Goal: Task Accomplishment & Management: Use online tool/utility

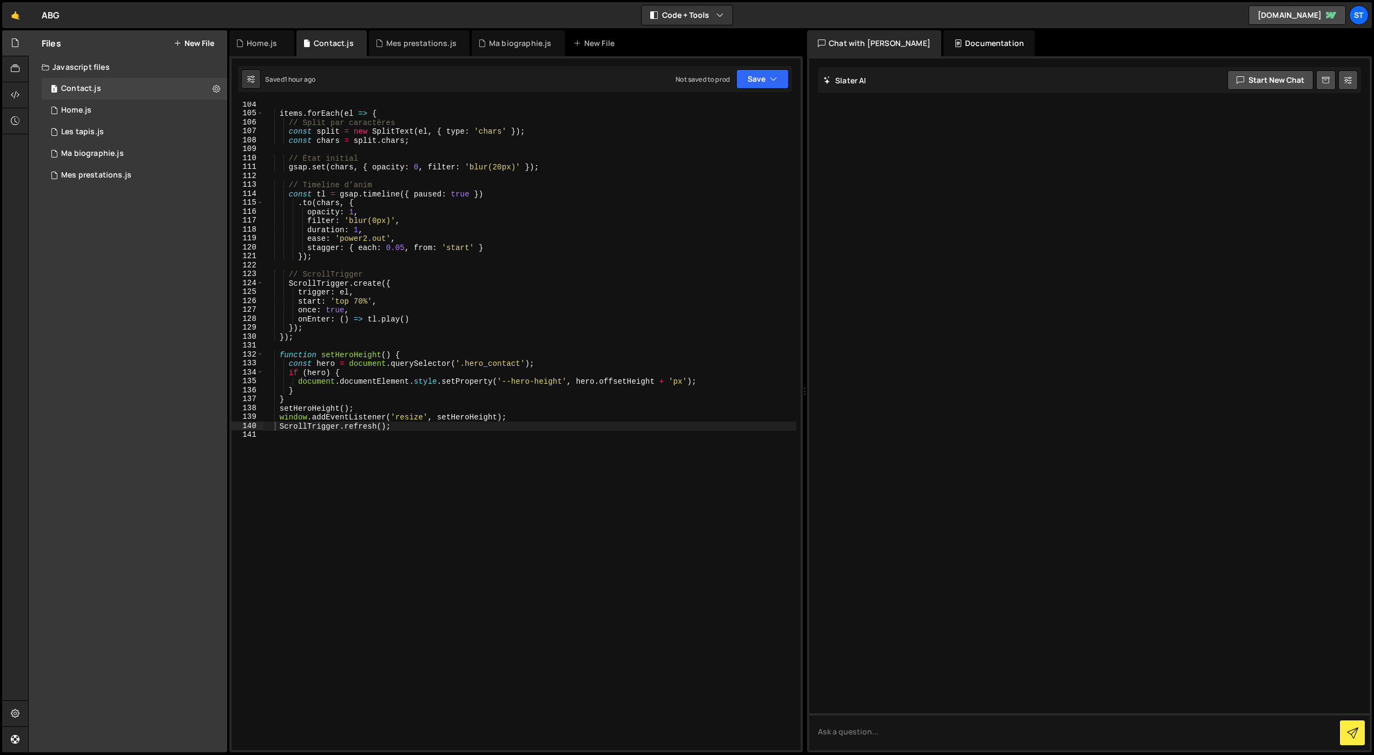
scroll to position [921, 0]
click at [106, 113] on div "1 Home.js 0" at bounding box center [135, 111] width 186 height 22
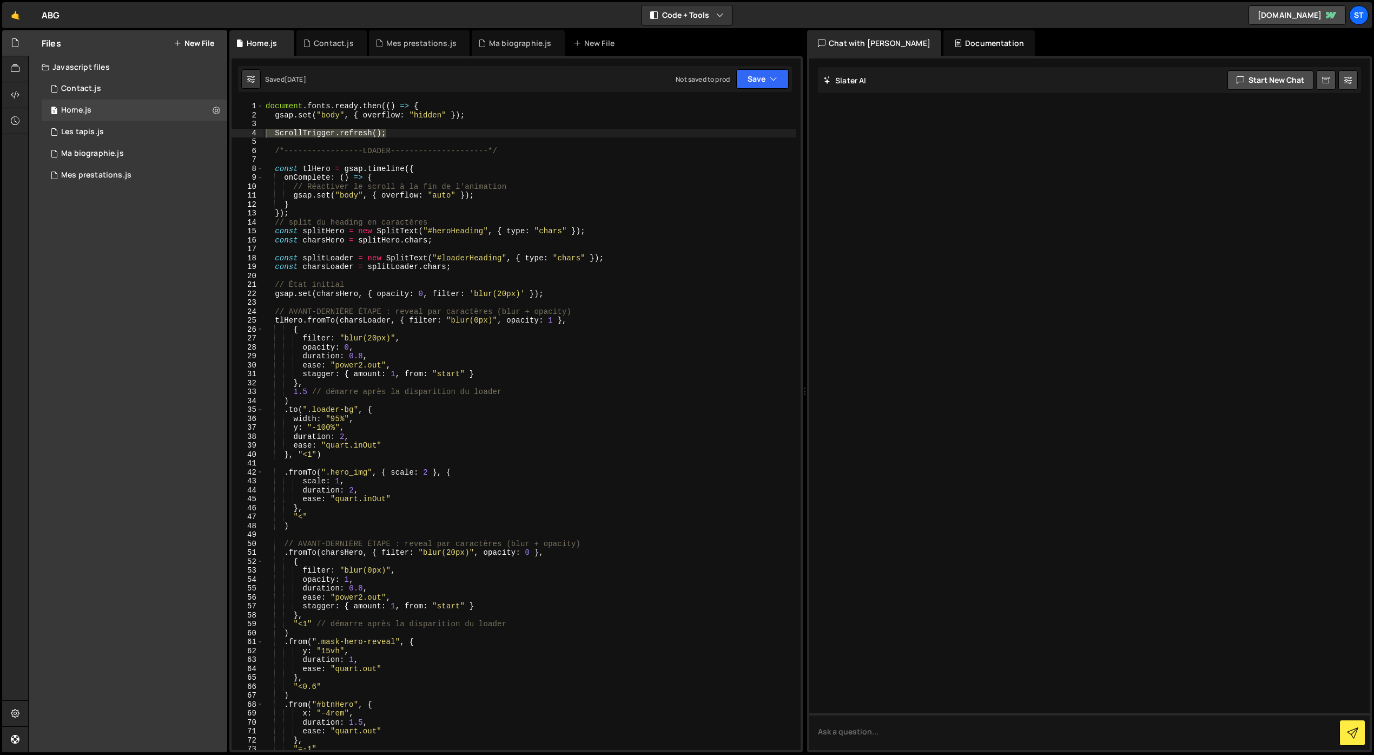
click at [310, 162] on div "document . fonts . ready . then (( ) => { gsap . set ( "body" , { overflow : "h…" at bounding box center [529, 435] width 533 height 666
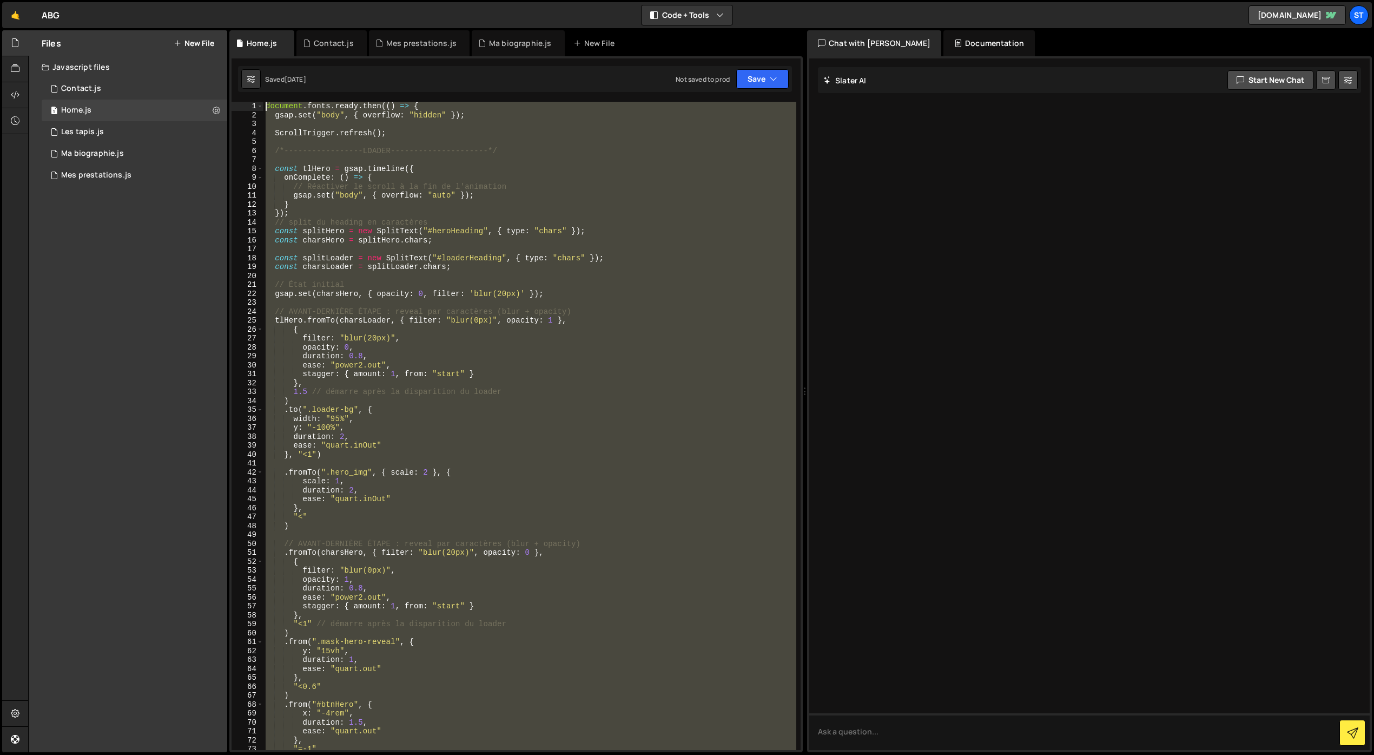
scroll to position [0, 0]
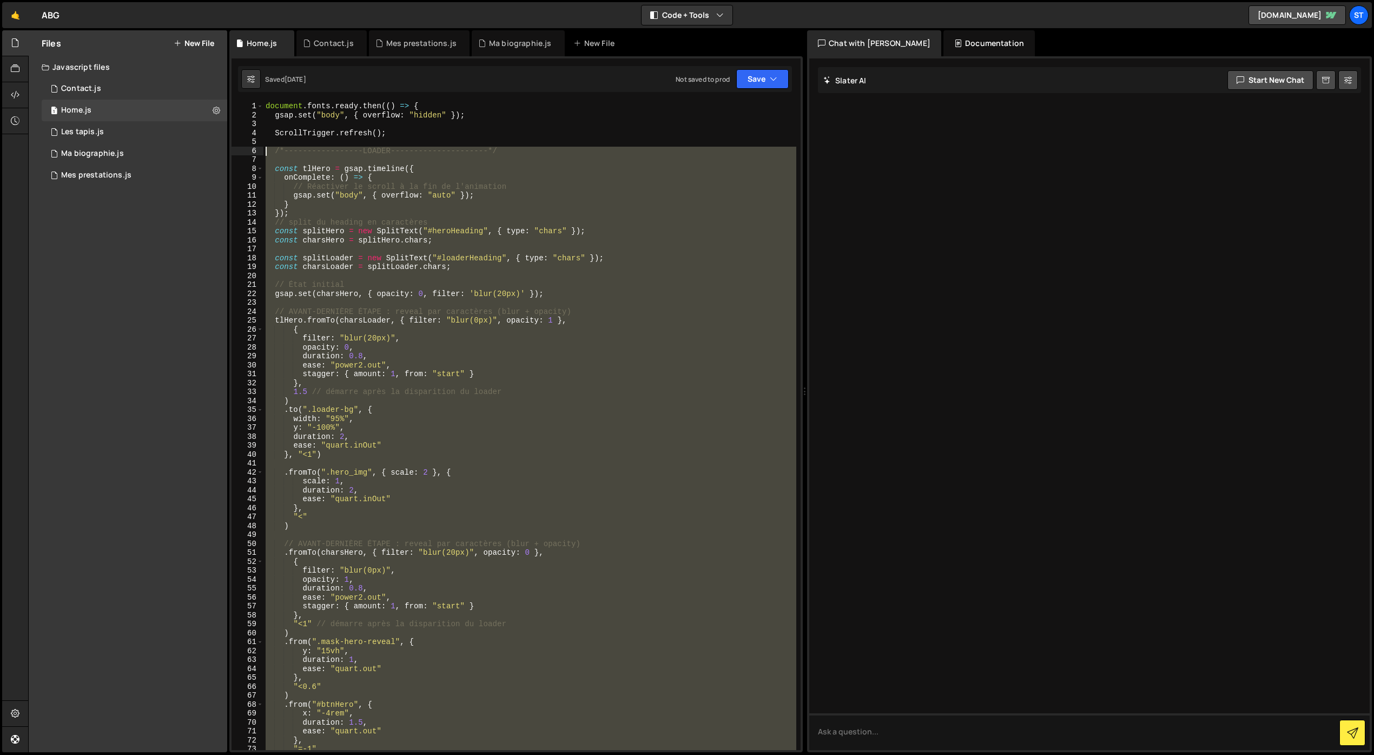
drag, startPoint x: 474, startPoint y: 567, endPoint x: 245, endPoint y: 150, distance: 475.2
click at [245, 150] on div "1 2 3 4 5 6 7 8 9 10 11 12 13 14 15 16 17 18 19 20 21 22 23 24 25 26 27 28 29 3…" at bounding box center [515, 426] width 569 height 648
type textarea "/*-----------------LOADER---------------------*/"
click at [96, 130] on div "Les tapis.js" at bounding box center [82, 132] width 43 height 10
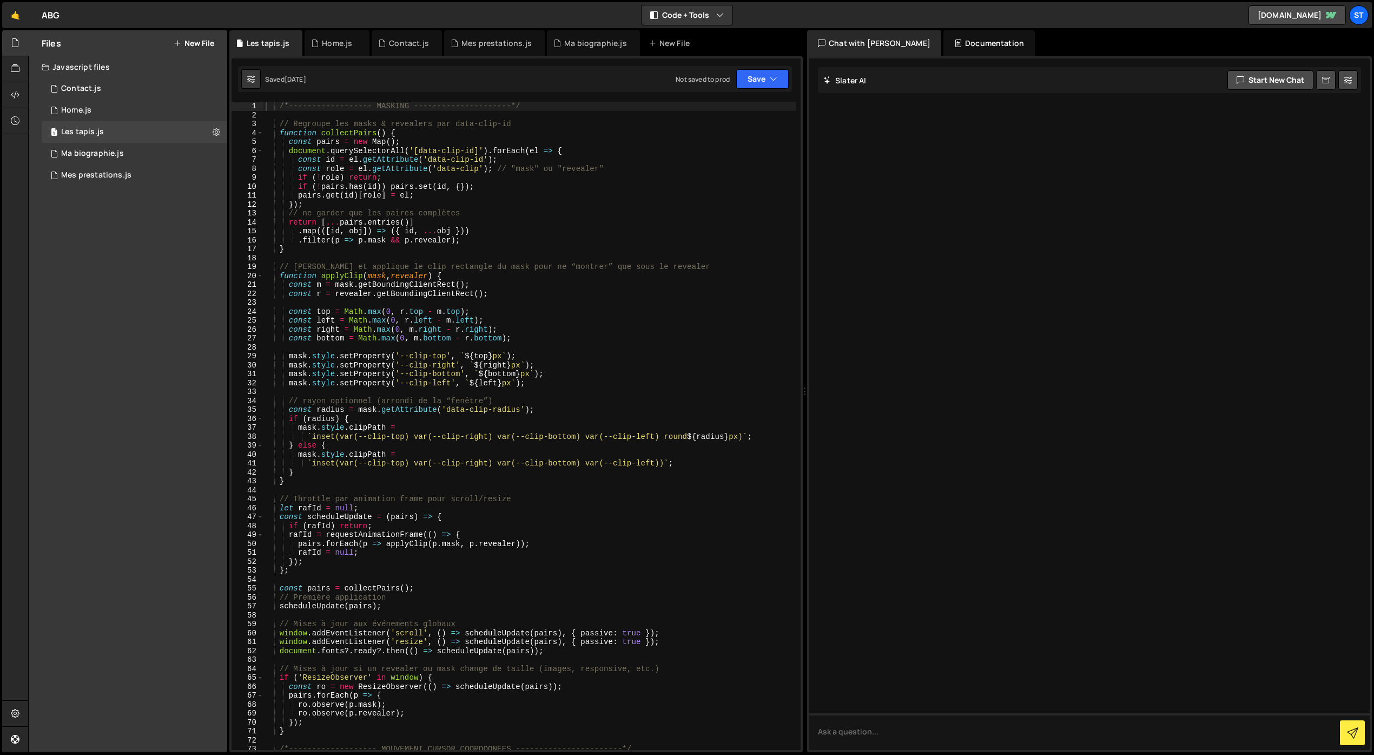
type textarea "/*------------------ MASKING ---------------------*/"
click at [276, 108] on div "/*------------------ MASKING ---------------------*/ // Regroupe les masks & re…" at bounding box center [529, 435] width 533 height 666
click at [100, 178] on div "Mes prestations.js" at bounding box center [96, 175] width 70 height 10
drag, startPoint x: 281, startPoint y: 107, endPoint x: 292, endPoint y: 162, distance: 56.6
click at [281, 107] on div "/*------------------ MASKING ---------------------*/ // Regroupe les masks & re…" at bounding box center [529, 435] width 533 height 666
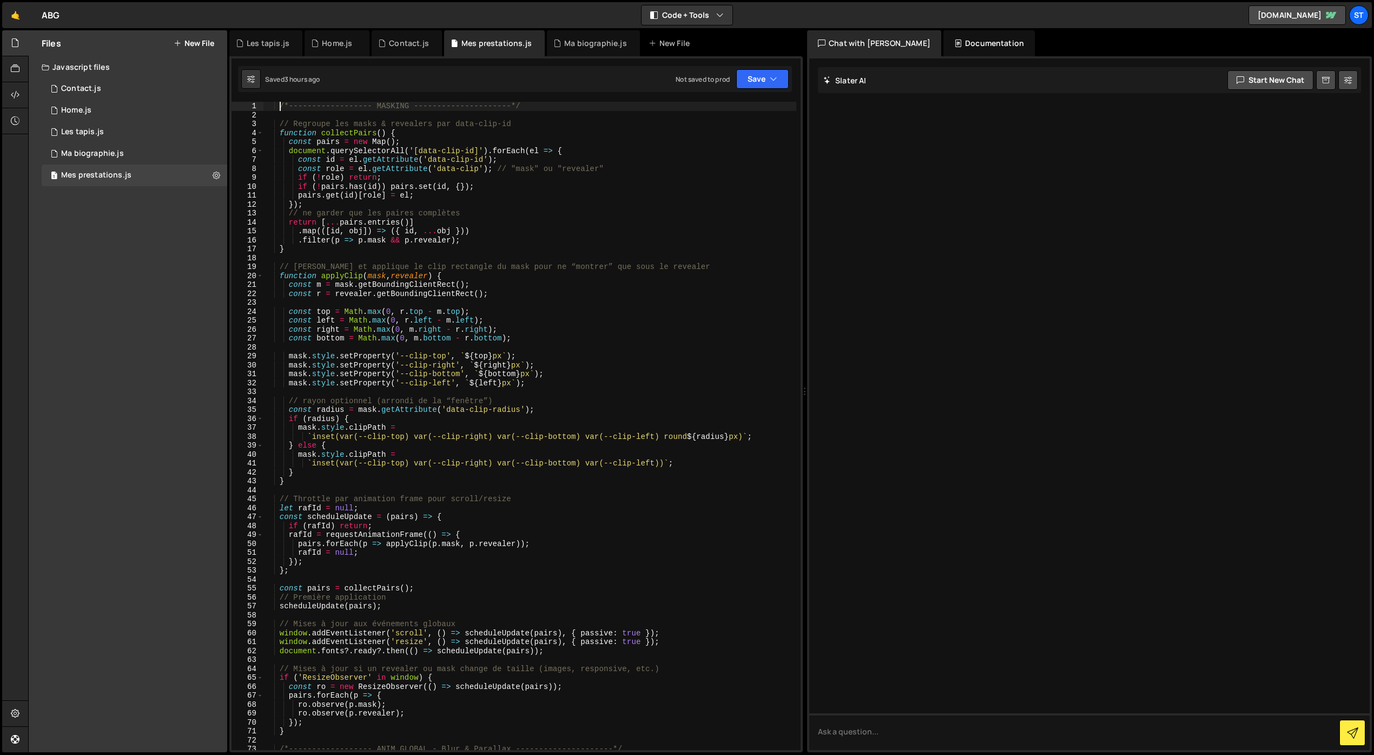
paste textarea "/*--------------------------------------*/"
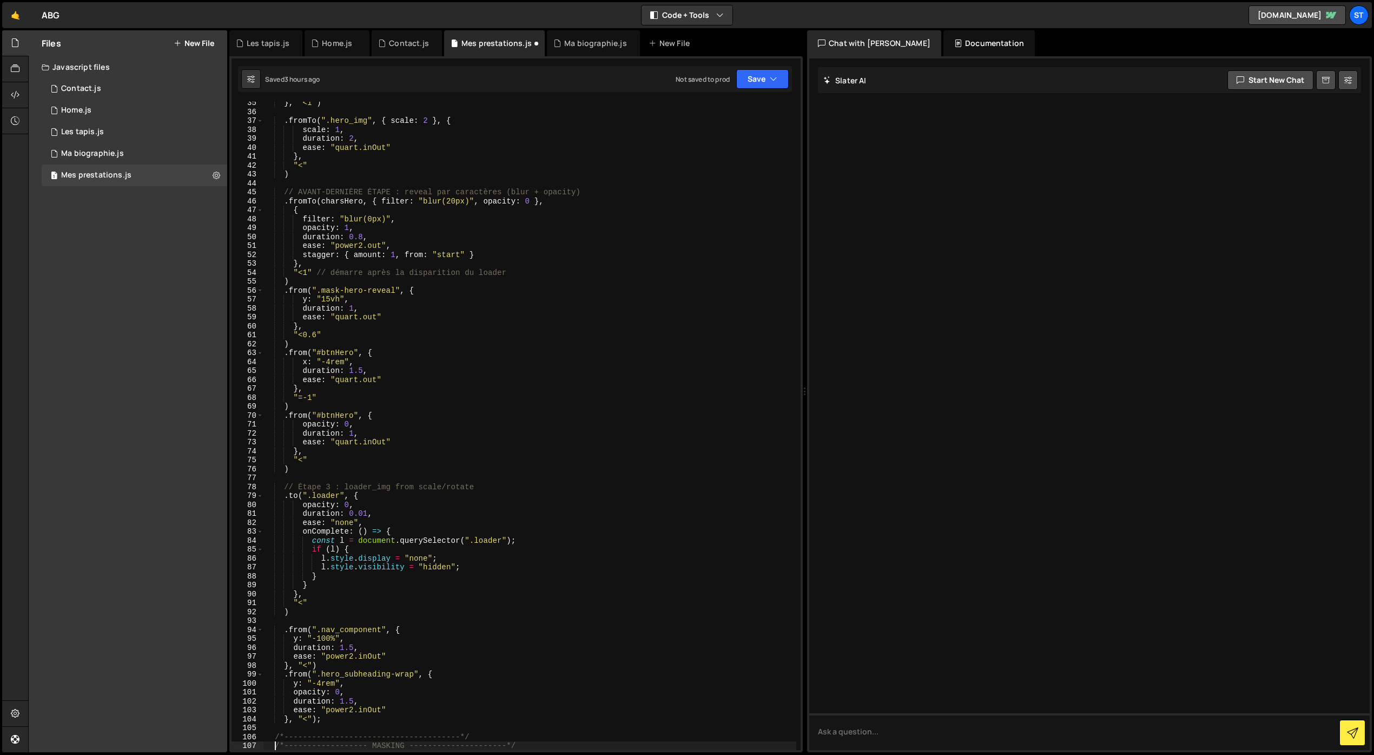
scroll to position [307, 0]
click at [773, 81] on icon "button" at bounding box center [774, 79] width 8 height 11
click at [749, 104] on div "Save to Staging S" at bounding box center [726, 105] width 113 height 11
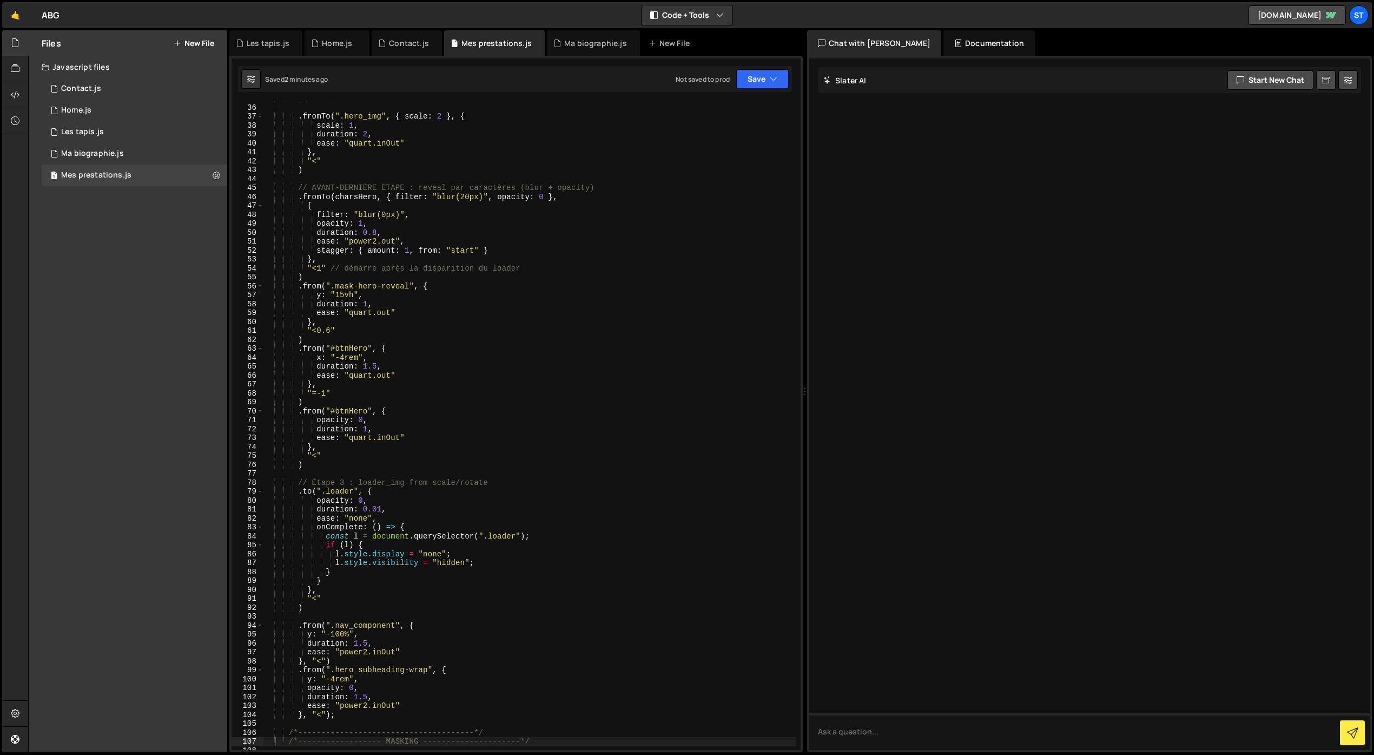
scroll to position [303, 0]
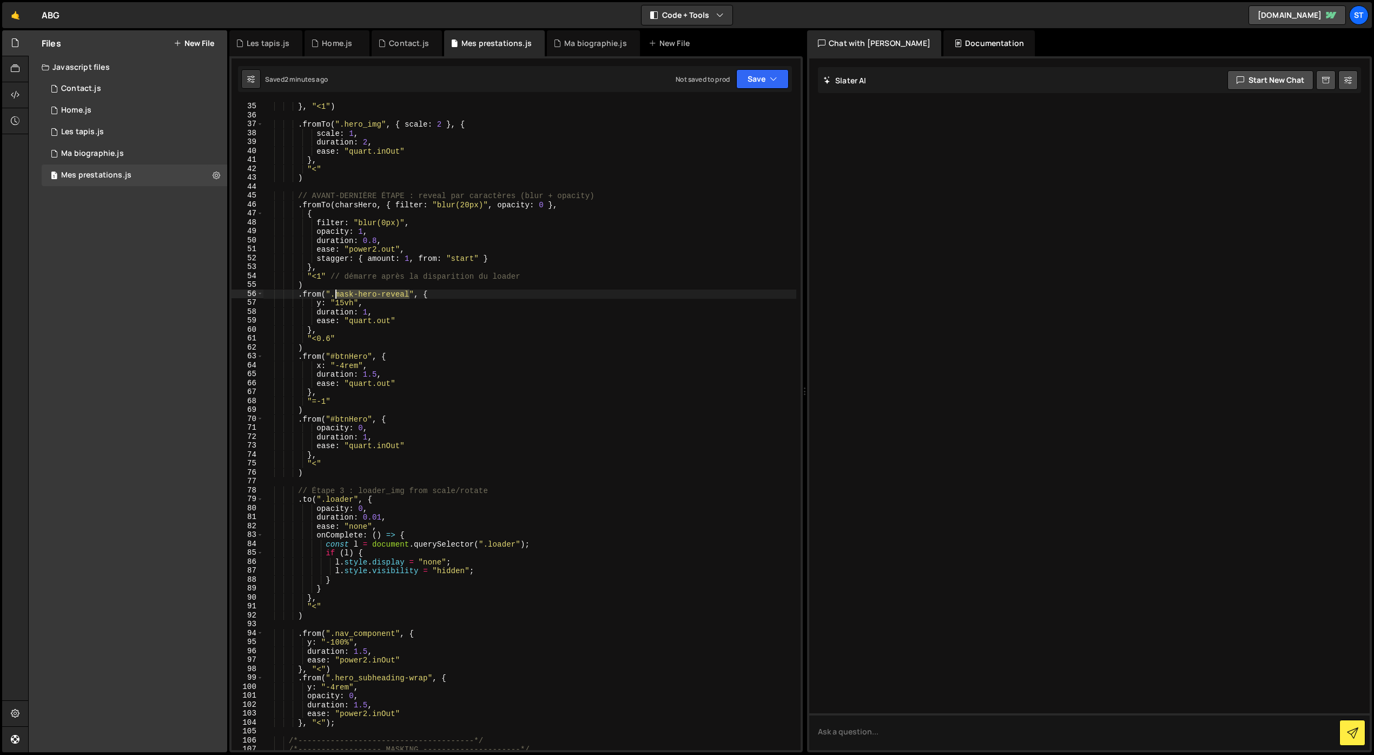
drag, startPoint x: 411, startPoint y: 294, endPoint x: 338, endPoint y: 295, distance: 73.6
click at [338, 295] on div "ease : "quart.inOut" } , "<1" ) . fromTo ( ".hero_img" , { scale : 2 } , { scal…" at bounding box center [529, 426] width 533 height 666
paste textarea "section_process"
click at [757, 83] on button "Save" at bounding box center [762, 78] width 52 height 19
click at [728, 114] on div "2 minutes ago" at bounding box center [710, 117] width 42 height 9
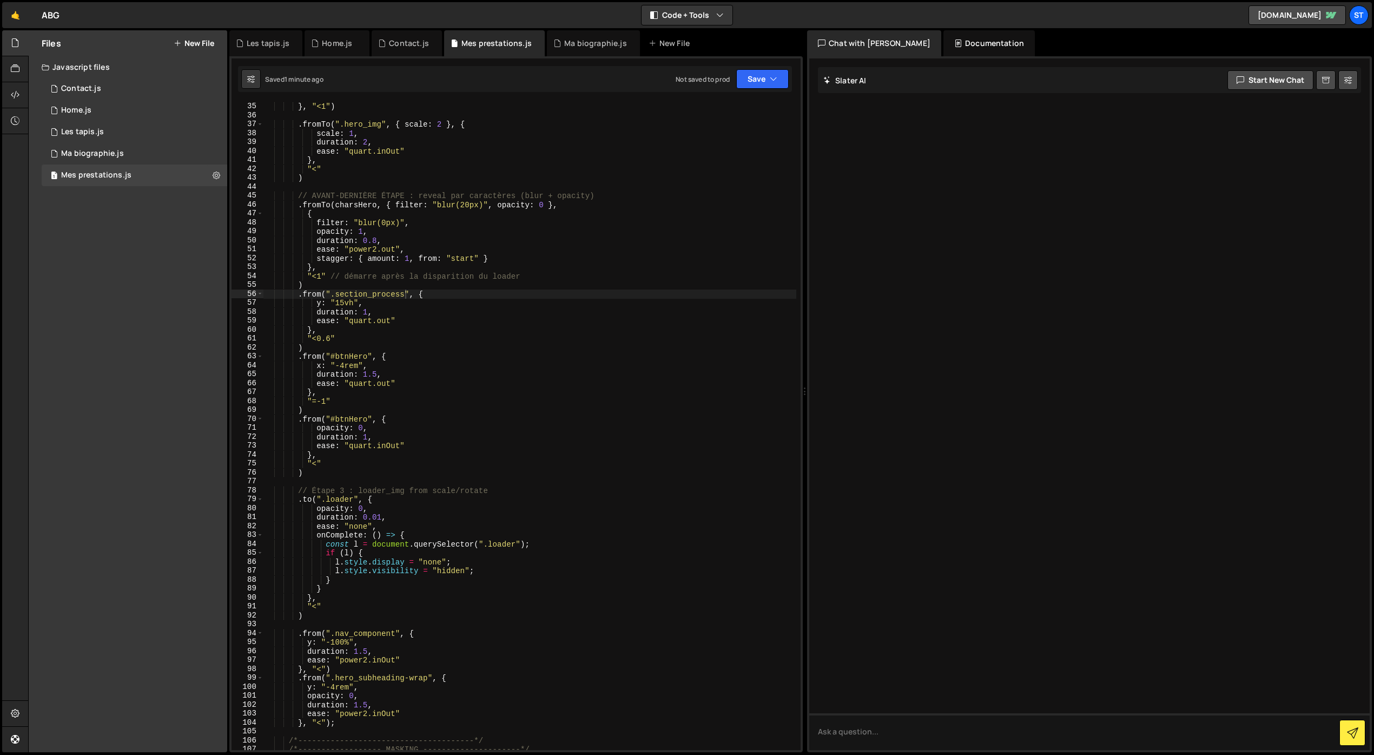
click at [400, 329] on div "ease : "quart.inOut" } , "<1" ) . fromTo ( ".hero_img" , { scale : 2 } , { scal…" at bounding box center [529, 426] width 533 height 666
click at [345, 350] on div "ease : "quart.inOut" } , "<1" ) . fromTo ( ".hero_img" , { scale : 2 } , { scal…" at bounding box center [529, 426] width 533 height 666
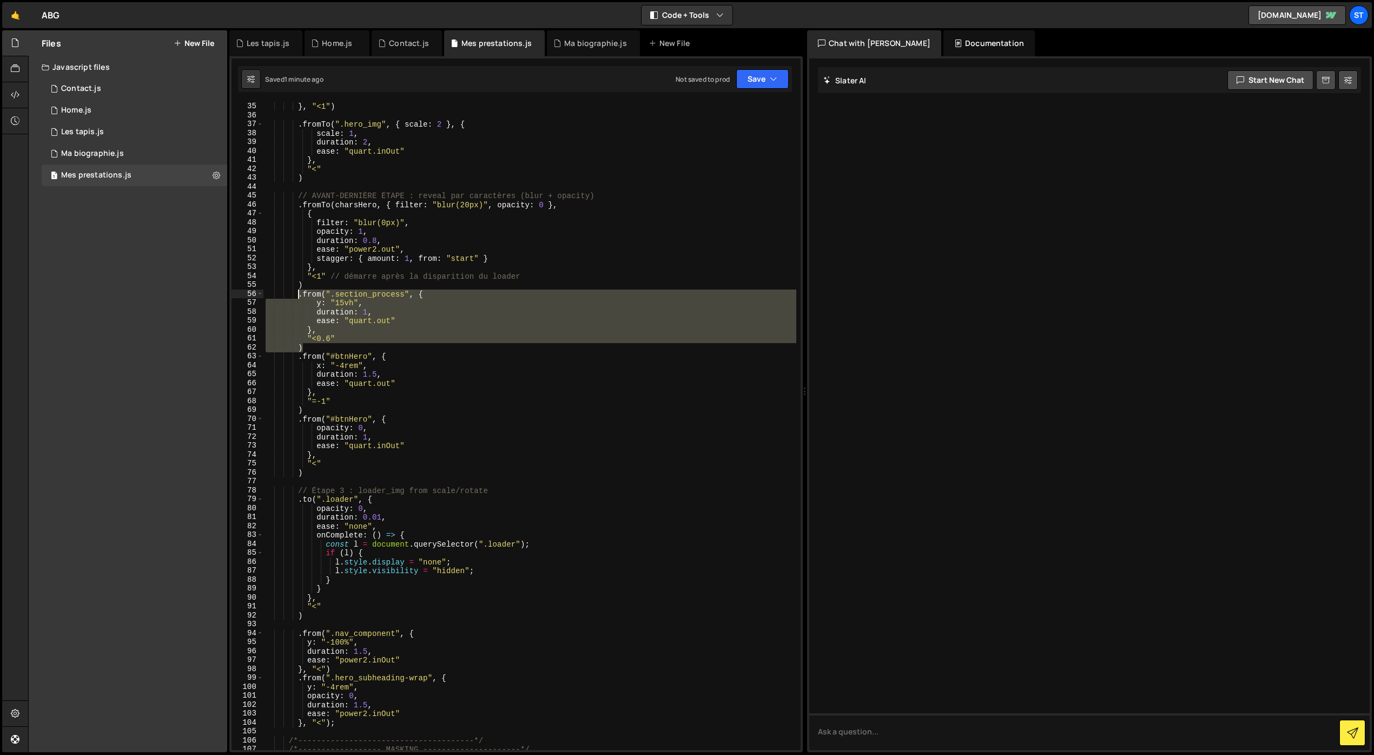
drag, startPoint x: 310, startPoint y: 345, endPoint x: 299, endPoint y: 298, distance: 48.4
click at [299, 298] on div "ease : "quart.inOut" } , "<1" ) . fromTo ( ".hero_img" , { scale : 2 } , { scal…" at bounding box center [529, 426] width 533 height 666
click at [316, 348] on div "ease : "quart.inOut" } , "<1" ) . fromTo ( ".hero_img" , { scale : 2 } , { scal…" at bounding box center [529, 426] width 533 height 648
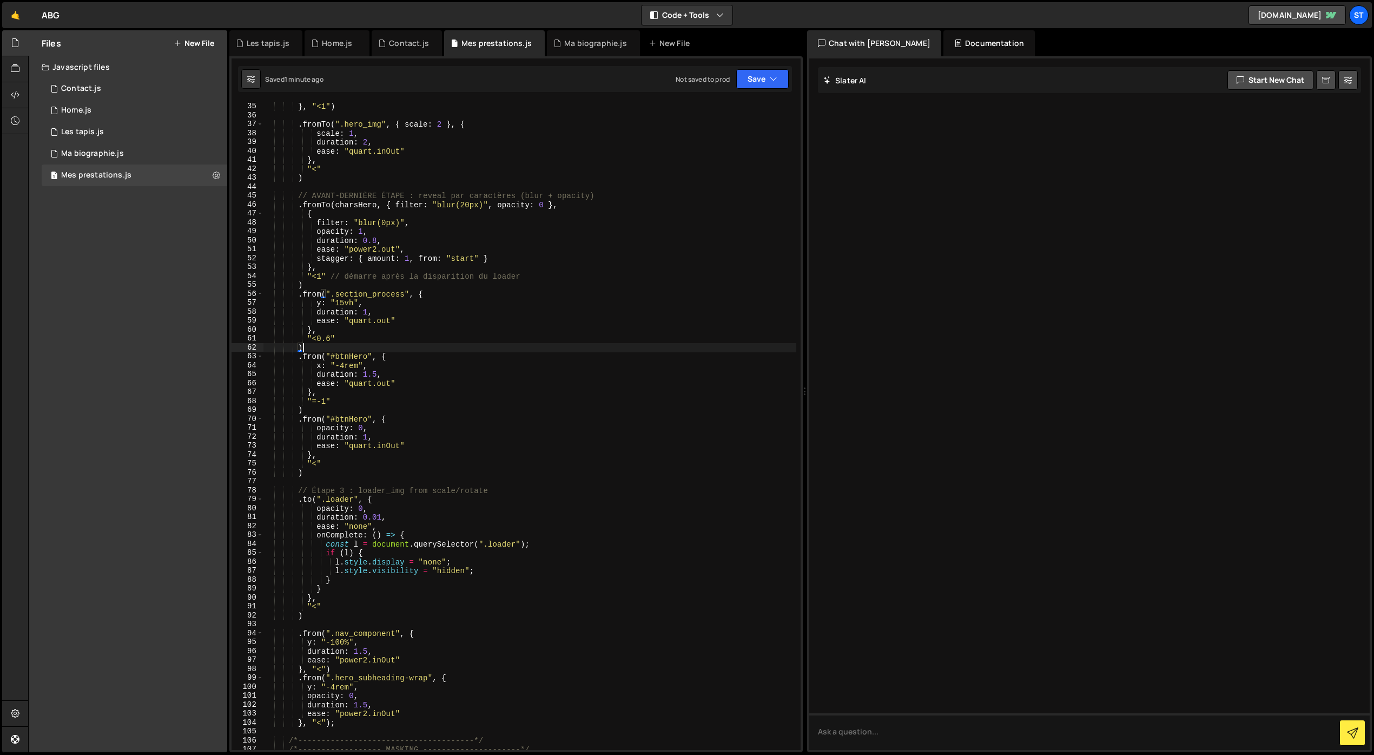
paste textarea "hero_crea_subheading-wrap"
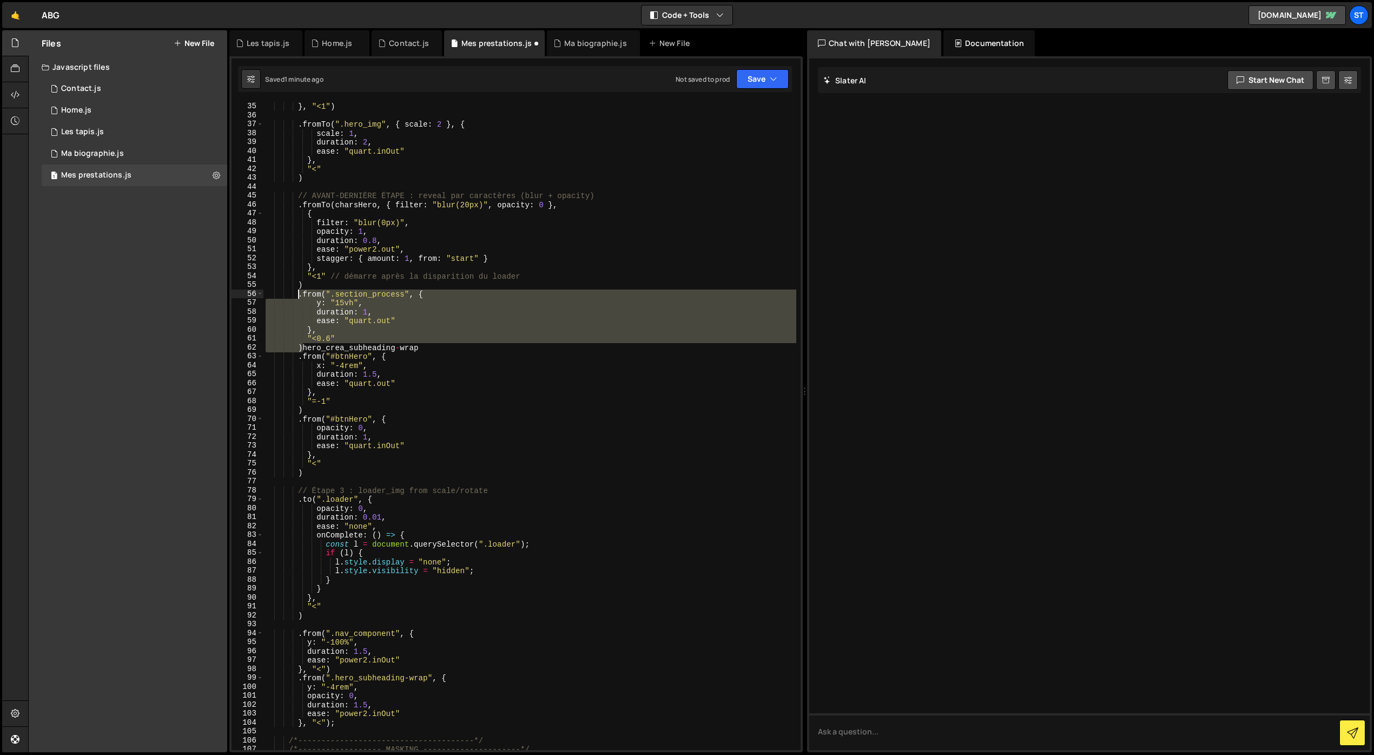
drag, startPoint x: 302, startPoint y: 347, endPoint x: 300, endPoint y: 295, distance: 52.5
click at [300, 295] on div "ease : "quart.inOut" } , "<1" ) . fromTo ( ".hero_img" , { scale : 2 } , { scal…" at bounding box center [529, 426] width 533 height 666
click at [424, 348] on div "ease : "quart.inOut" } , "<1" ) . fromTo ( ".hero_img" , { scale : 2 } , { scal…" at bounding box center [529, 426] width 533 height 666
type textarea ")hero_crea_subheading-wrap"
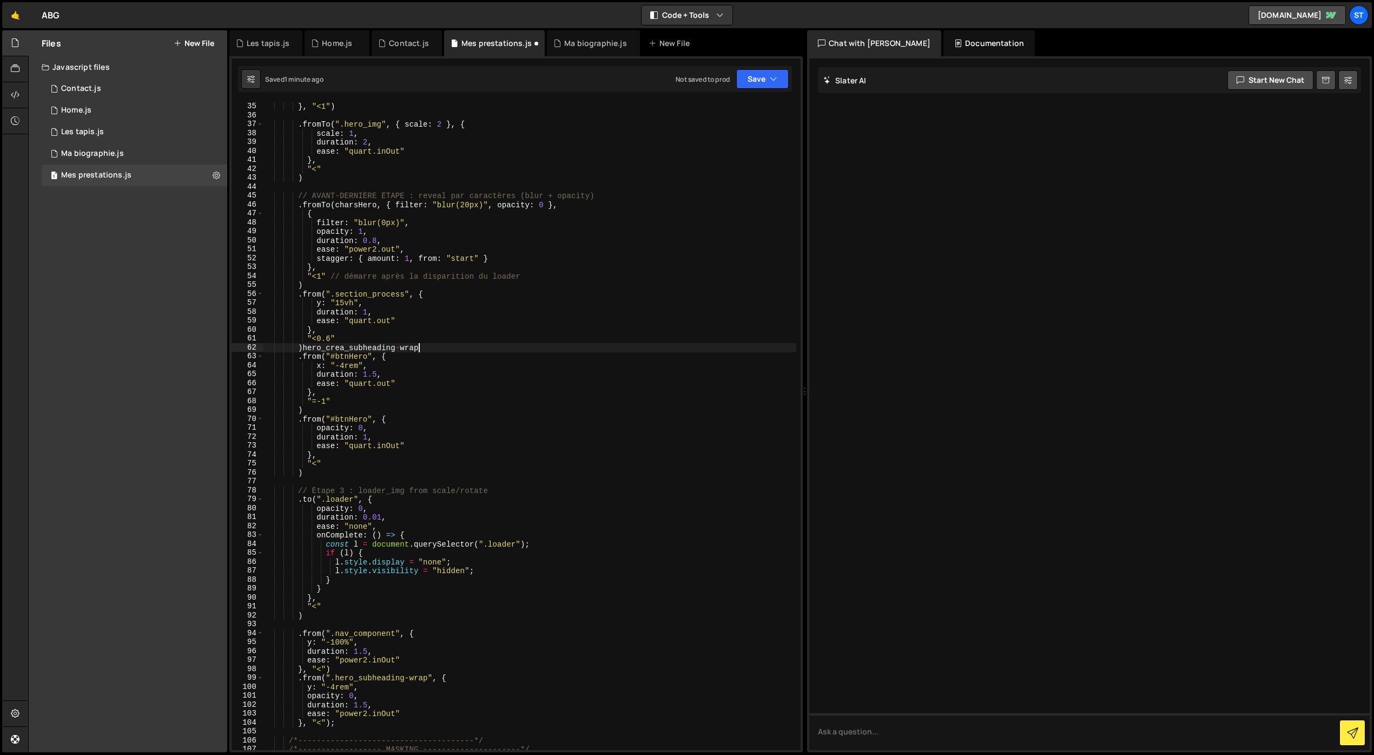
scroll to position [0, 2]
paste textarea ")"
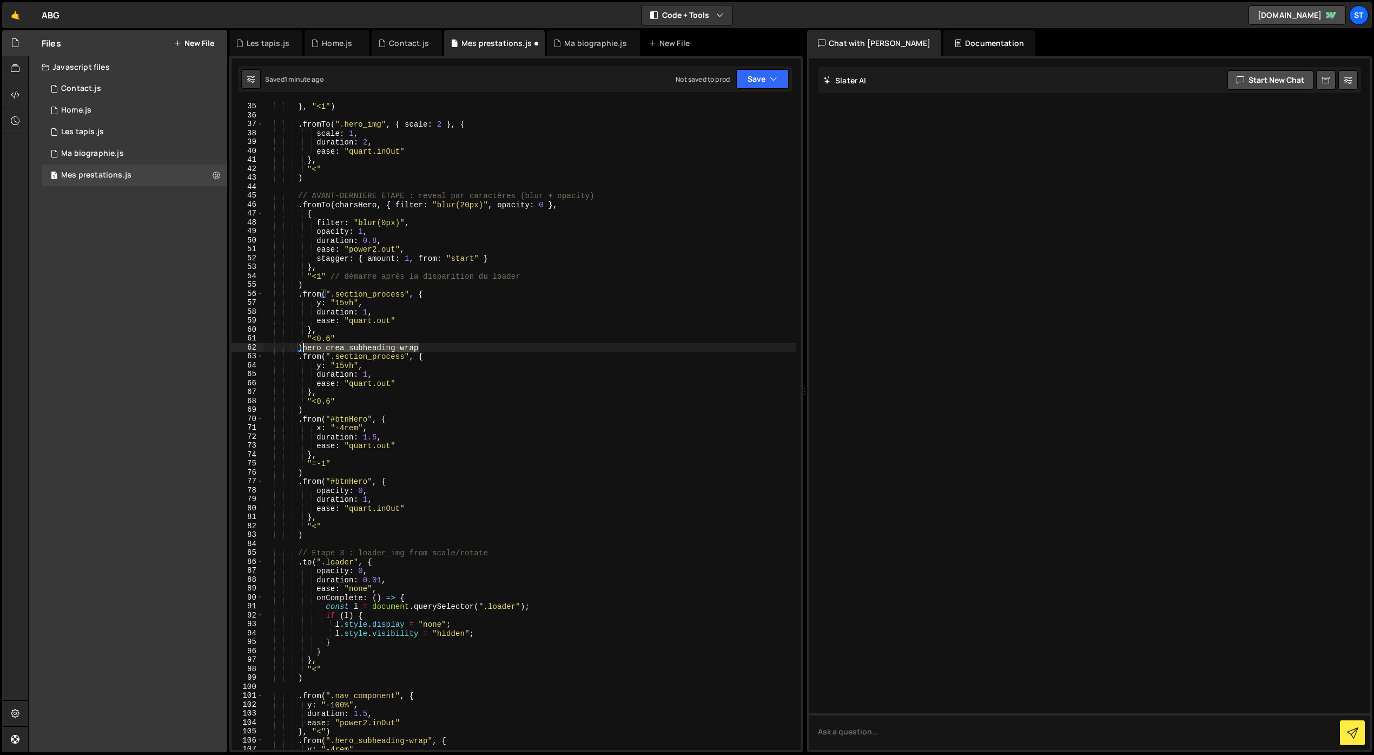
drag, startPoint x: 446, startPoint y: 346, endPoint x: 304, endPoint y: 349, distance: 141.7
click at [304, 349] on div "ease : "quart.inOut" } , "<1" ) . fromTo ( ".hero_img" , { scale : 2 } , { scal…" at bounding box center [529, 426] width 533 height 666
drag, startPoint x: 405, startPoint y: 359, endPoint x: 337, endPoint y: 359, distance: 68.2
click at [337, 359] on div "ease : "quart.inOut" } , "<1" ) . fromTo ( ".hero_img" , { scale : 2 } , { scal…" at bounding box center [529, 426] width 533 height 666
paste textarea "hero_crea_subheading-wrap"
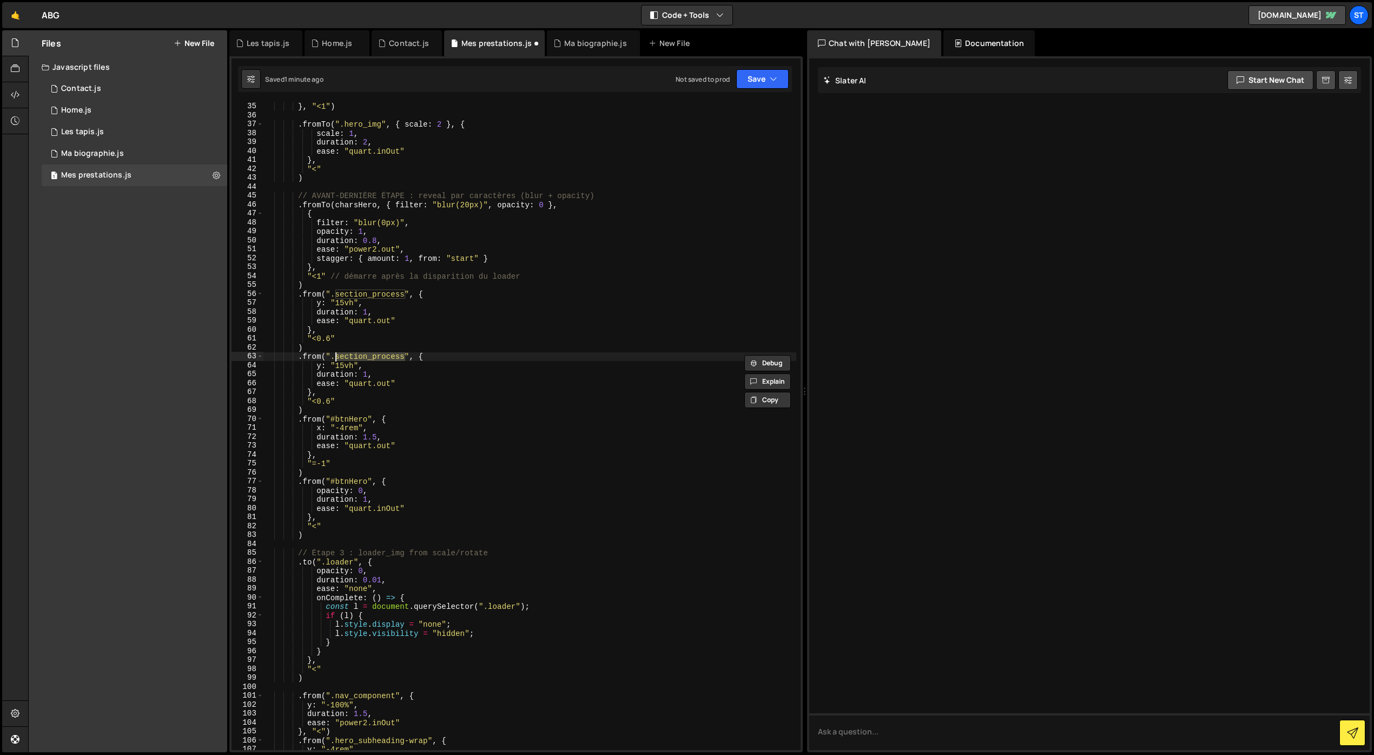
type textarea ".from(".hero_crea_subheading-wrap", {"
click at [491, 357] on div "ease : "quart.inOut" } , "<1" ) . fromTo ( ".hero_img" , { scale : 2 } , { scal…" at bounding box center [529, 426] width 533 height 666
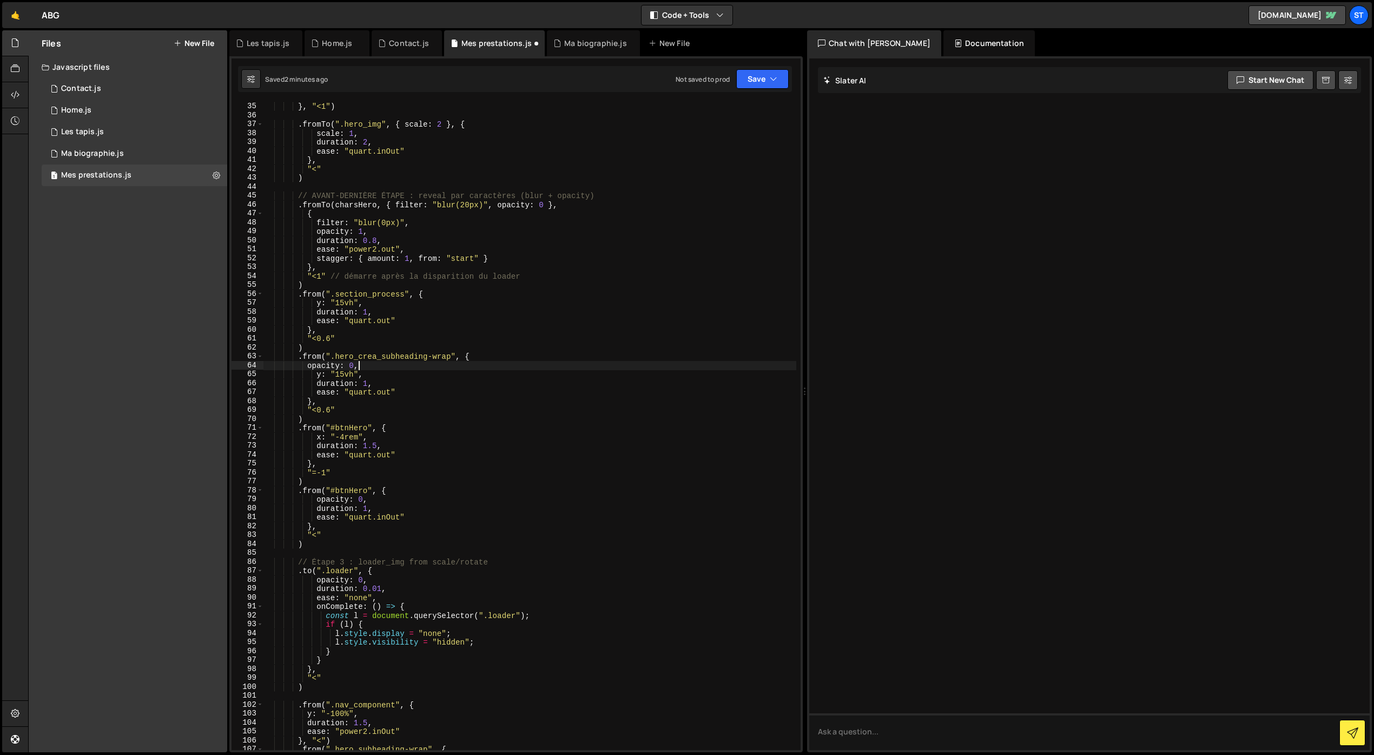
scroll to position [0, 6]
click at [308, 367] on div "ease : "quart.inOut" } , "<1" ) . fromTo ( ".hero_img" , { scale : 2 } , { scal…" at bounding box center [529, 426] width 533 height 666
click at [770, 76] on icon "button" at bounding box center [774, 79] width 8 height 11
click at [736, 105] on div "Save to Staging S" at bounding box center [726, 105] width 113 height 11
click at [344, 375] on div "ease : "quart.inOut" } , "<1" ) . fromTo ( ".hero_img" , { scale : 2 } , { scal…" at bounding box center [529, 426] width 533 height 666
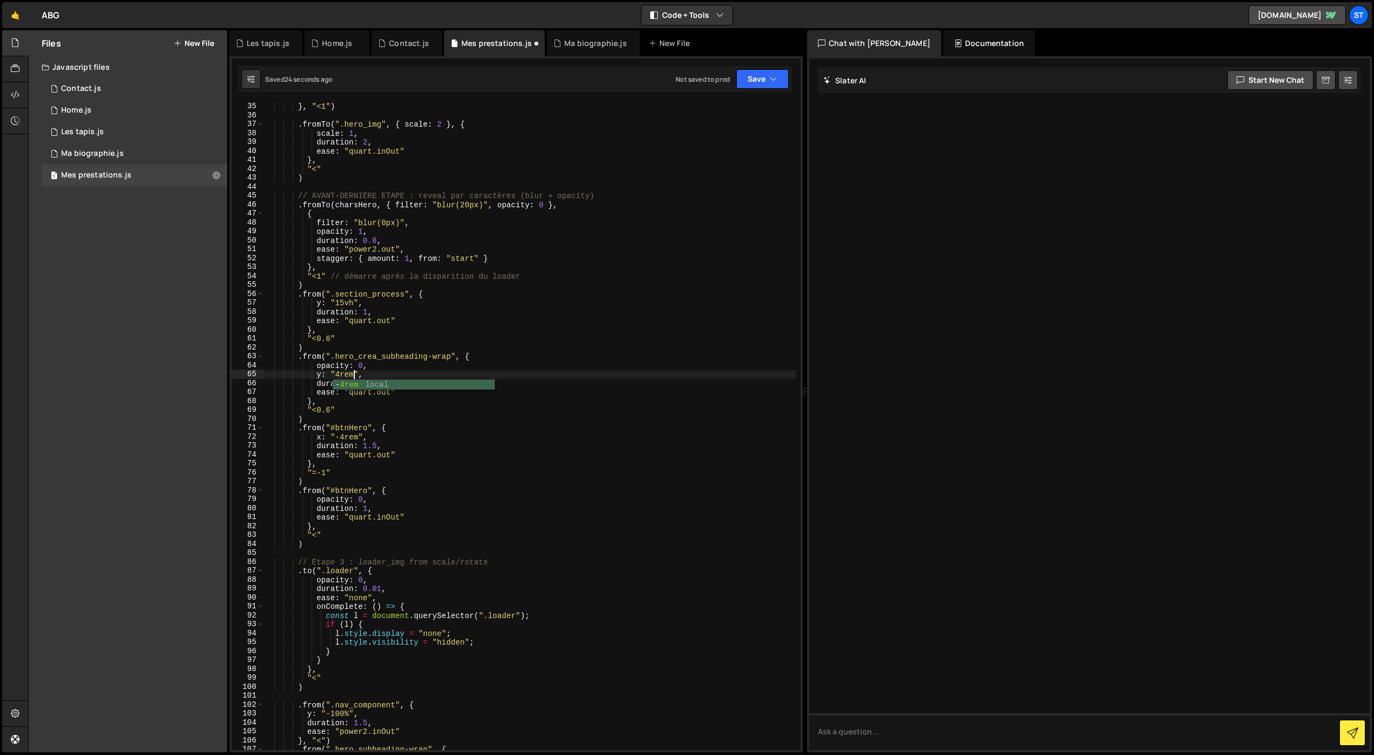
click at [374, 407] on div "ease : "quart.inOut" } , "<1" ) . fromTo ( ".hero_img" , { scale : 2 } , { scal…" at bounding box center [529, 426] width 533 height 666
click at [766, 72] on button "Save" at bounding box center [762, 78] width 52 height 19
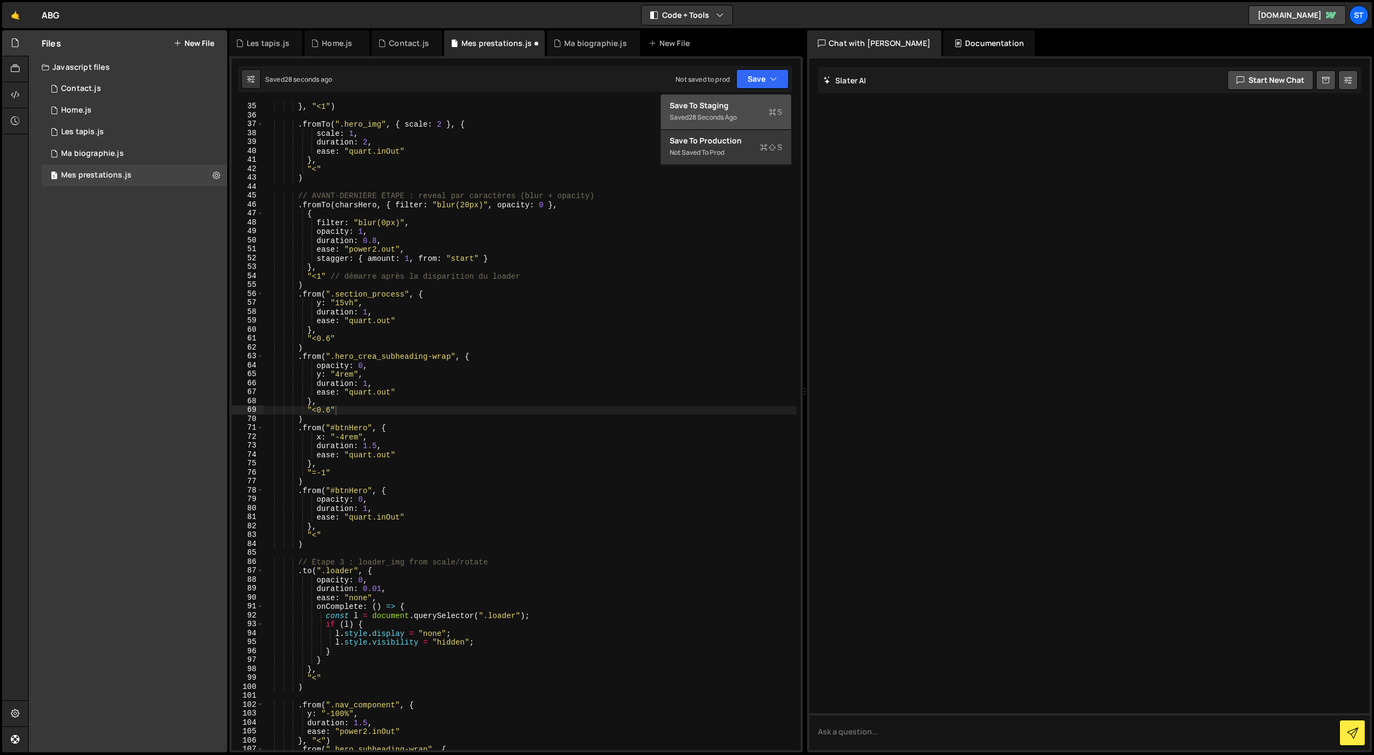
click at [723, 108] on div "Save to Staging S" at bounding box center [726, 105] width 113 height 11
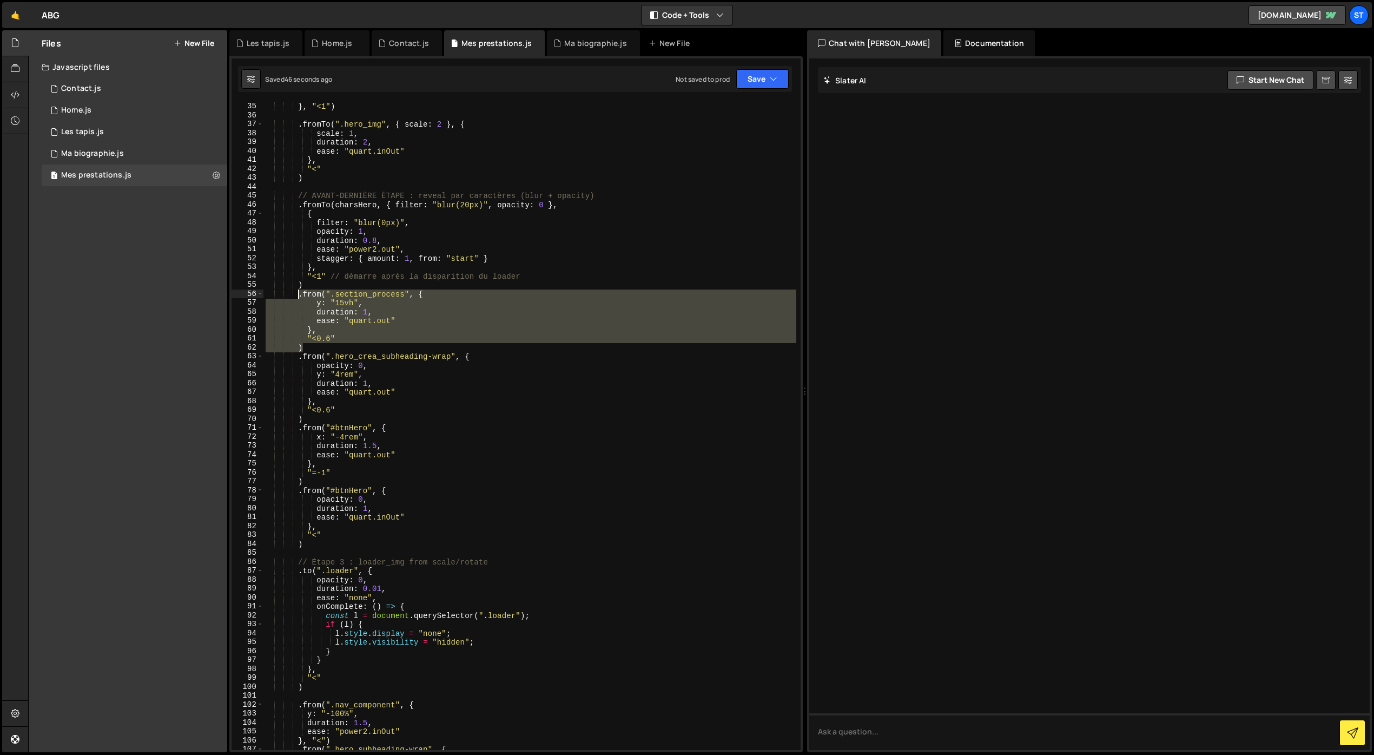
drag, startPoint x: 308, startPoint y: 347, endPoint x: 297, endPoint y: 296, distance: 52.5
click at [297, 296] on div "ease : "quart.inOut" } , "<1" ) . fromTo ( ".hero_img" , { scale : 2 } , { scal…" at bounding box center [529, 426] width 533 height 666
type textarea ".from(".section_process", { y: "15vh","
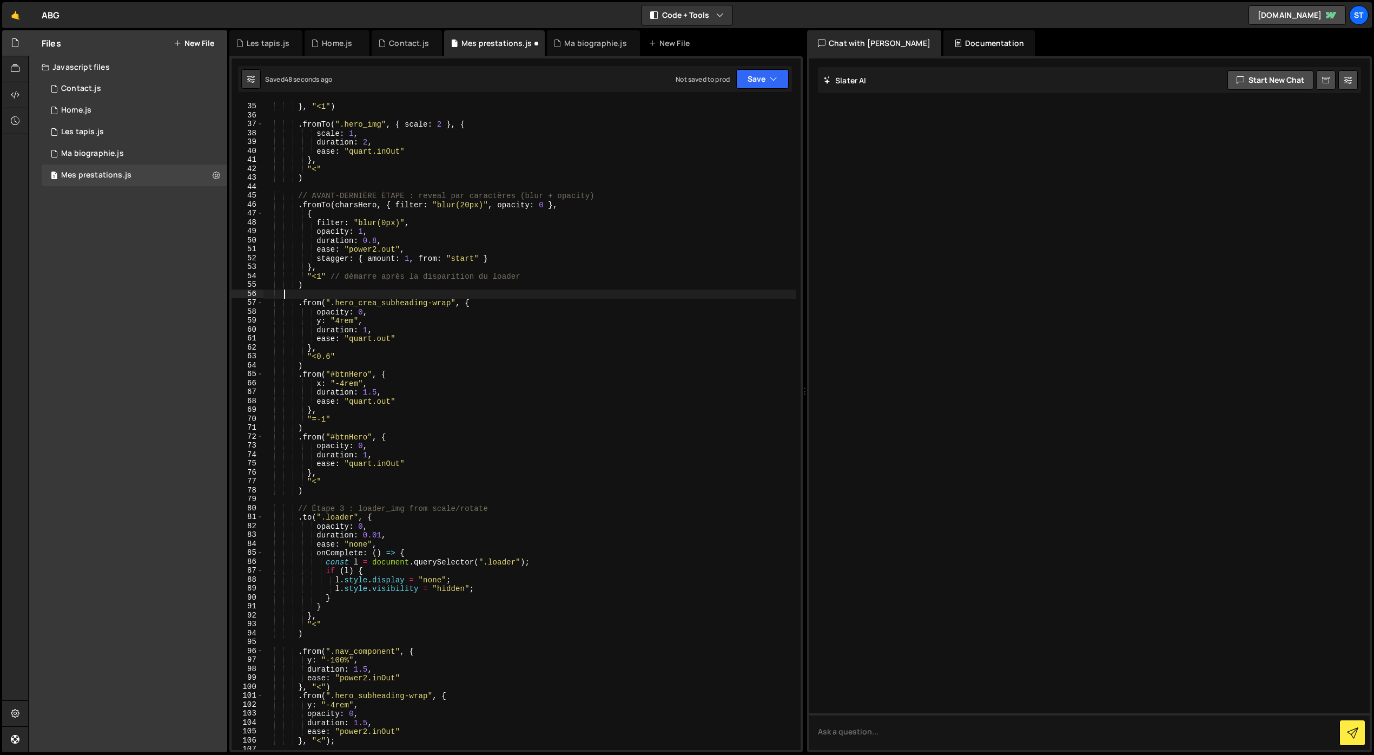
scroll to position [0, 0]
type textarea ")"
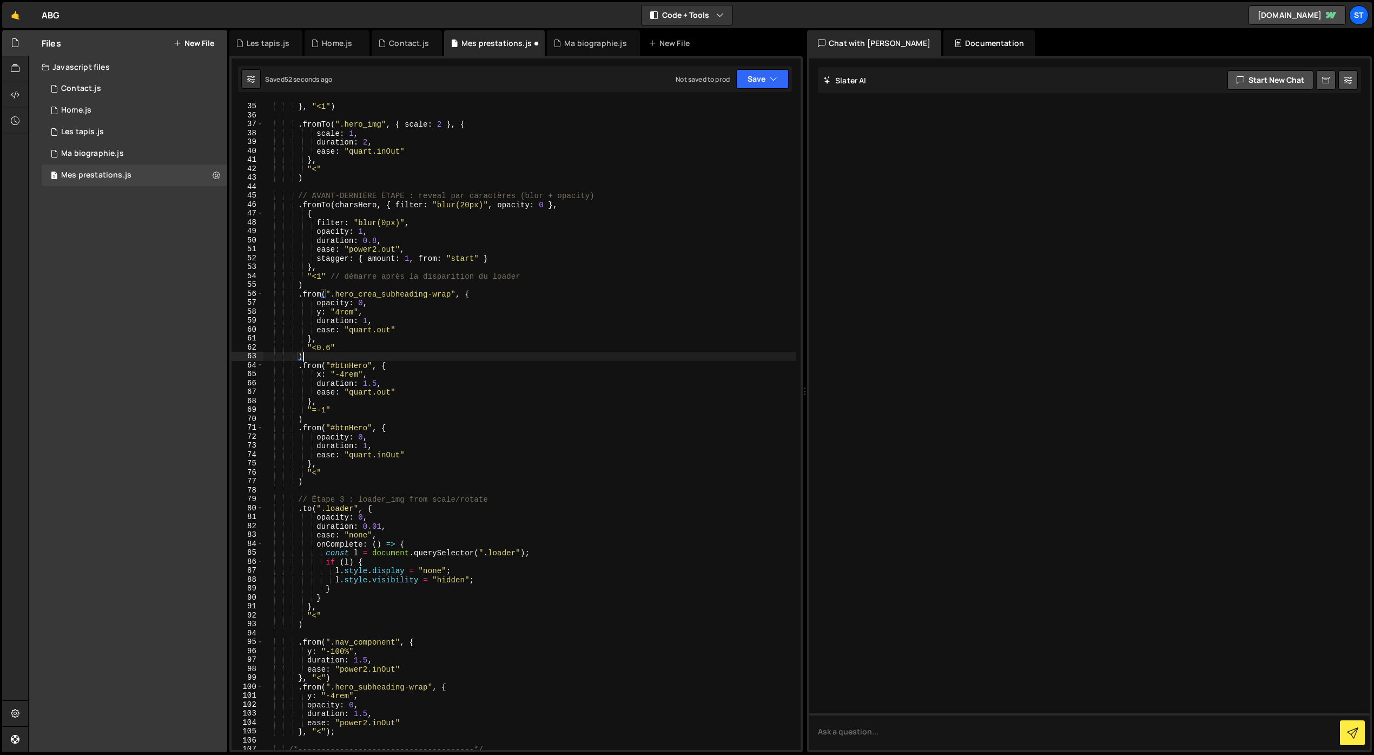
click at [321, 354] on div "ease : "quart.inOut" } , "<1" ) . fromTo ( ".hero_img" , { scale : 2 } , { scal…" at bounding box center [529, 426] width 533 height 666
click at [315, 417] on div "ease : "quart.inOut" } , "<1" ) . fromTo ( ".hero_img" , { scale : 2 } , { scal…" at bounding box center [529, 426] width 533 height 666
click at [313, 356] on div "ease : "quart.inOut" } , "<1" ) . fromTo ( ".hero_img" , { scale : 2 } , { scal…" at bounding box center [529, 426] width 533 height 666
paste textarea ")"
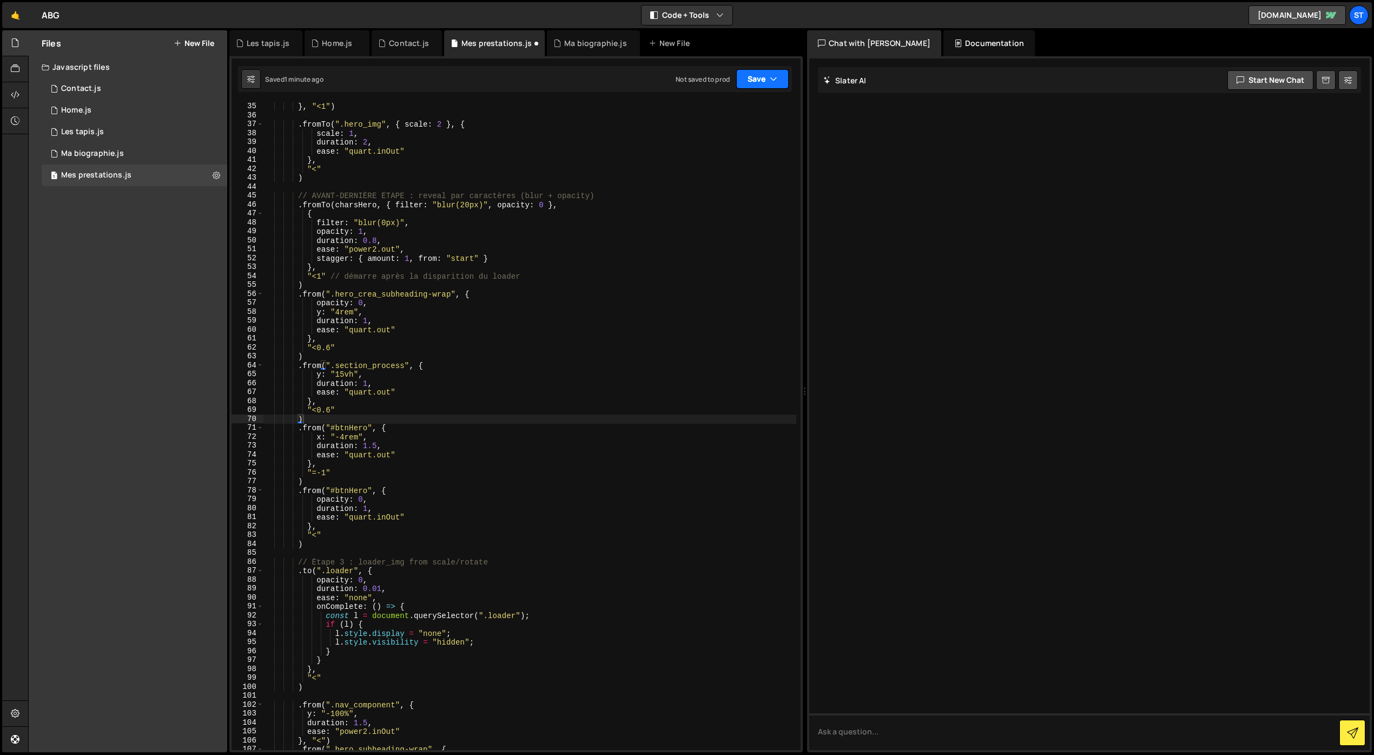
click at [757, 82] on button "Save" at bounding box center [762, 78] width 52 height 19
click at [716, 111] on div "Saved 1 minute ago" at bounding box center [726, 117] width 113 height 13
click at [315, 348] on div "ease : "quart.inOut" } , "<1" ) . fromTo ( ".hero_img" , { scale : 2 } , { scal…" at bounding box center [529, 426] width 533 height 666
click at [749, 77] on button "Save" at bounding box center [762, 78] width 52 height 19
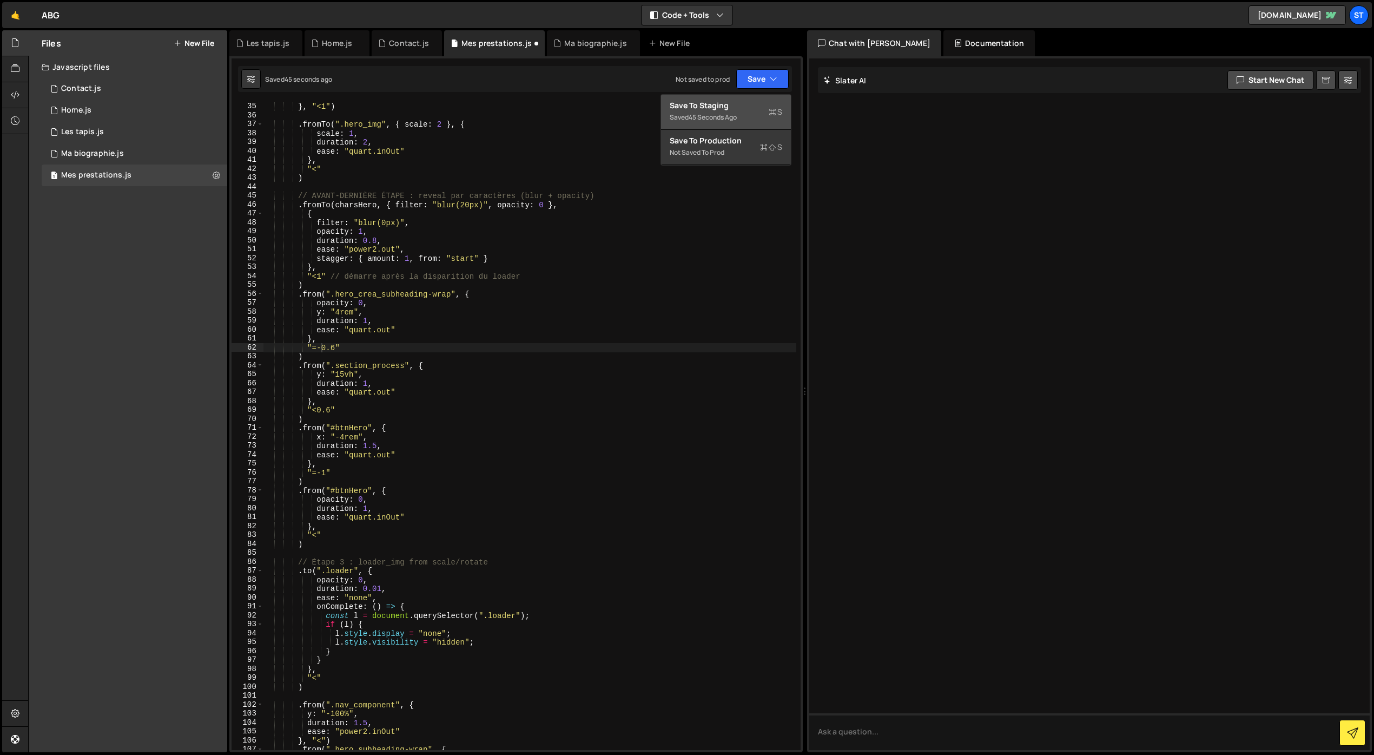
click at [726, 107] on div "Save to Staging S" at bounding box center [726, 105] width 113 height 11
drag, startPoint x: 335, startPoint y: 348, endPoint x: 323, endPoint y: 348, distance: 11.9
click at [323, 348] on div "ease : "quart.inOut" } , "<1" ) . fromTo ( ".hero_img" , { scale : 2 } , { scal…" at bounding box center [529, 426] width 533 height 666
click at [765, 78] on button "Save" at bounding box center [762, 78] width 52 height 19
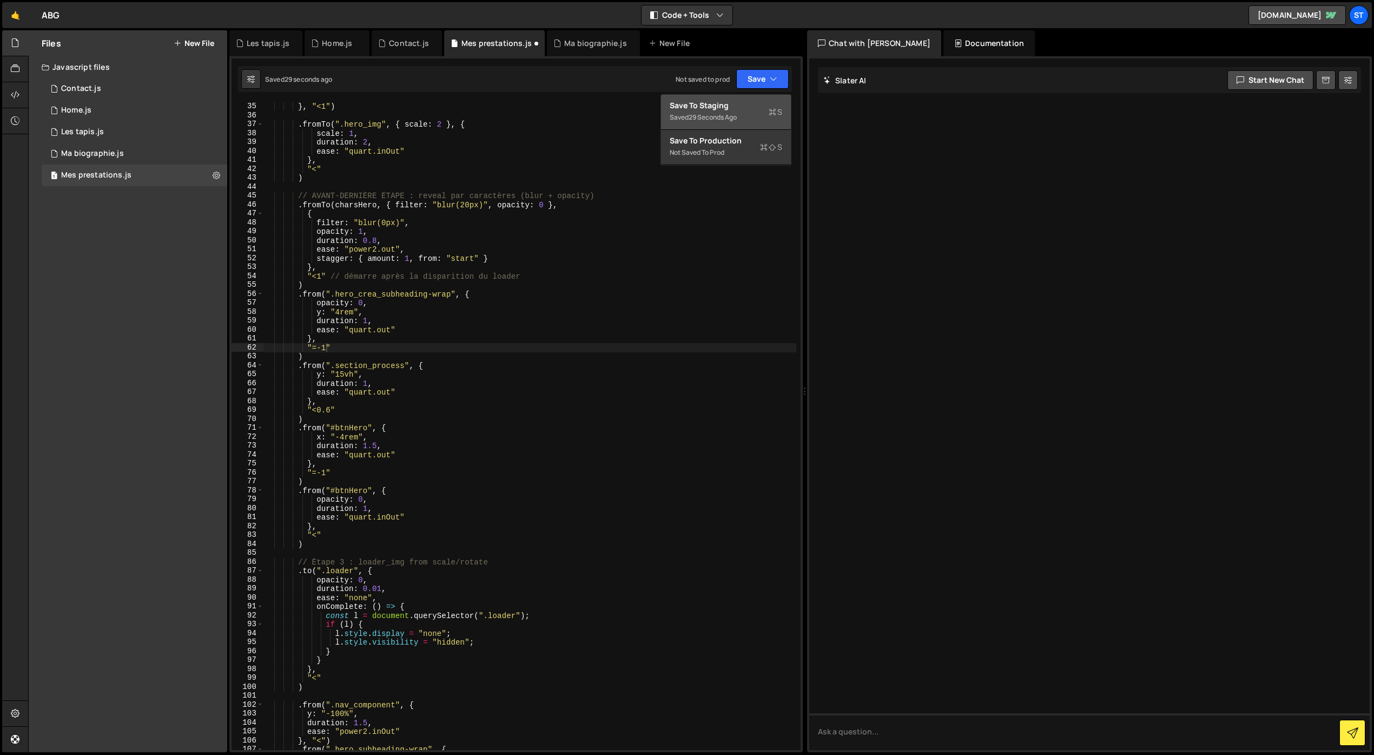
click at [730, 115] on div "29 seconds ago" at bounding box center [713, 117] width 48 height 9
drag, startPoint x: 326, startPoint y: 473, endPoint x: 312, endPoint y: 473, distance: 13.5
click at [312, 473] on div "ease : "quart.inOut" } , "<1" ) . fromTo ( ".hero_img" , { scale : 2 } , { scal…" at bounding box center [529, 426] width 533 height 666
click at [759, 81] on button "Save" at bounding box center [762, 78] width 52 height 19
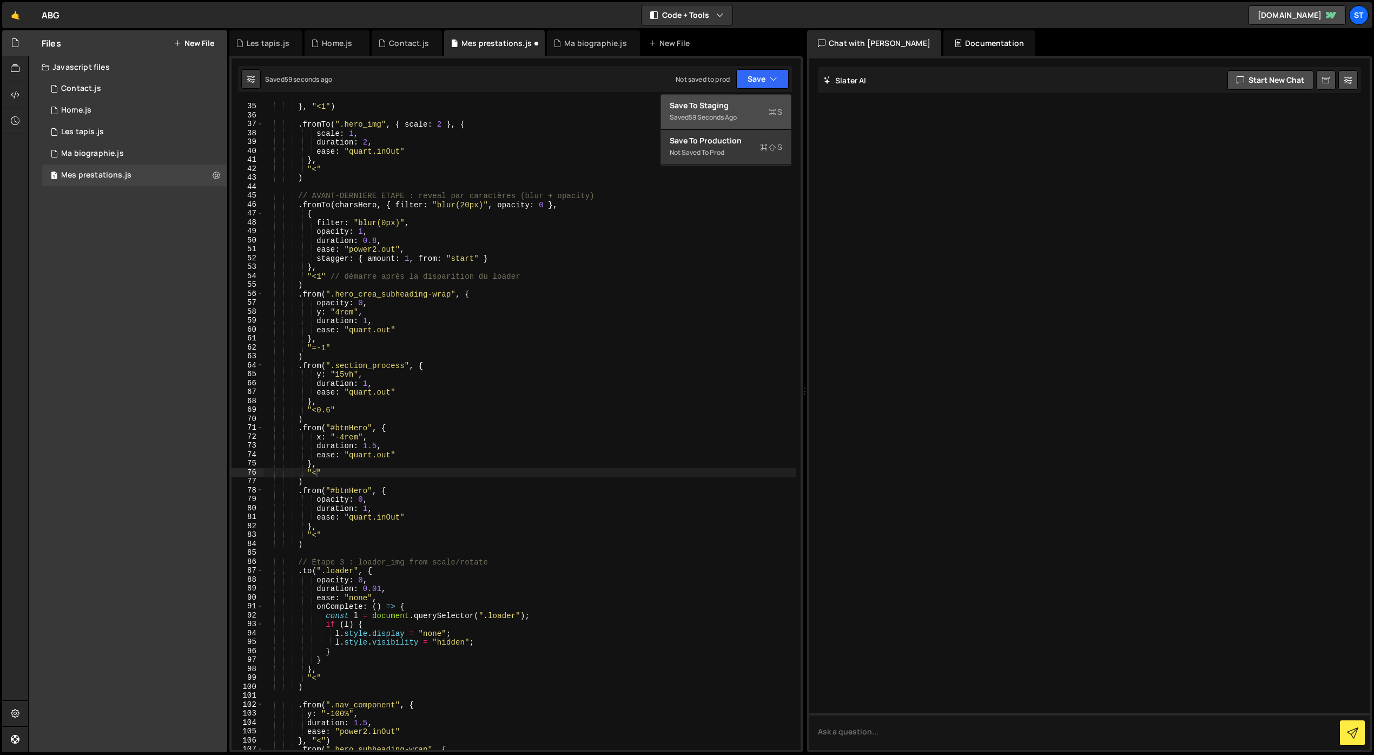
click at [717, 119] on div "59 seconds ago" at bounding box center [713, 117] width 48 height 9
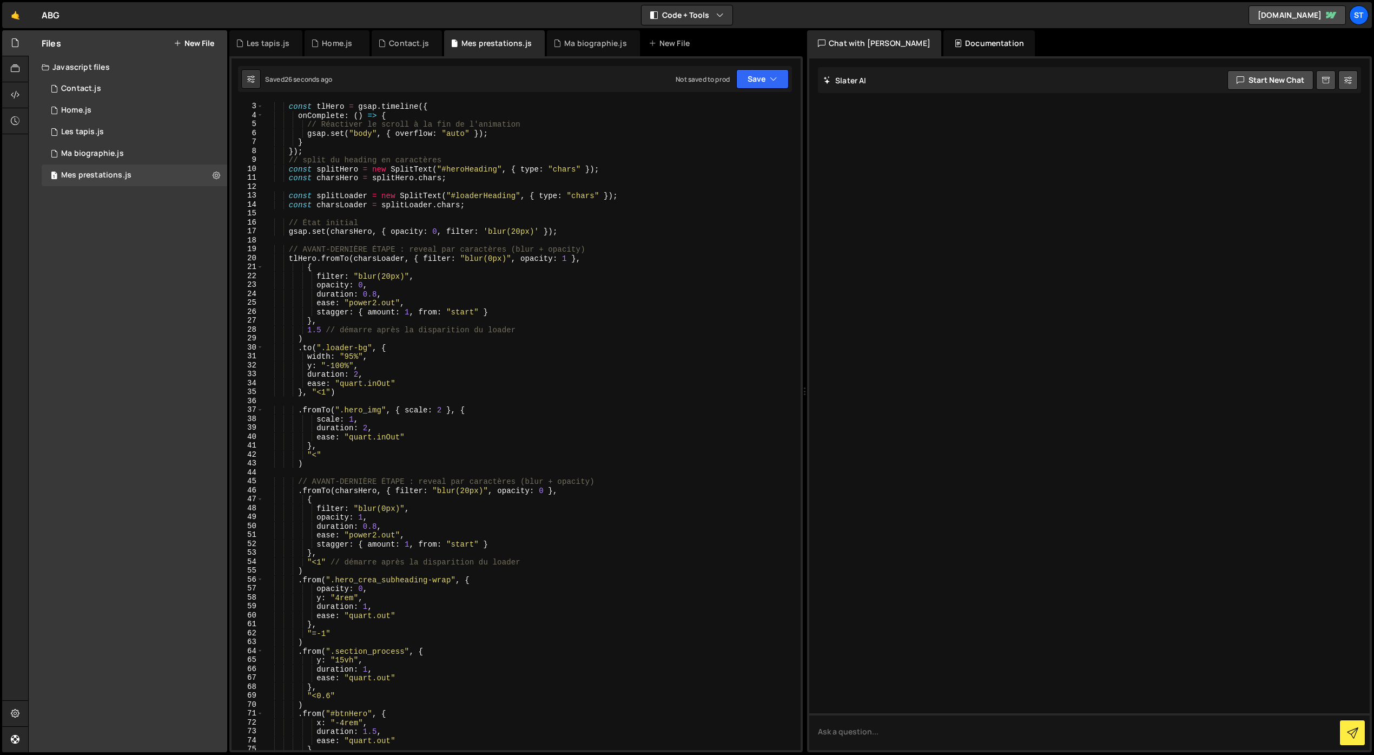
scroll to position [11, 0]
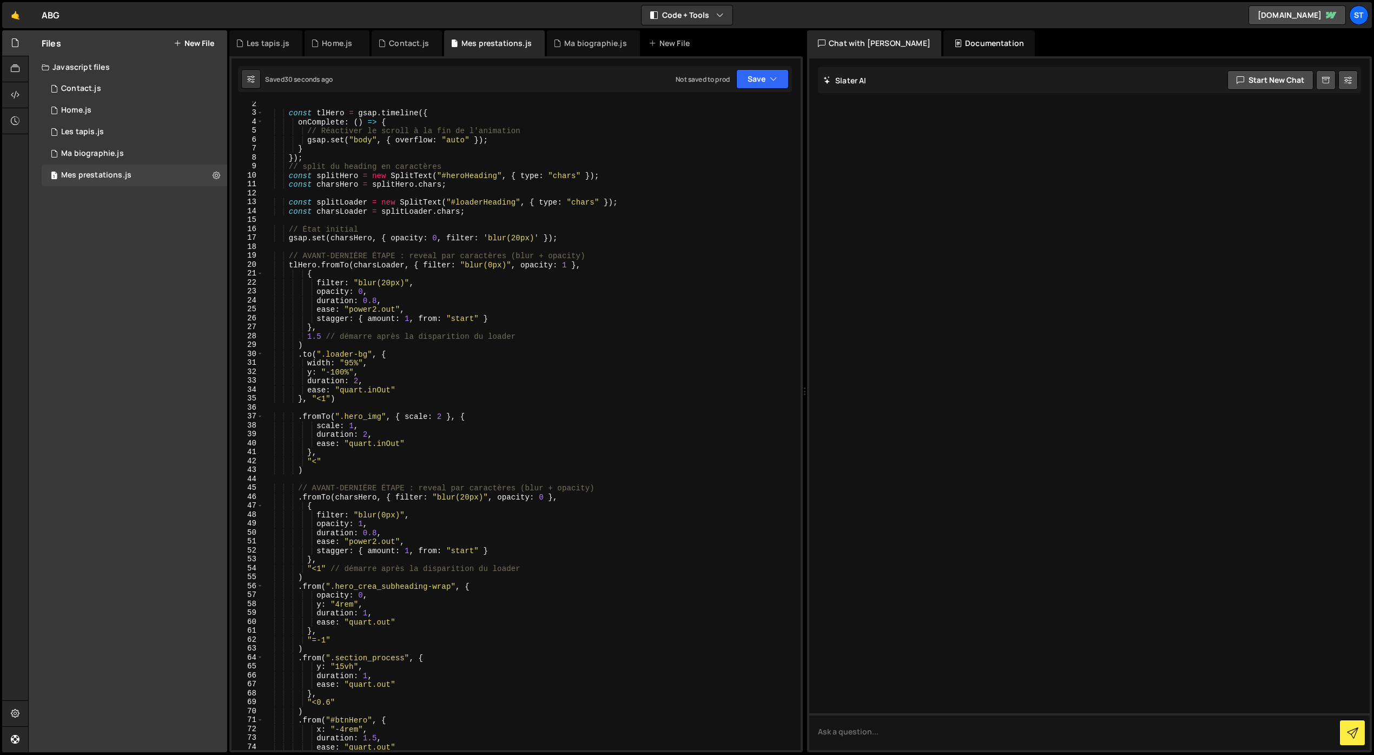
click at [553, 176] on div "const tlHero = gsap . timeline ({ onComplete : ( ) => { // Réactiver le scroll …" at bounding box center [529, 433] width 533 height 666
click at [749, 76] on button "Save" at bounding box center [762, 78] width 52 height 19
click at [732, 104] on div "Save to Staging S" at bounding box center [726, 105] width 113 height 11
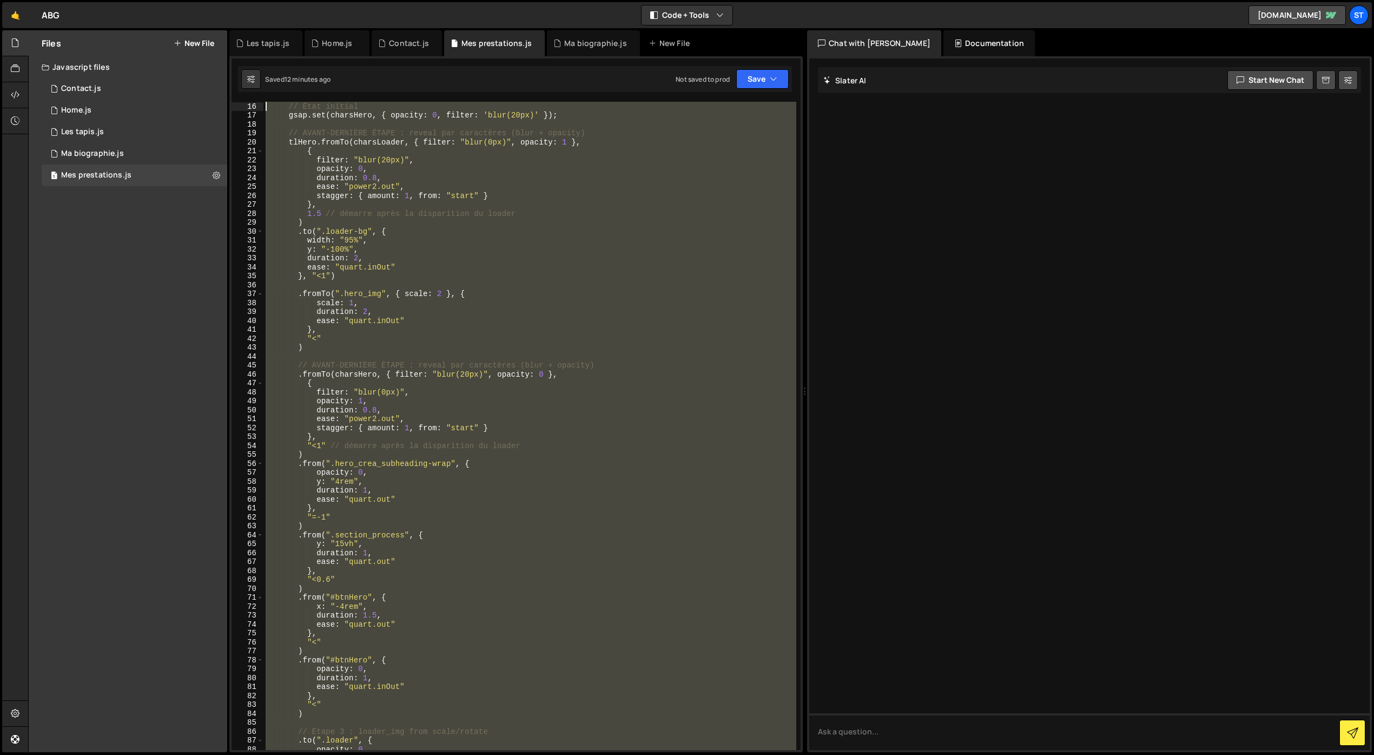
scroll to position [0, 0]
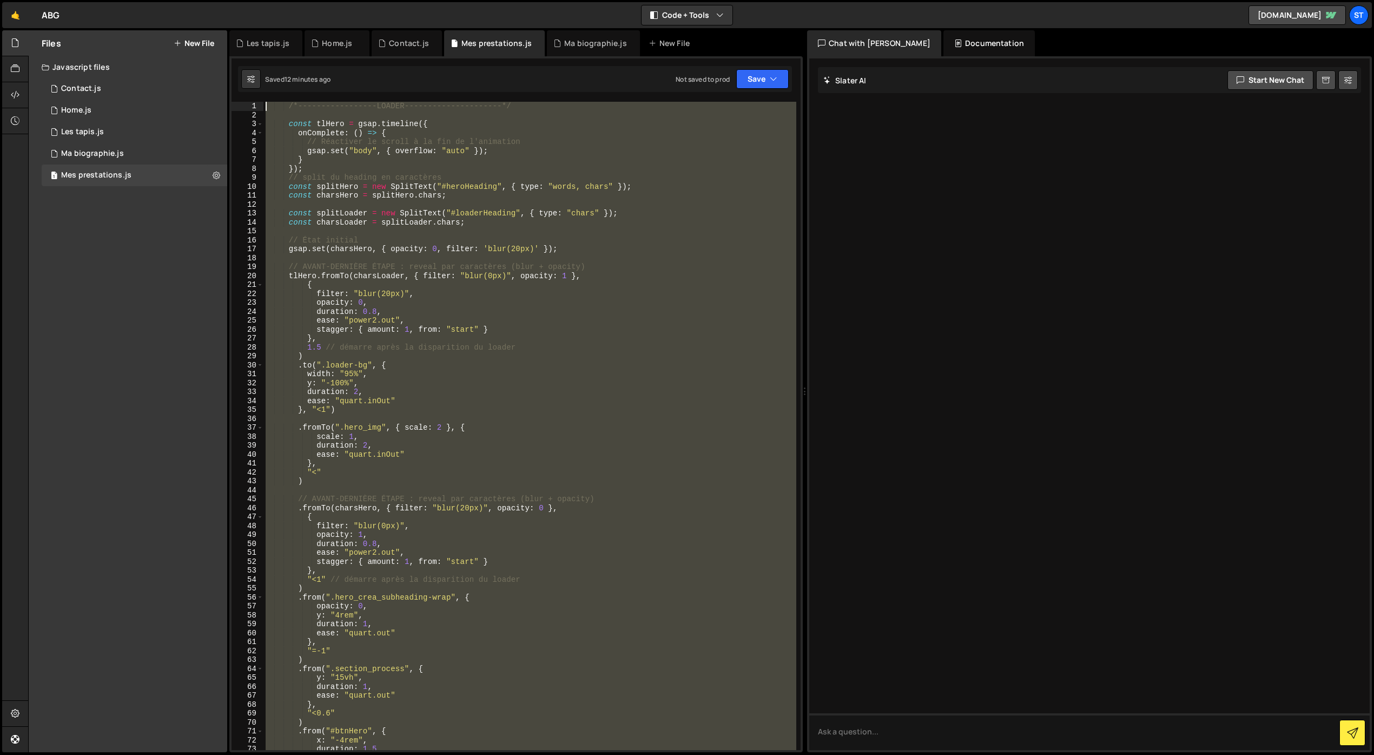
type textarea "/*-----------------LOADER---------------------*/"
drag, startPoint x: 378, startPoint y: 173, endPoint x: 114, endPoint y: 122, distance: 268.8
click at [0, 0] on div "Hold on a sec... Are you certain you wish to leave this page? Any changes you'v…" at bounding box center [687, 377] width 1374 height 755
click at [88, 138] on div "1 Les tapis.js 0" at bounding box center [135, 132] width 186 height 22
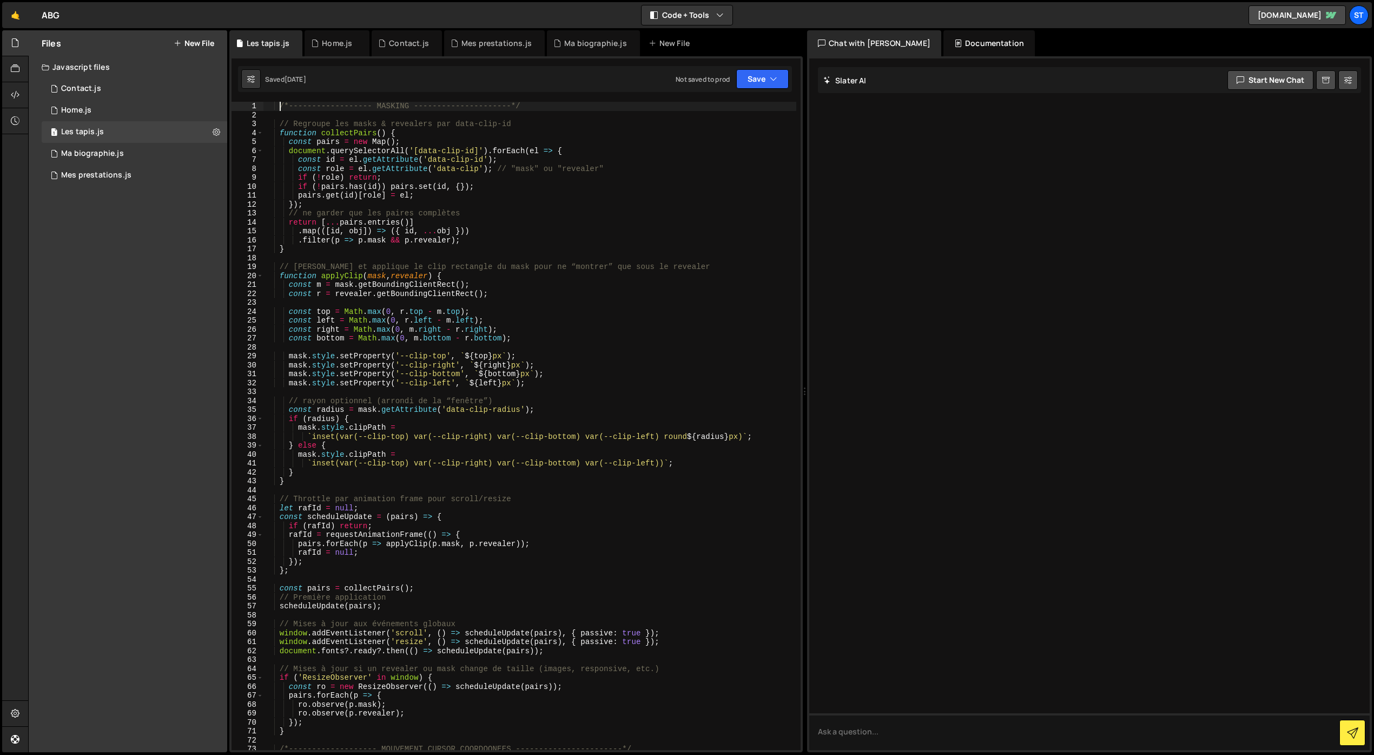
click at [279, 107] on div "/*------------------ MASKING ---------------------*/ // Regroupe les masks & re…" at bounding box center [529, 435] width 533 height 666
paste textarea "/*--------------------------------------*/"
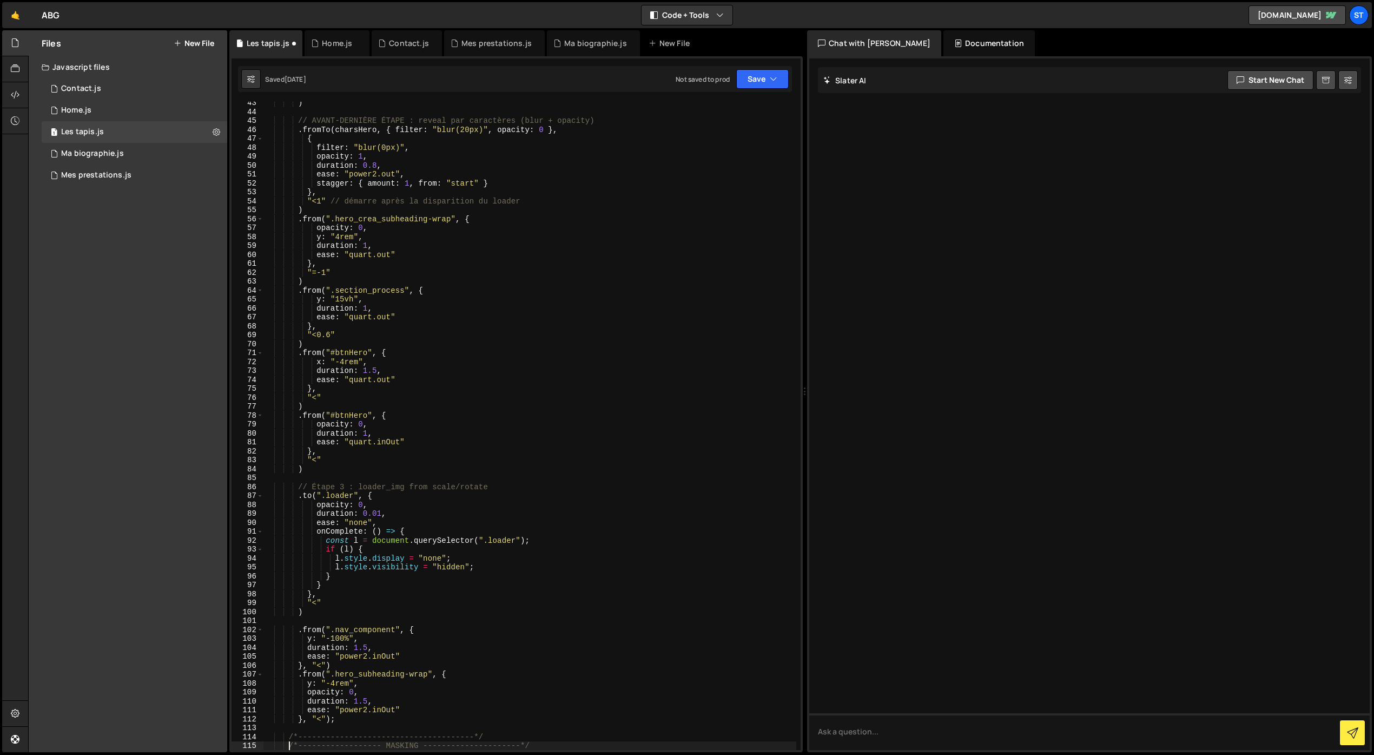
scroll to position [378, 0]
click at [750, 75] on button "Save" at bounding box center [762, 78] width 52 height 19
click at [733, 106] on div "Save to Staging S" at bounding box center [726, 105] width 113 height 11
drag, startPoint x: 415, startPoint y: 290, endPoint x: 346, endPoint y: 292, distance: 68.7
click at [346, 292] on div ") // AVANT-DERNIÈRE ÉTAPE : reveal par caractères (blur + opacity) . fromTo ( c…" at bounding box center [529, 431] width 533 height 666
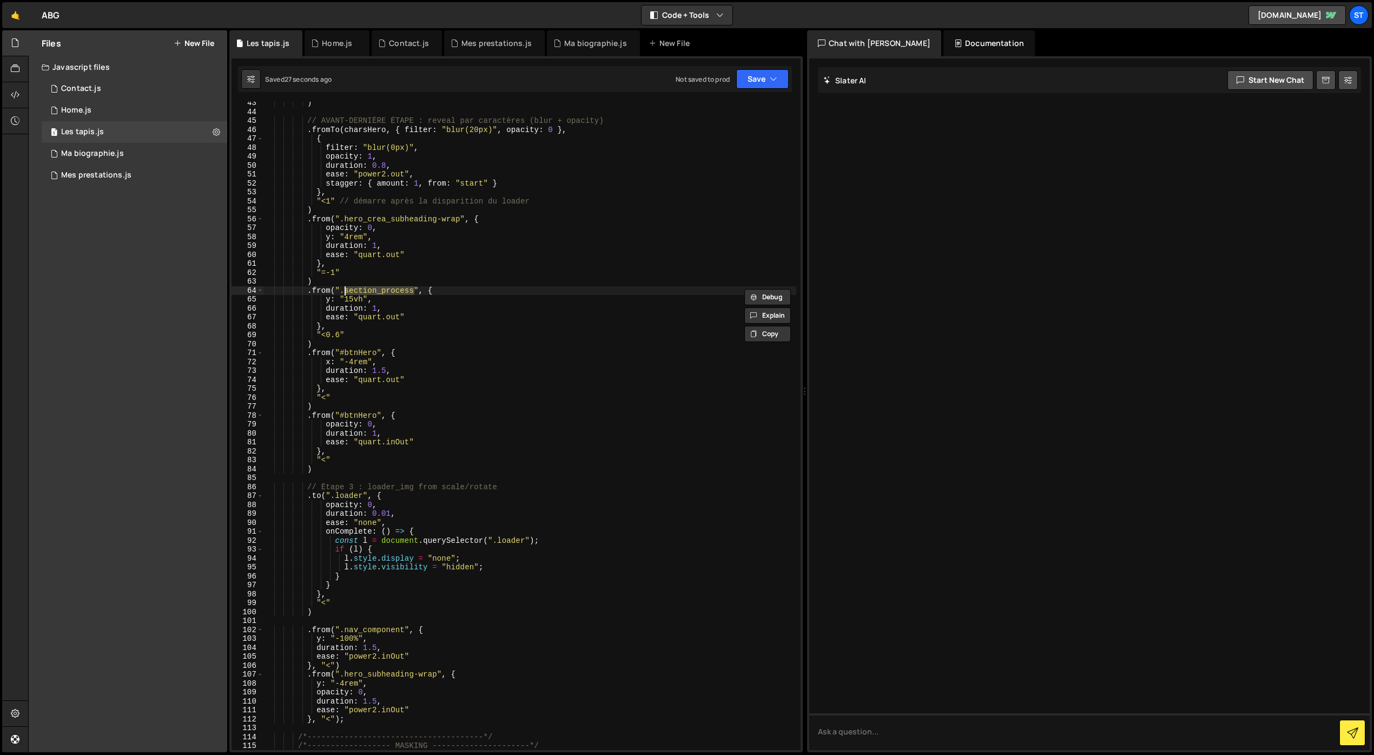
paste textarea "mask-hero-offset"
click at [770, 84] on button "Save" at bounding box center [762, 78] width 52 height 19
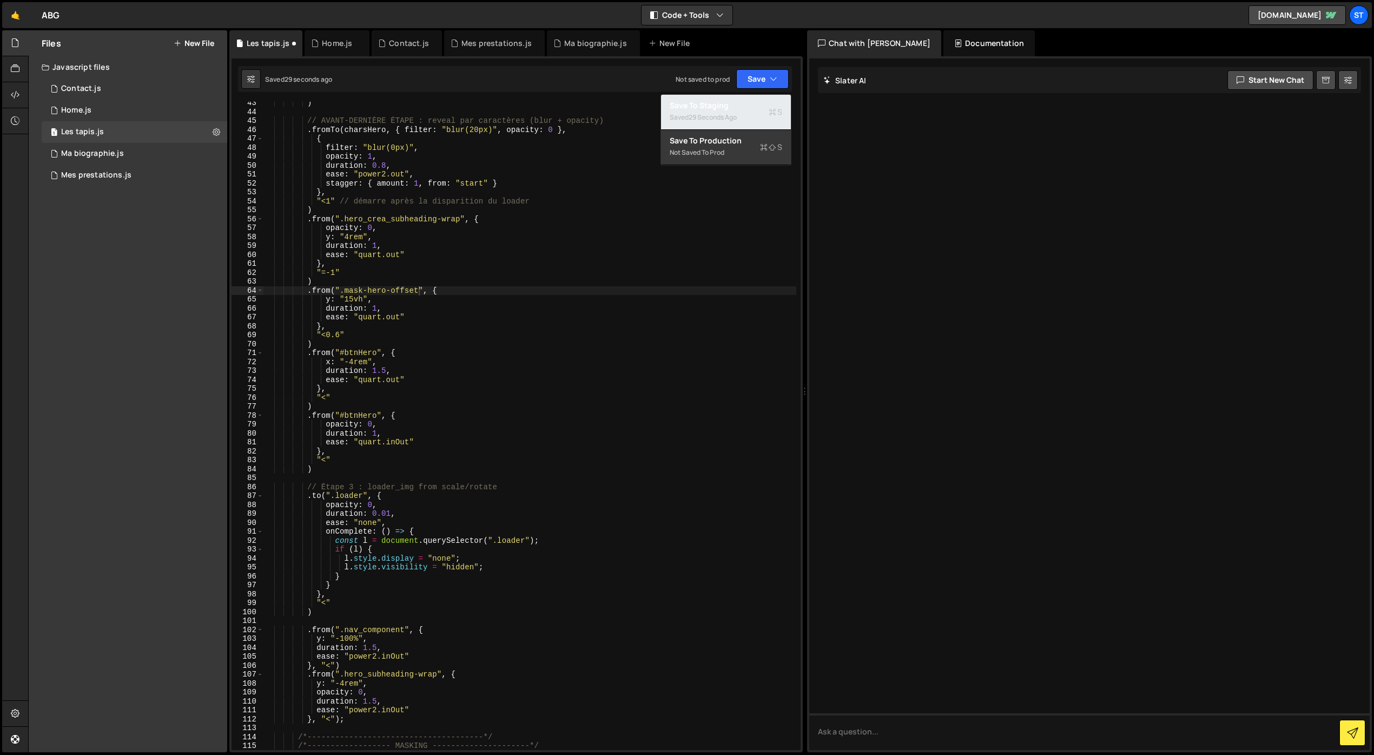
click at [750, 115] on div "Saved 29 seconds ago" at bounding box center [726, 117] width 113 height 13
drag, startPoint x: 461, startPoint y: 221, endPoint x: 346, endPoint y: 221, distance: 115.2
click at [346, 221] on div ") // AVANT-DERNIÈRE ÉTAPE : reveal par caractères (blur + opacity) . fromTo ( c…" at bounding box center [529, 433] width 533 height 666
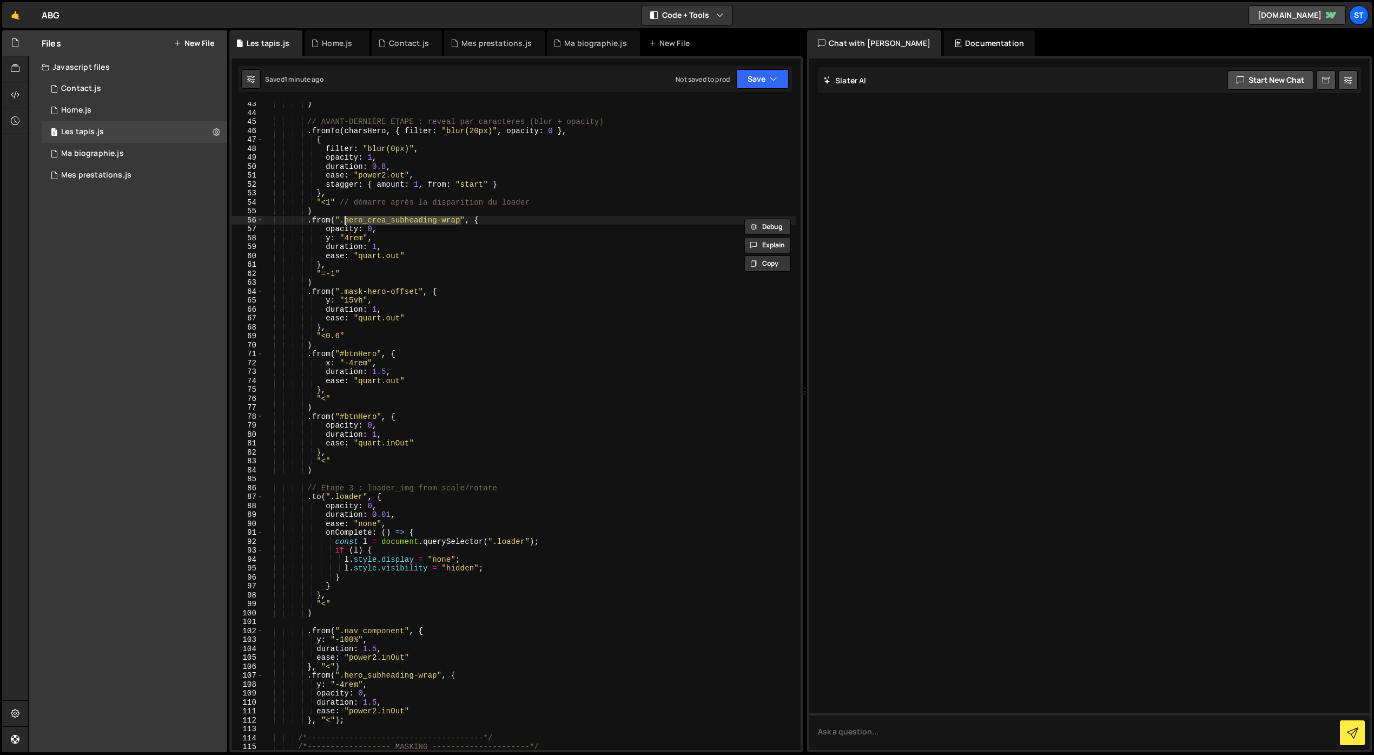
paste textarea "tapis"
type textarea ".from(".hero_tapis_subheading-wrap", {"
click at [743, 85] on button "Save" at bounding box center [762, 78] width 52 height 19
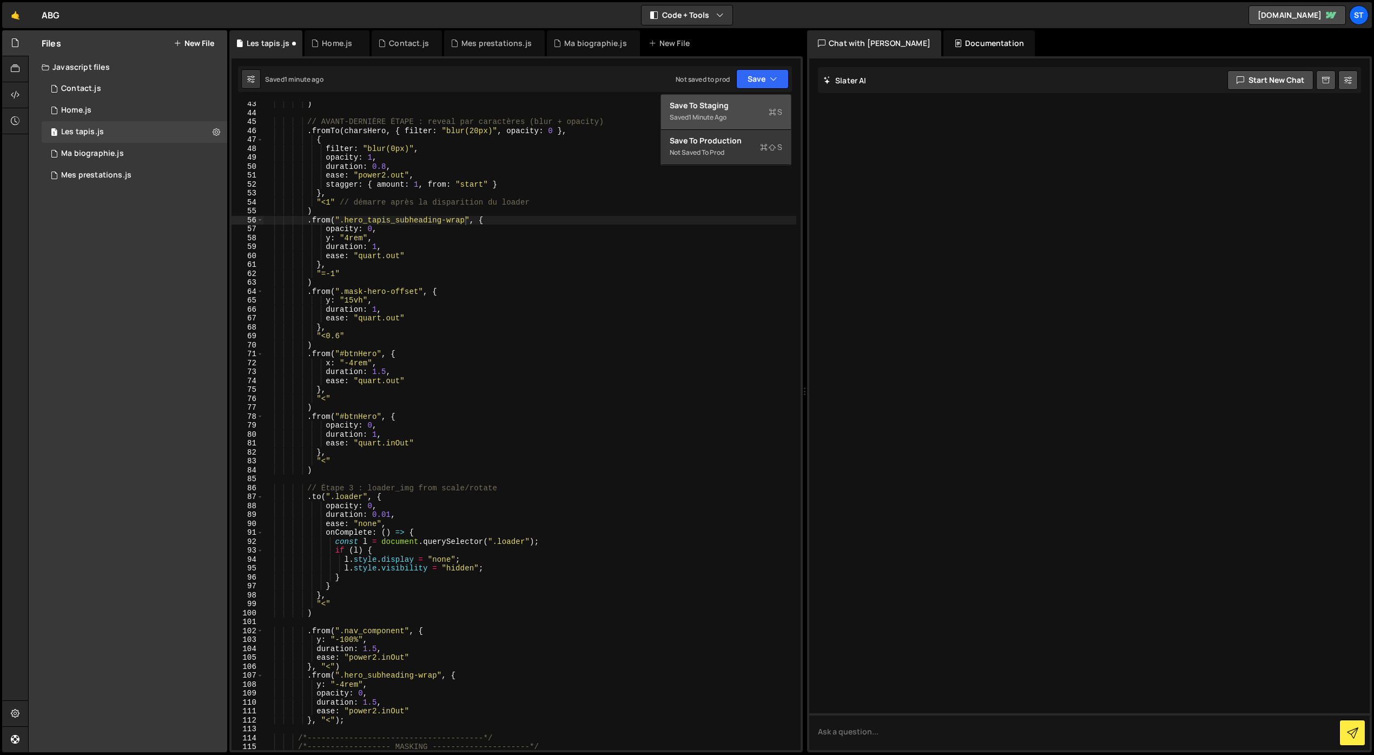
click at [723, 111] on div "Saved 1 minute ago" at bounding box center [726, 117] width 113 height 13
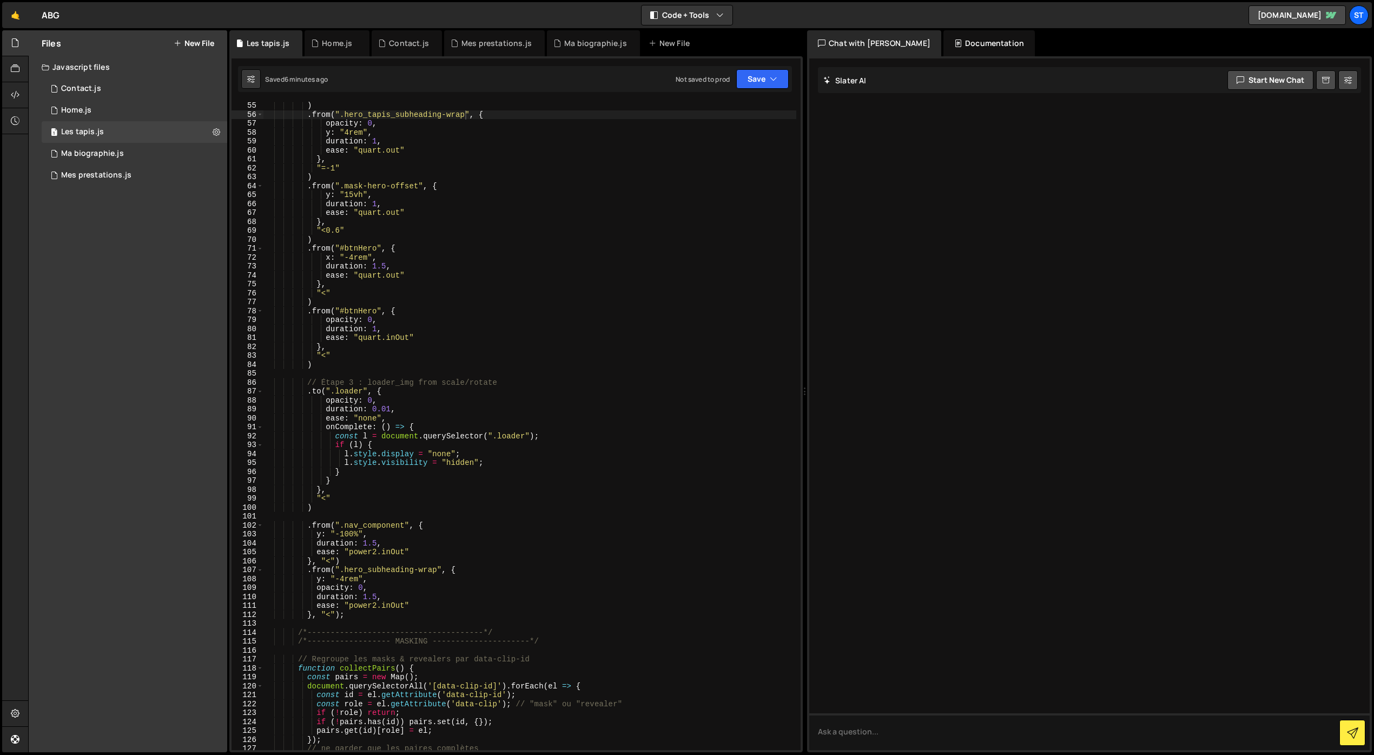
scroll to position [0, 0]
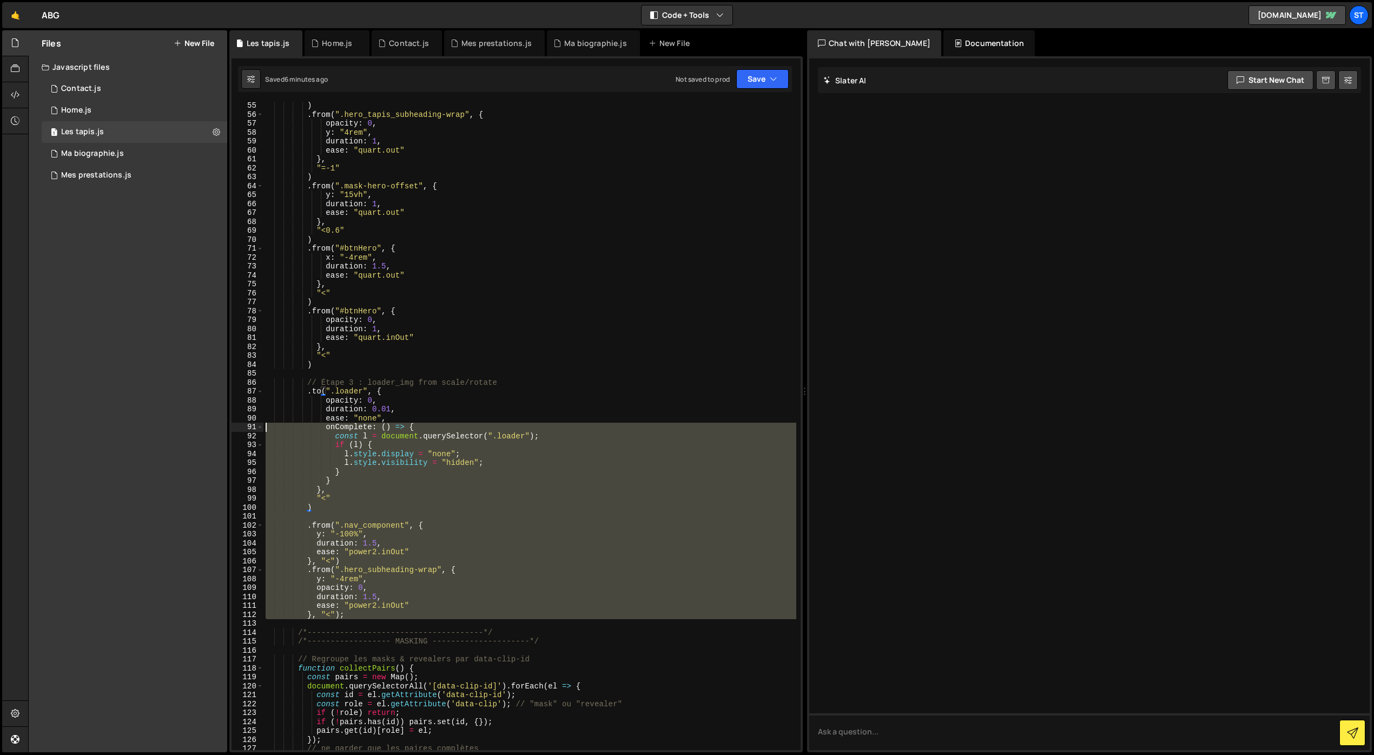
drag, startPoint x: 505, startPoint y: 628, endPoint x: 268, endPoint y: 419, distance: 315.8
click at [262, 416] on div "55 56 57 58 59 60 61 62 63 64 65 66 67 68 69 70 71 72 73 74 75 76 77 78 79 80 8…" at bounding box center [515, 426] width 569 height 648
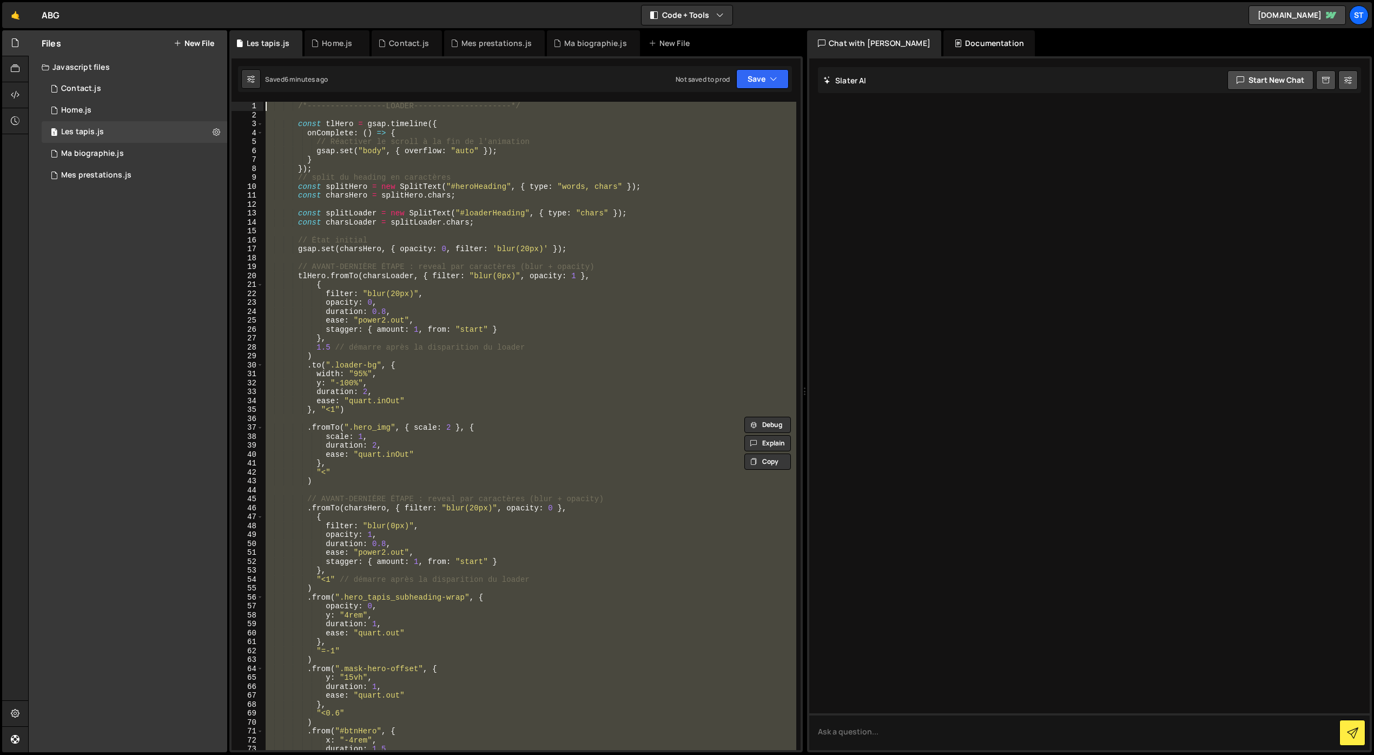
type textarea "/*-----------------LOADER---------------------*/"
click at [92, 86] on div "Contact.js" at bounding box center [81, 89] width 40 height 10
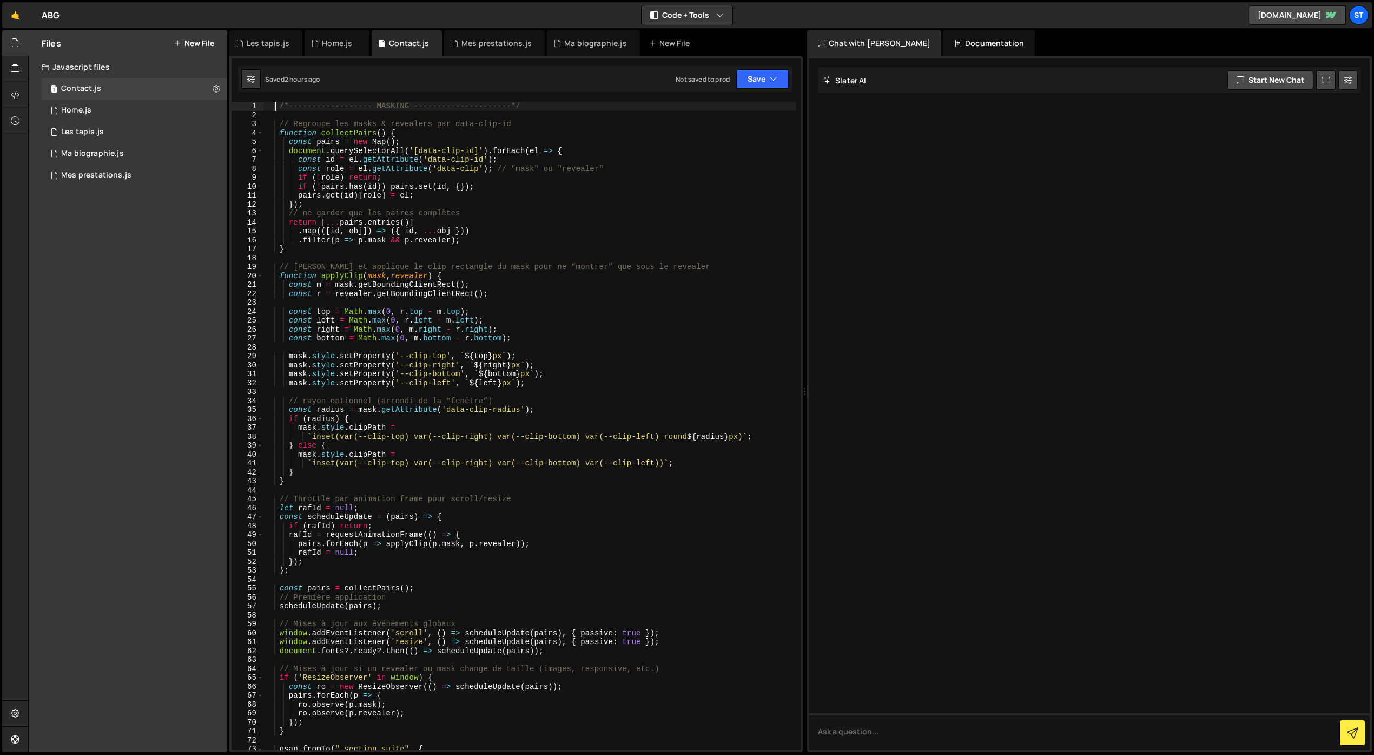
click at [277, 109] on div "/*------------------ MASKING ---------------------*/ // Regroupe les masks & re…" at bounding box center [529, 435] width 533 height 666
paste textarea "/*--------------------------------------*/"
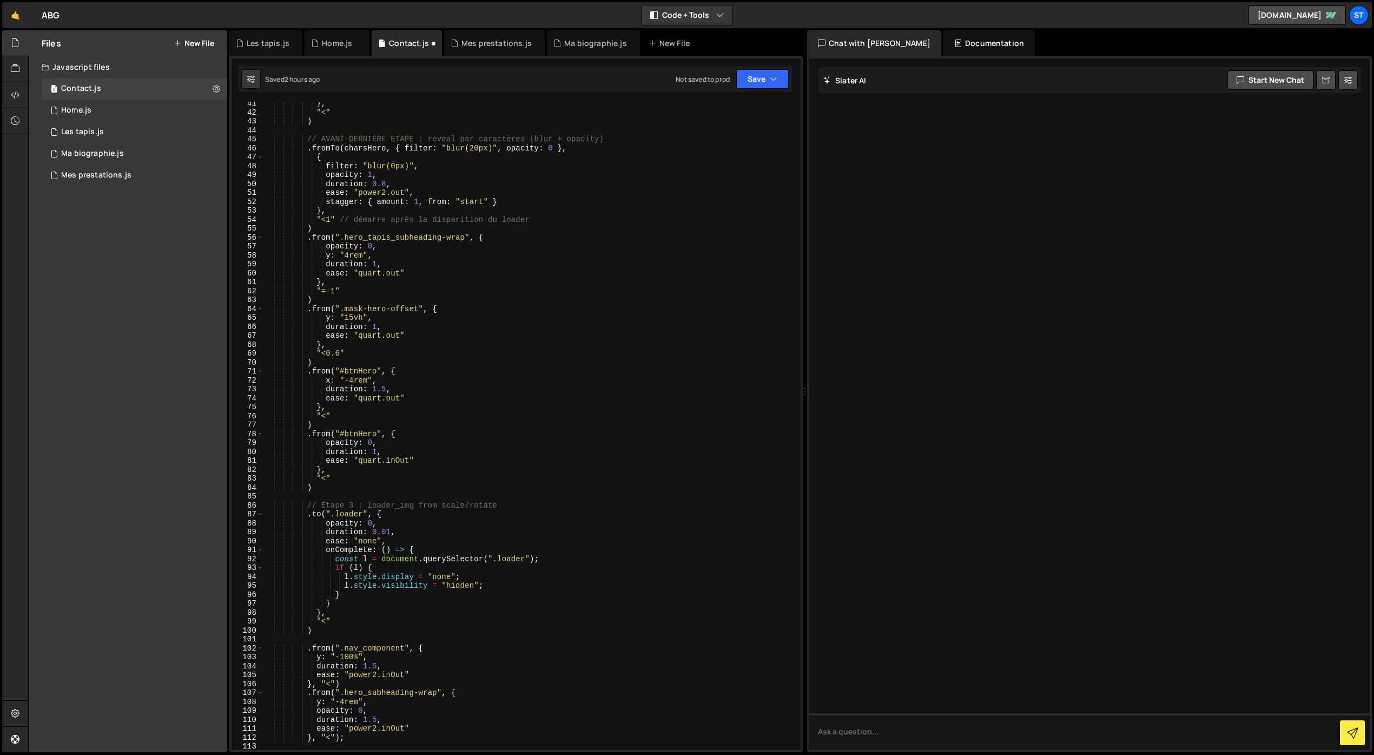
scroll to position [353, 0]
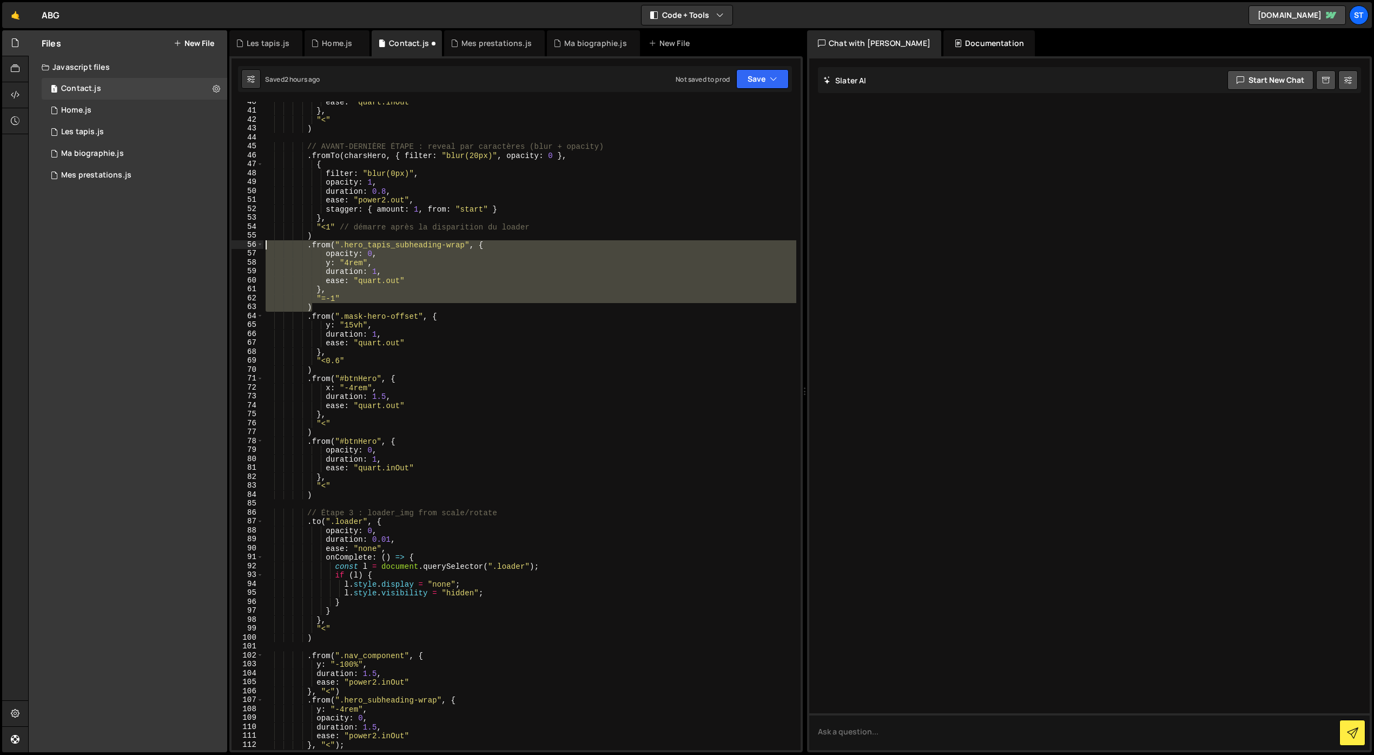
drag, startPoint x: 316, startPoint y: 305, endPoint x: 252, endPoint y: 242, distance: 89.9
click at [252, 242] on div "/*------------------ MASKING ---------------------*/ 40 41 42 43 44 45 46 47 48…" at bounding box center [515, 426] width 569 height 648
type textarea ".from(".hero_tapis_subheading-wrap", { opacity: 0,"
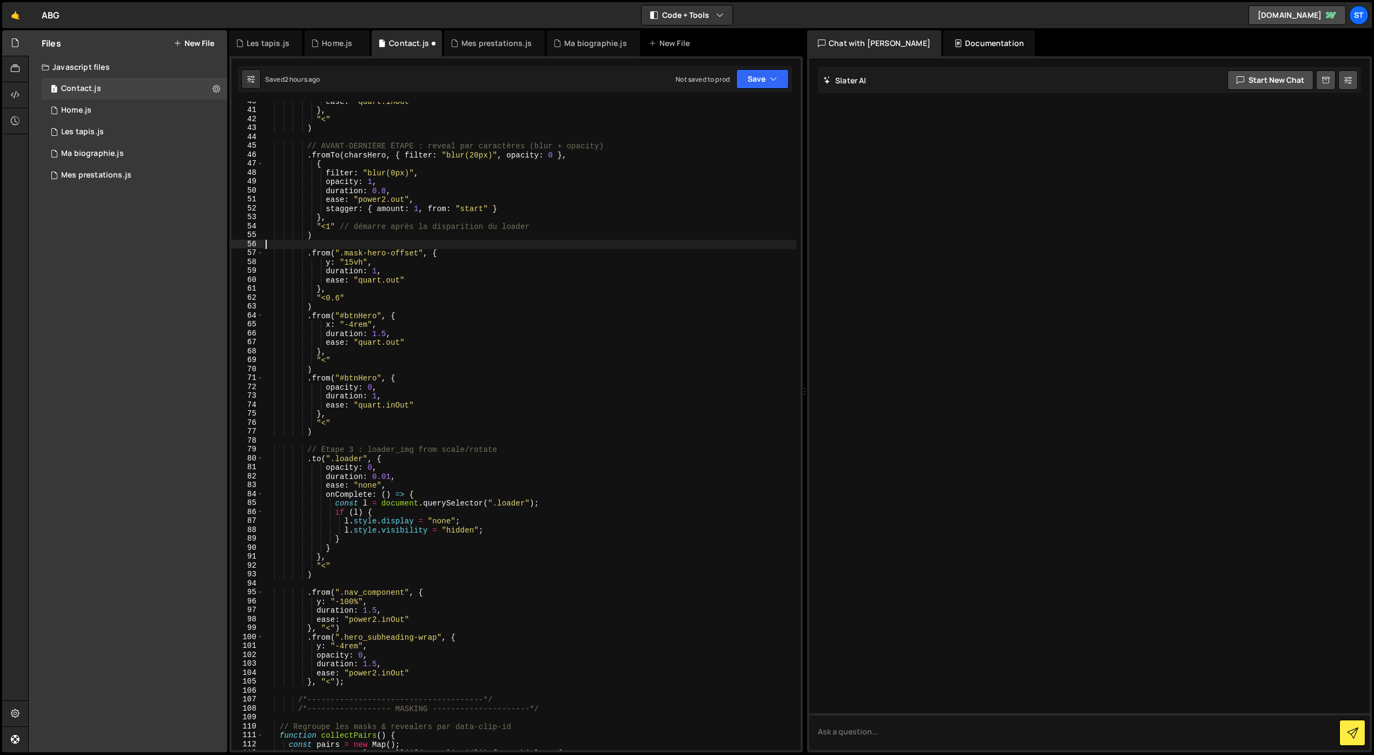
scroll to position [0, 0]
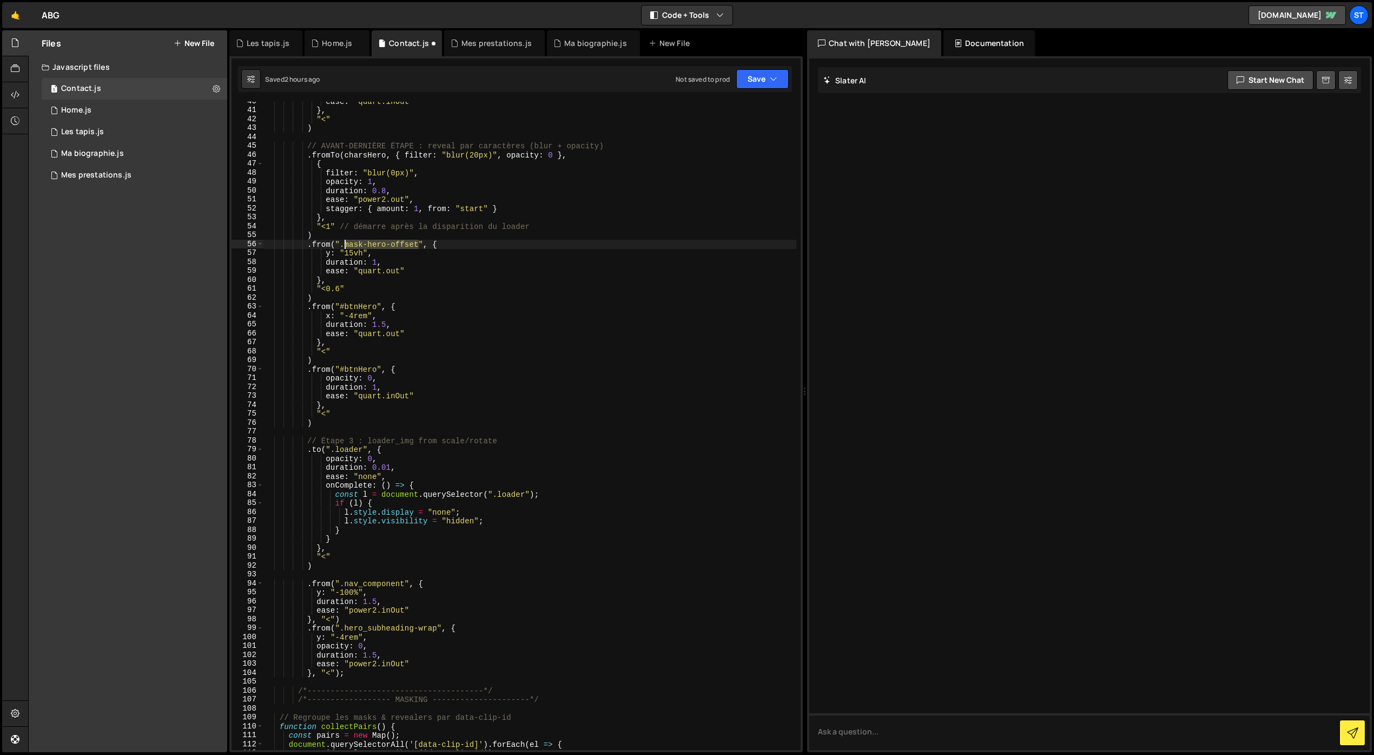
drag, startPoint x: 419, startPoint y: 247, endPoint x: 346, endPoint y: 247, distance: 73.0
click at [346, 247] on div "ease : "quart.inOut" } , "<" ) // AVANT-DERNIÈRE ÉTAPE : reveal par caractères …" at bounding box center [529, 430] width 533 height 666
paste textarea "contac"
click at [754, 87] on button "Save" at bounding box center [762, 78] width 52 height 19
click at [733, 109] on div "Save to Staging S" at bounding box center [726, 105] width 113 height 11
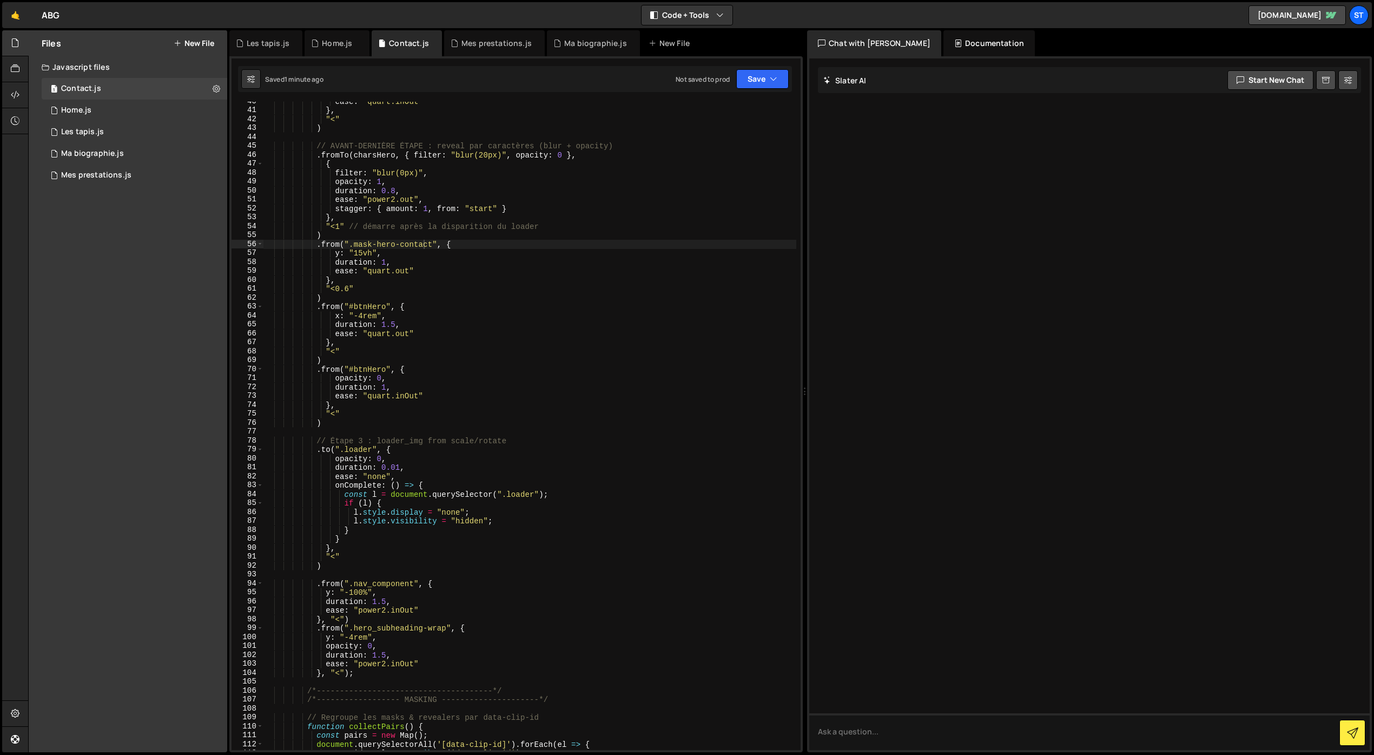
click at [332, 299] on div "ease : "quart.inOut" } , "<" ) // AVANT-DERNIÈRE ÉTAPE : reveal par caractères …" at bounding box center [529, 430] width 533 height 666
paste textarea "contact-hero_form"
type textarea ")contact-hero_form"
click at [97, 159] on div "1 Ma biographie.js 0" at bounding box center [135, 154] width 186 height 22
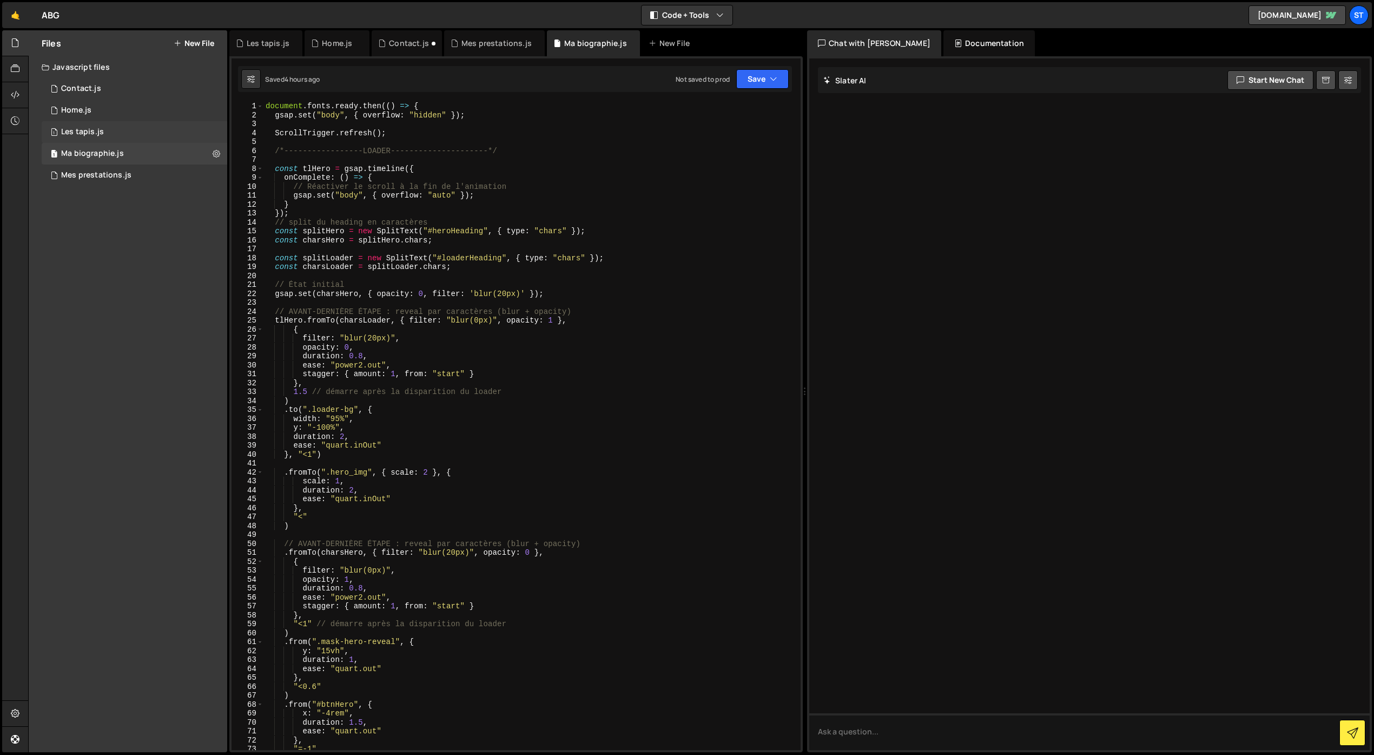
click at [130, 140] on div "1 Les tapis.js 0" at bounding box center [135, 132] width 186 height 22
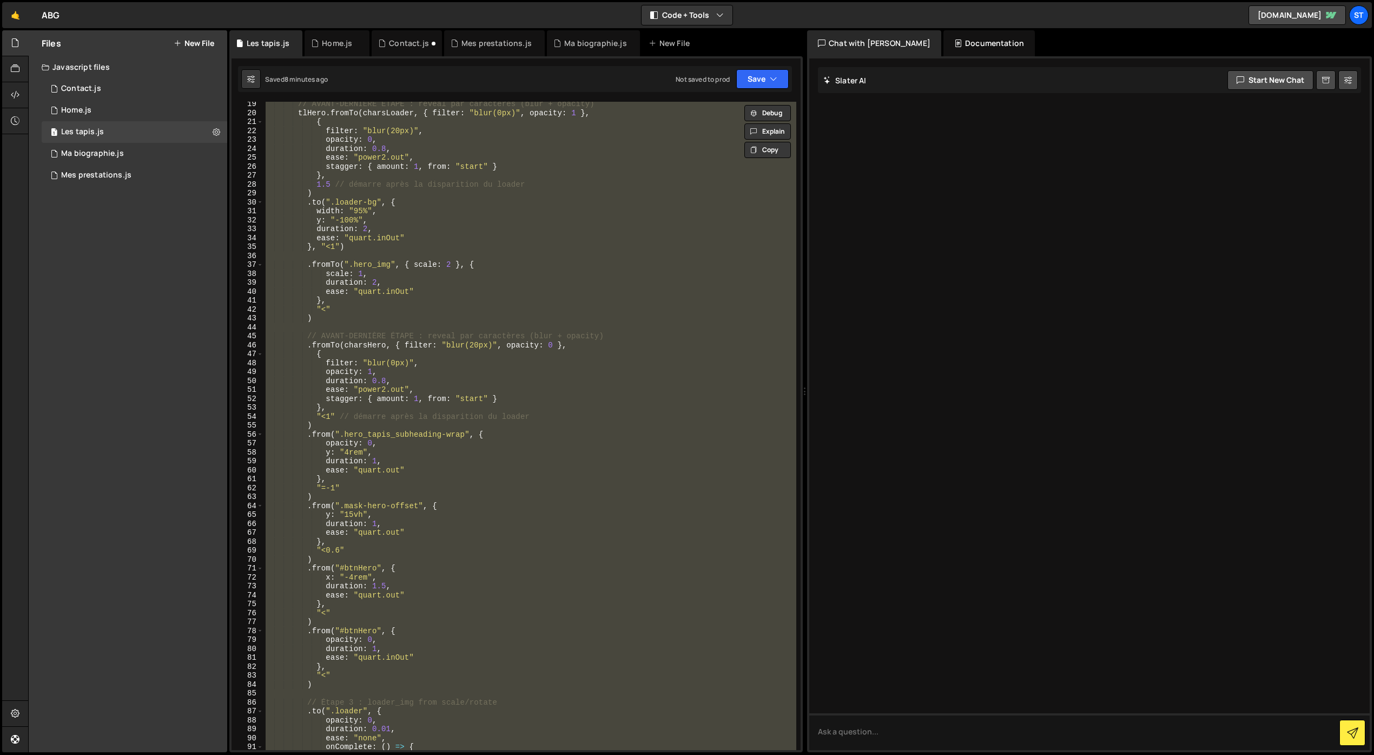
click at [391, 309] on div "// AVANT-DERNIÈRE ÉTAPE : reveal par caractères (blur + opacity) tlHero . fromT…" at bounding box center [529, 426] width 533 height 648
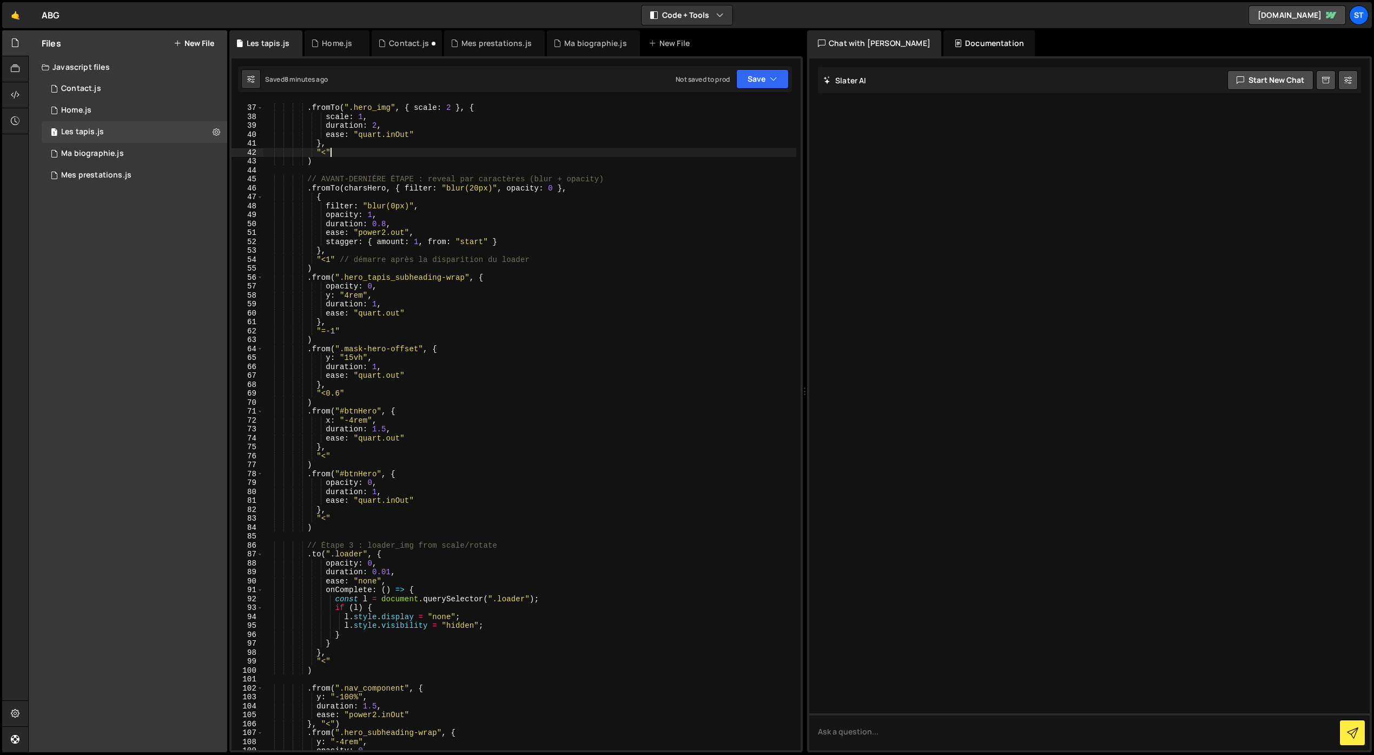
scroll to position [328, 0]
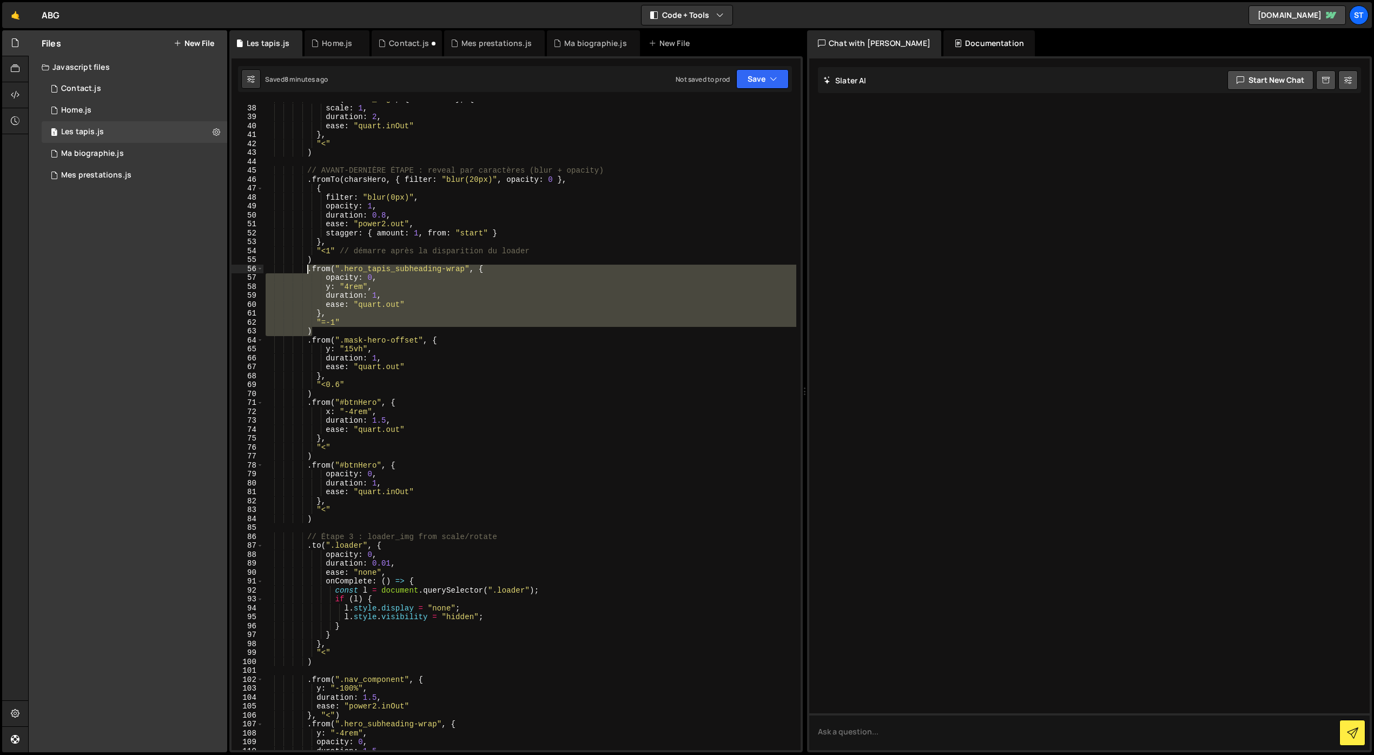
drag, startPoint x: 309, startPoint y: 326, endPoint x: 306, endPoint y: 272, distance: 54.2
click at [306, 272] on div ". fromTo ( ".hero_img" , { scale : 2 } , { scale : 1 , duration : 2 , ease : "q…" at bounding box center [529, 428] width 533 height 666
type textarea ".from(".hero_tapis_subheading-wrap", { opacity: 0,"
click at [84, 89] on div "Contact.js" at bounding box center [81, 89] width 40 height 10
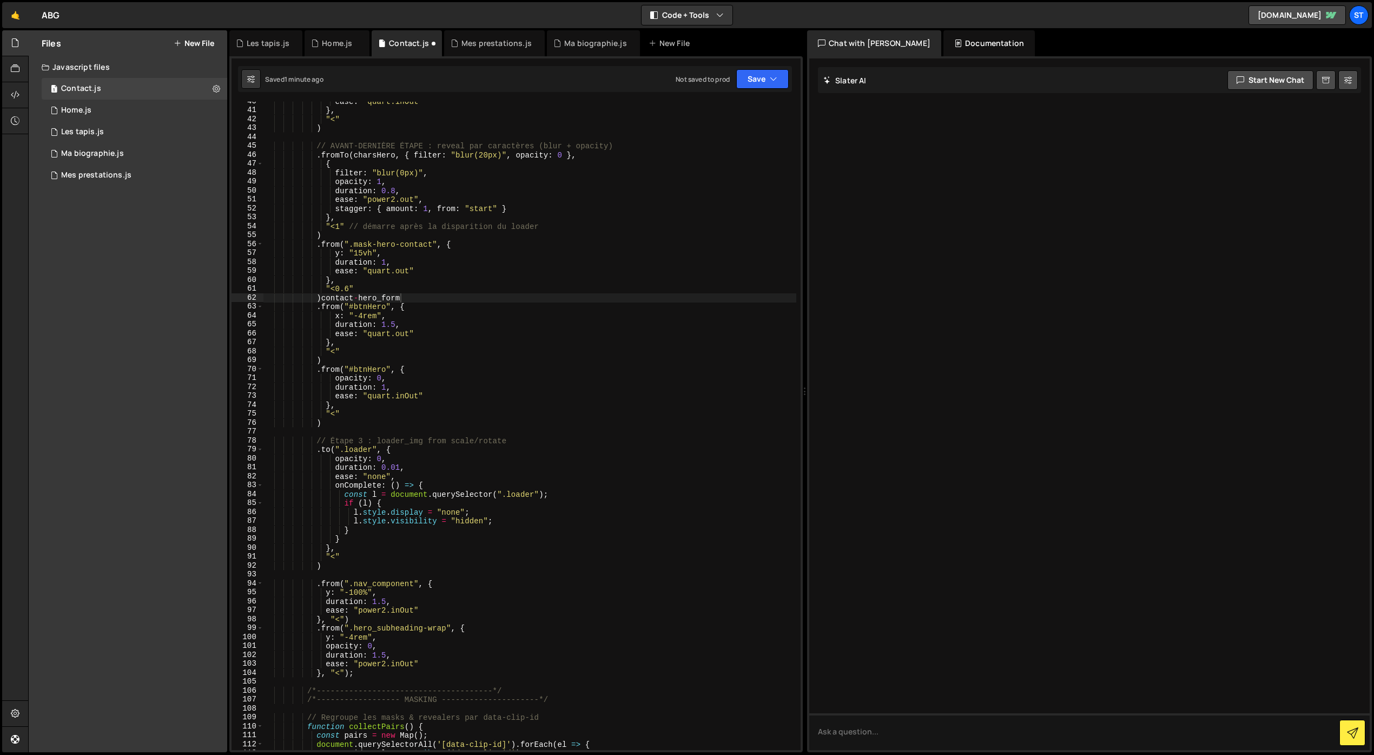
type textarea ")"
click at [338, 235] on div "ease : "quart.inOut" } , "<" ) // AVANT-DERNIÈRE ÉTAPE : reveal par caractères …" at bounding box center [529, 430] width 533 height 666
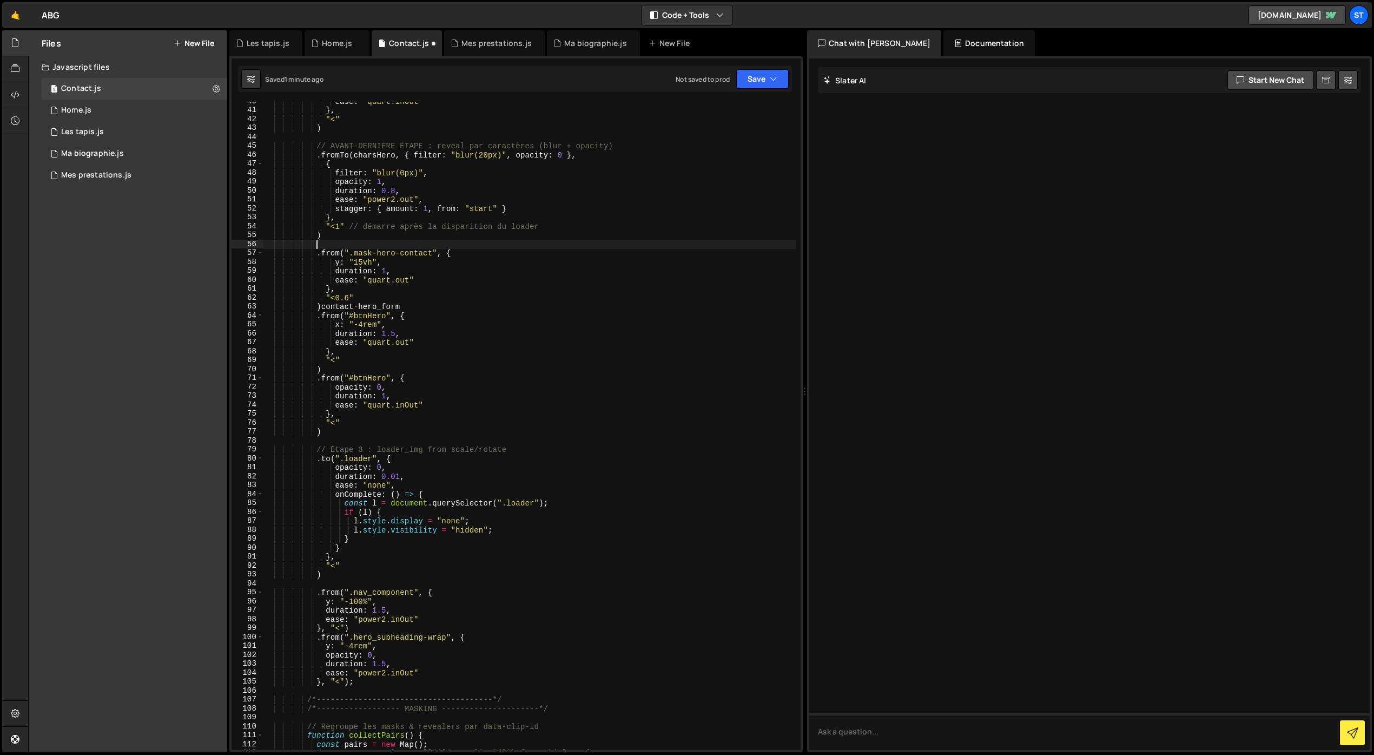
paste textarea ")"
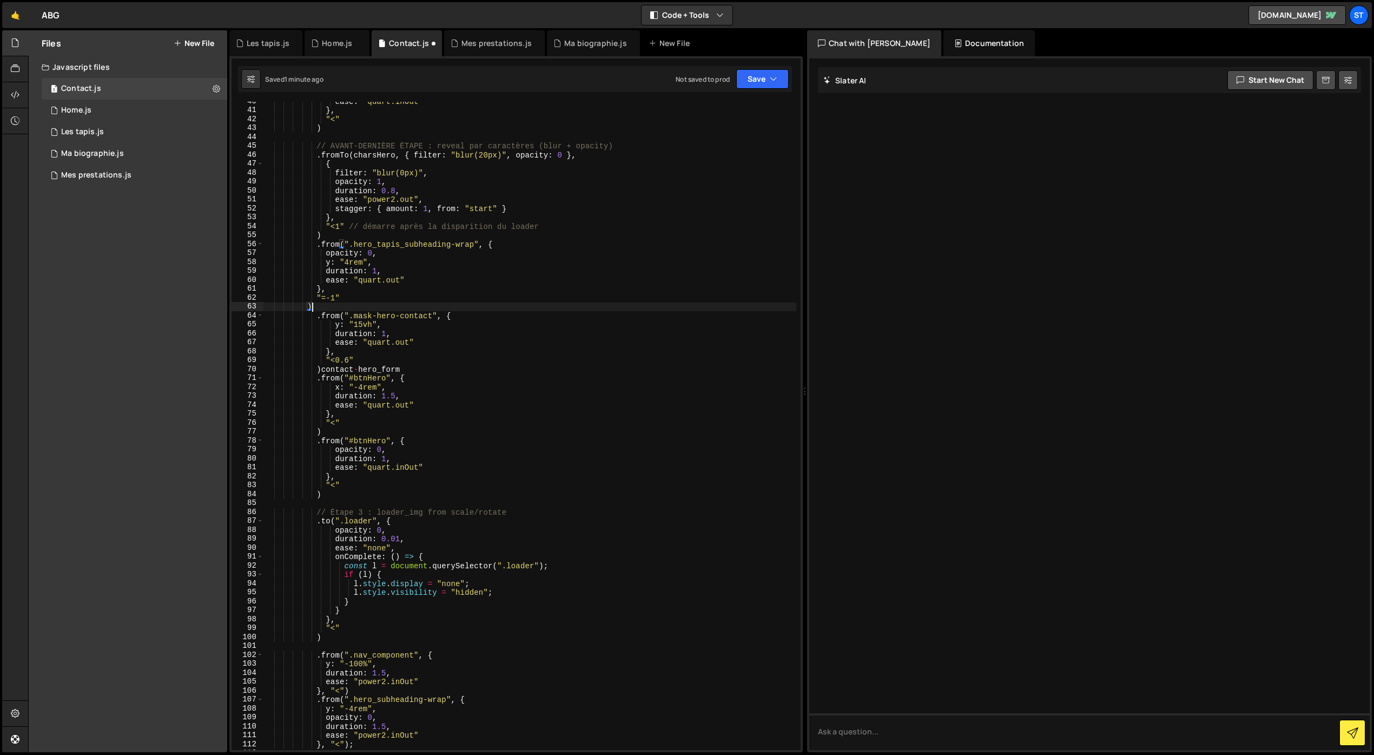
scroll to position [0, 3]
drag, startPoint x: 401, startPoint y: 367, endPoint x: 322, endPoint y: 369, distance: 78.5
click at [322, 369] on div "ease : "quart.inOut" } , "<" ) // AVANT-DERNIÈRE ÉTAPE : reveal par caractères …" at bounding box center [529, 430] width 533 height 666
drag, startPoint x: 474, startPoint y: 244, endPoint x: 355, endPoint y: 247, distance: 119.6
click at [355, 247] on div "ease : "quart.inOut" } , "<" ) // AVANT-DERNIÈRE ÉTAPE : reveal par caractères …" at bounding box center [529, 430] width 533 height 666
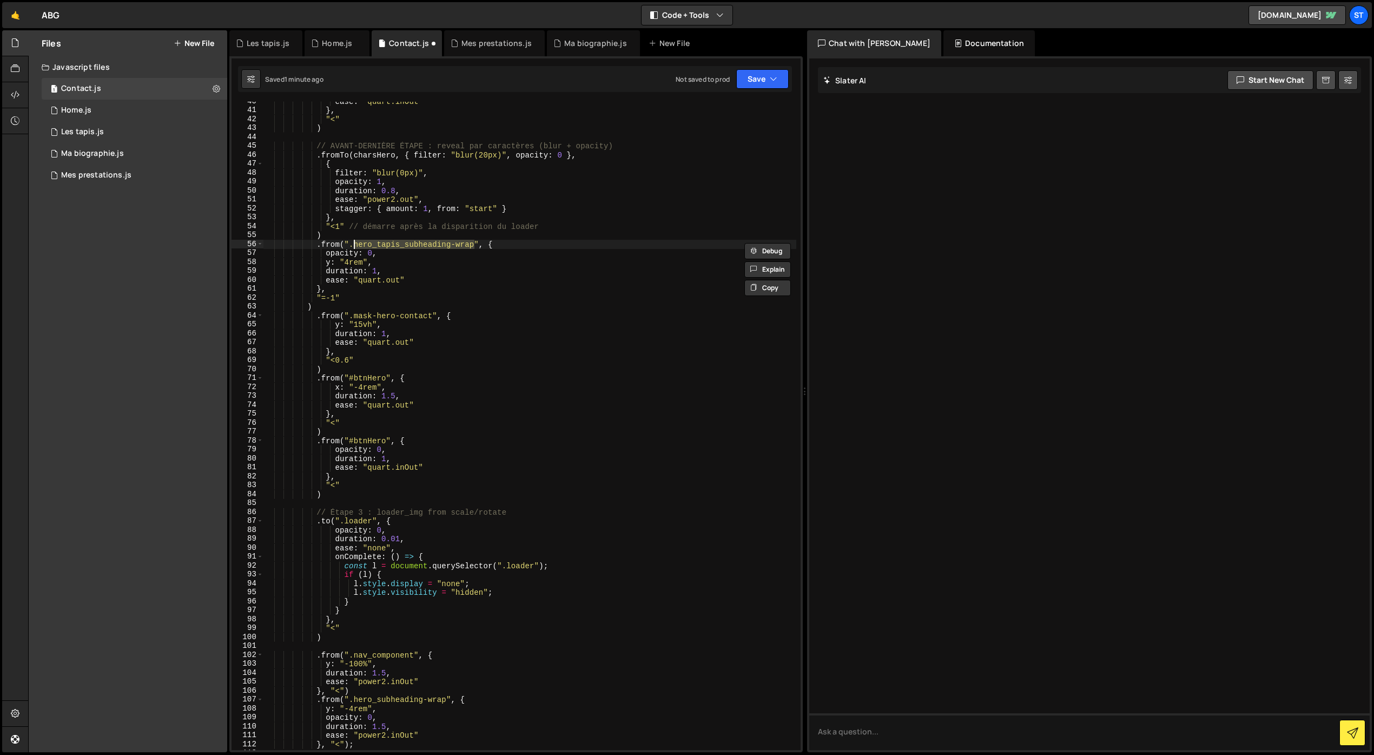
paste textarea "contact-hero_form"
type textarea ".from(".contact-hero_form", {"
click at [756, 83] on button "Save" at bounding box center [762, 78] width 52 height 19
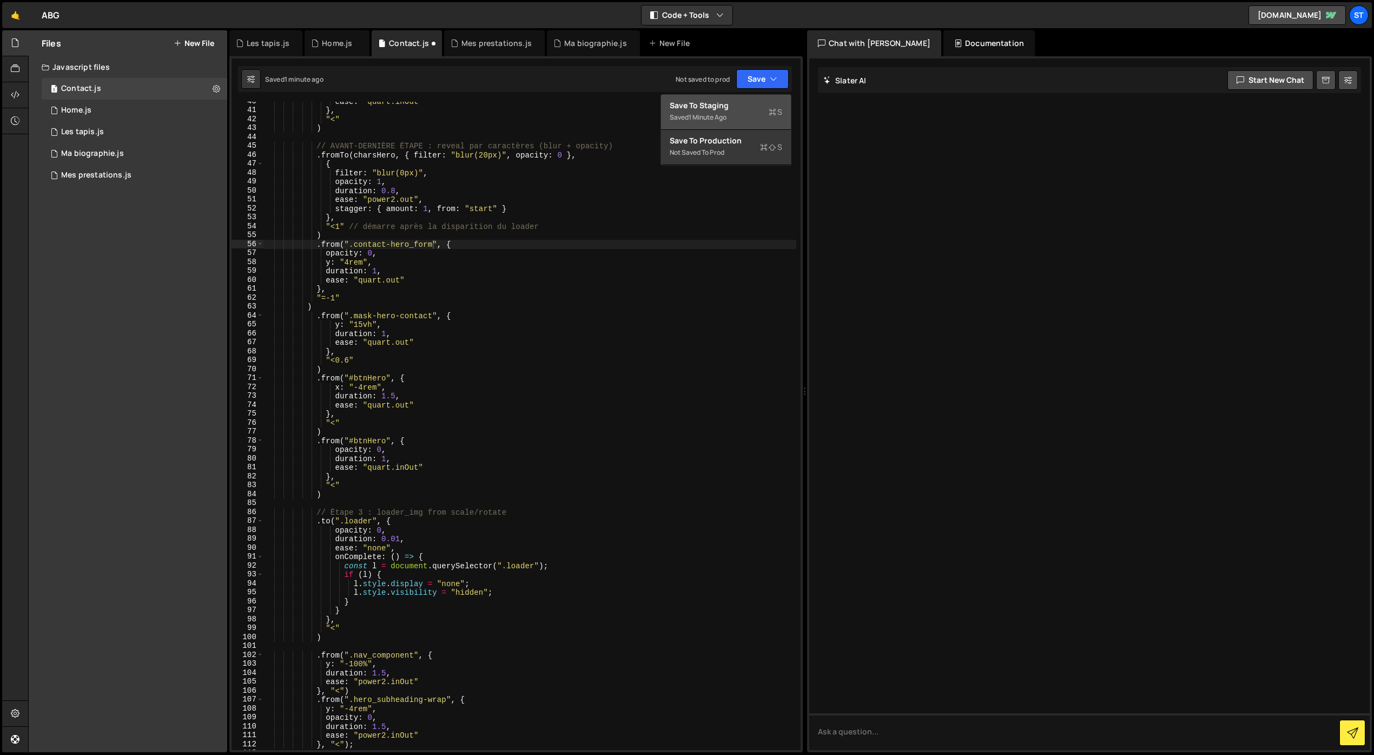
click at [726, 113] on div "1 minute ago" at bounding box center [708, 117] width 38 height 9
click at [127, 149] on div "1 Ma biographie.js 0" at bounding box center [135, 154] width 186 height 22
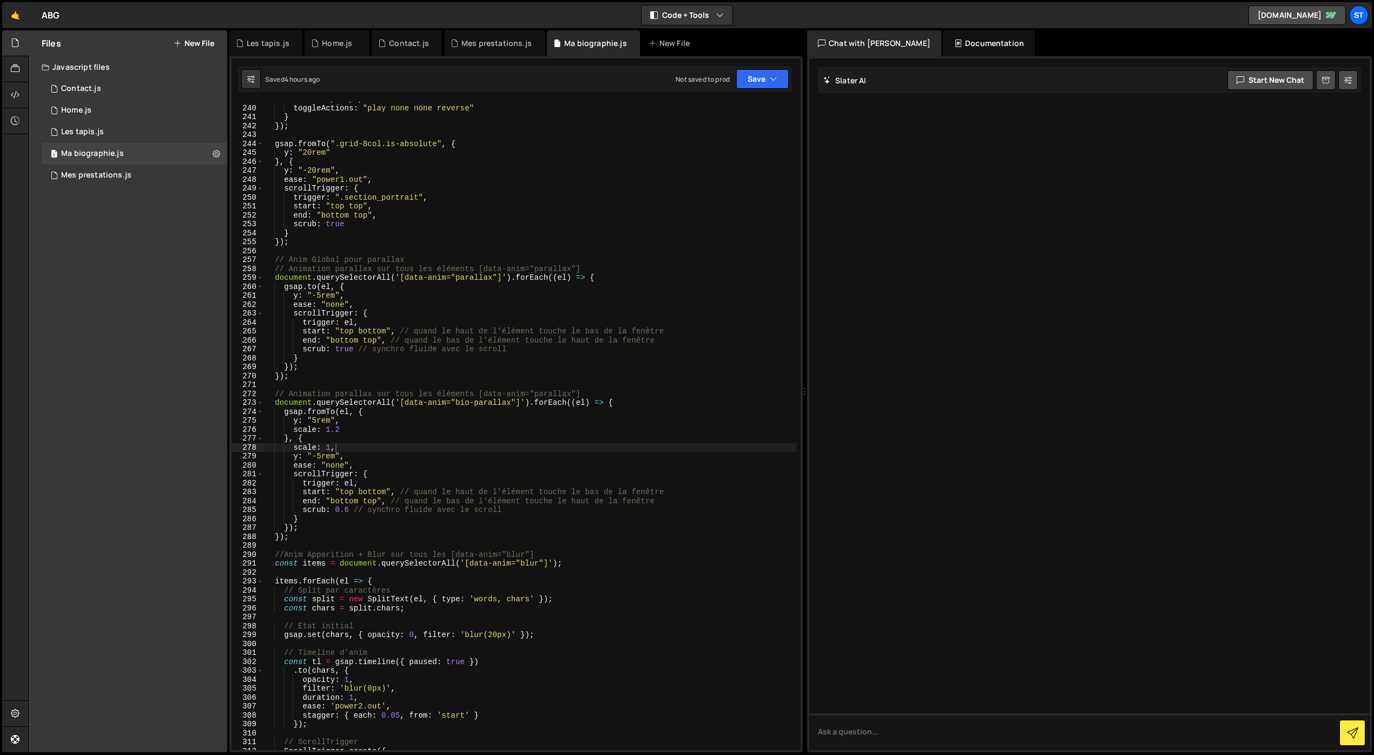
scroll to position [2134, 0]
click at [342, 426] on div "toggleActions : "play none none reverse" } }) ; gsap . fromTo ( ".grid-8col.is-…" at bounding box center [529, 433] width 533 height 666
click at [750, 90] on div "Saved 4 hours ago Not saved to prod Upgrade to Edit Save Save to Staging S Save…" at bounding box center [515, 79] width 554 height 26
drag, startPoint x: 758, startPoint y: 79, endPoint x: 751, endPoint y: 91, distance: 13.8
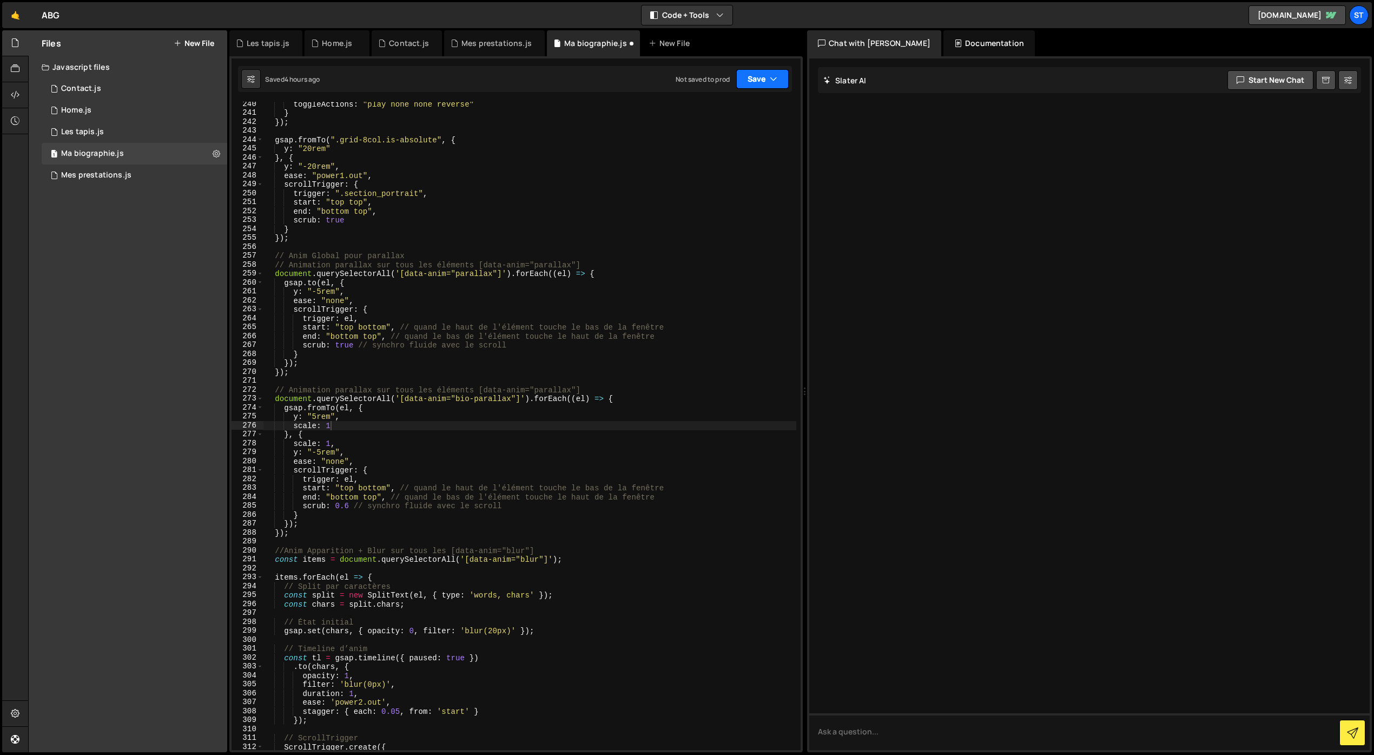
click at [758, 80] on button "Save" at bounding box center [762, 78] width 52 height 19
click at [720, 113] on div "4 hours ago" at bounding box center [707, 117] width 36 height 9
click at [313, 415] on div "toggleActions : "play none none reverse" } }) ; gsap . fromTo ( ".grid-8col.is-…" at bounding box center [529, 433] width 533 height 666
click at [363, 386] on div "toggleActions : "play none none reverse" } }) ; gsap . fromTo ( ".grid-8col.is-…" at bounding box center [529, 433] width 533 height 666
click at [315, 452] on div "toggleActions : "play none none reverse" } }) ; gsap . fromTo ( ".grid-8col.is-…" at bounding box center [529, 433] width 533 height 666
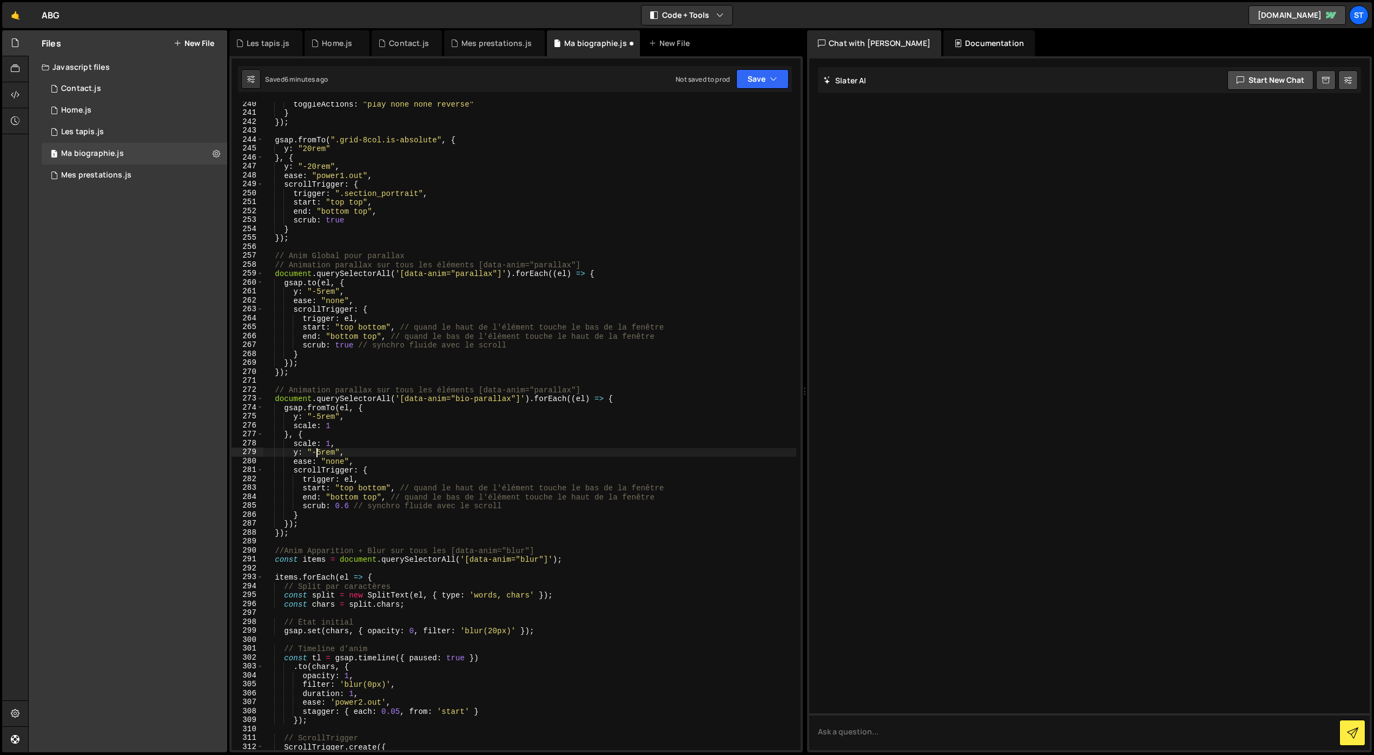
type textarea "y: "5rem","
click at [753, 77] on button "Save" at bounding box center [762, 78] width 52 height 19
click at [727, 108] on div "Save to Staging S" at bounding box center [726, 105] width 113 height 11
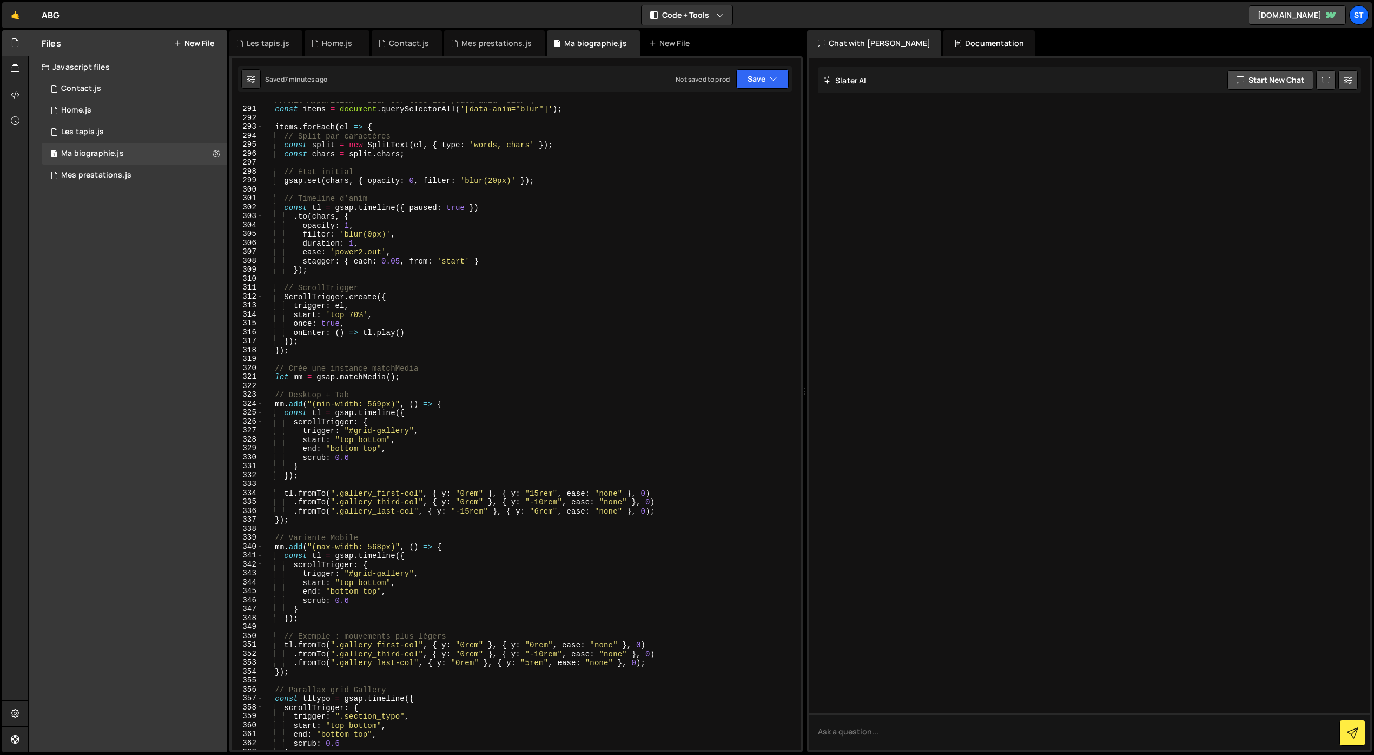
scroll to position [2585, 0]
click at [93, 134] on div "Les tapis.js" at bounding box center [82, 132] width 43 height 10
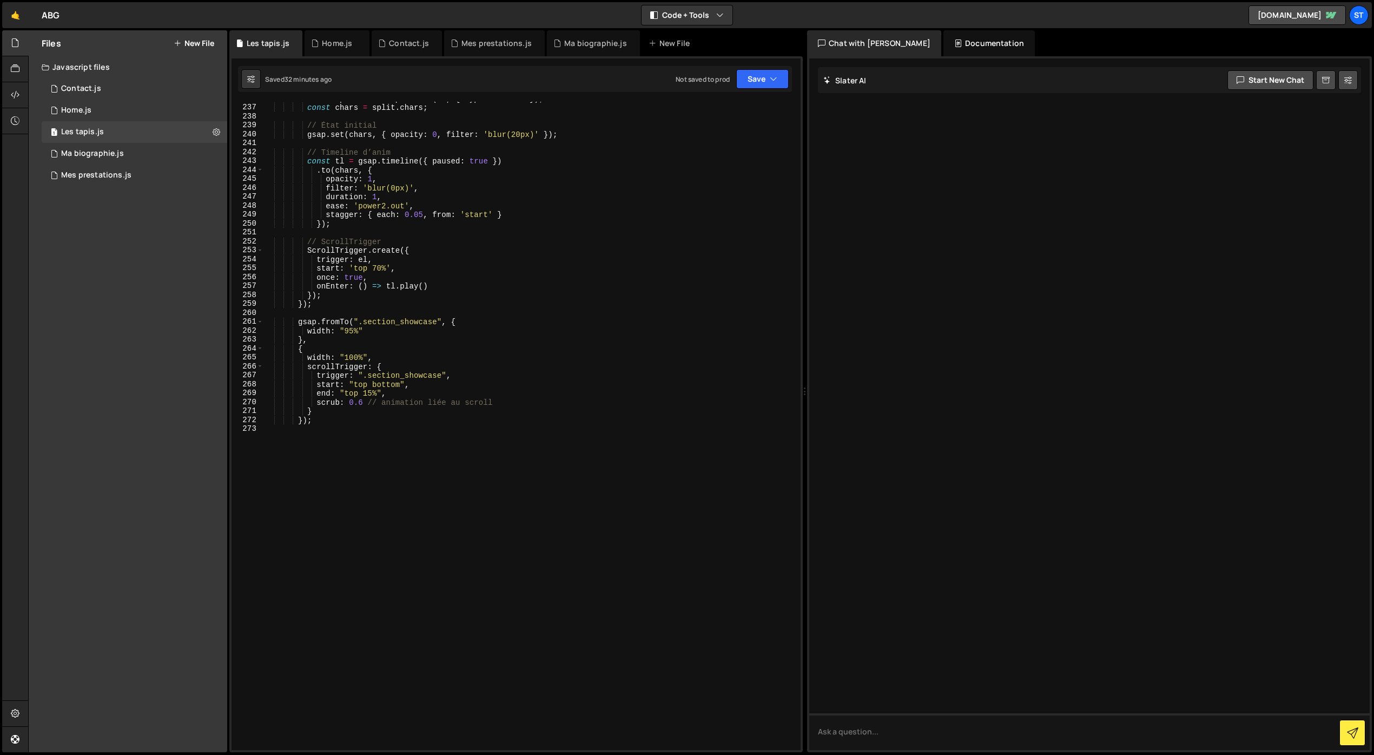
scroll to position [2108, 0]
click at [124, 158] on div "1 Ma biographie.js 0" at bounding box center [135, 154] width 186 height 22
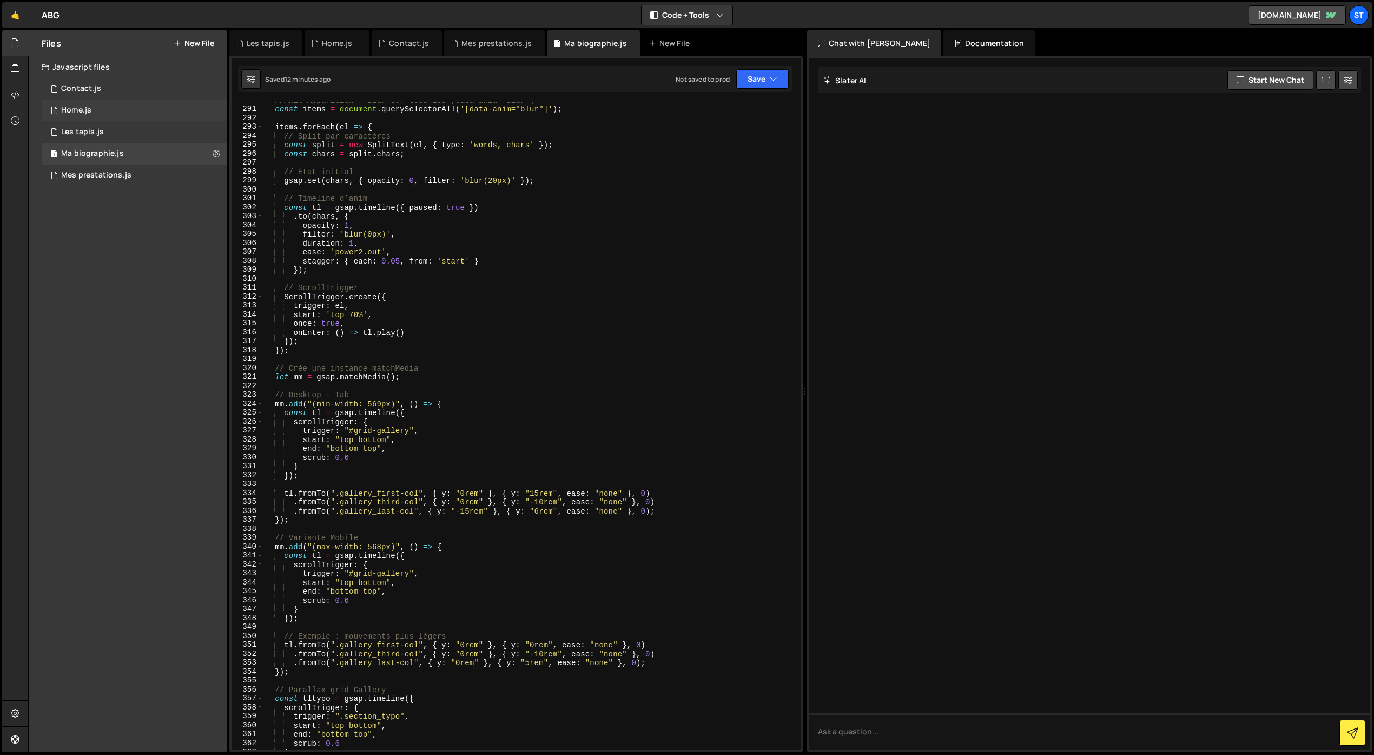
click at [92, 116] on div "1 Home.js 0" at bounding box center [135, 111] width 186 height 22
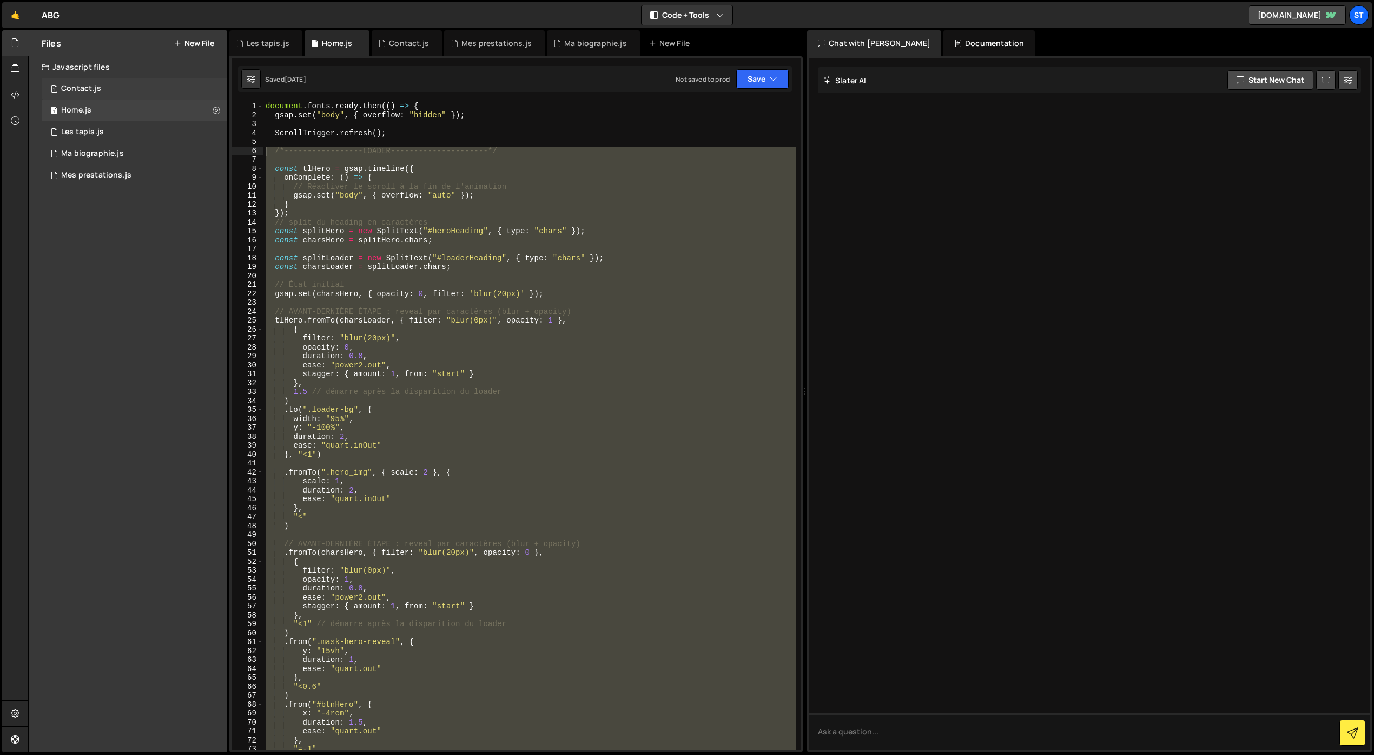
click at [96, 91] on div "Contact.js" at bounding box center [81, 89] width 40 height 10
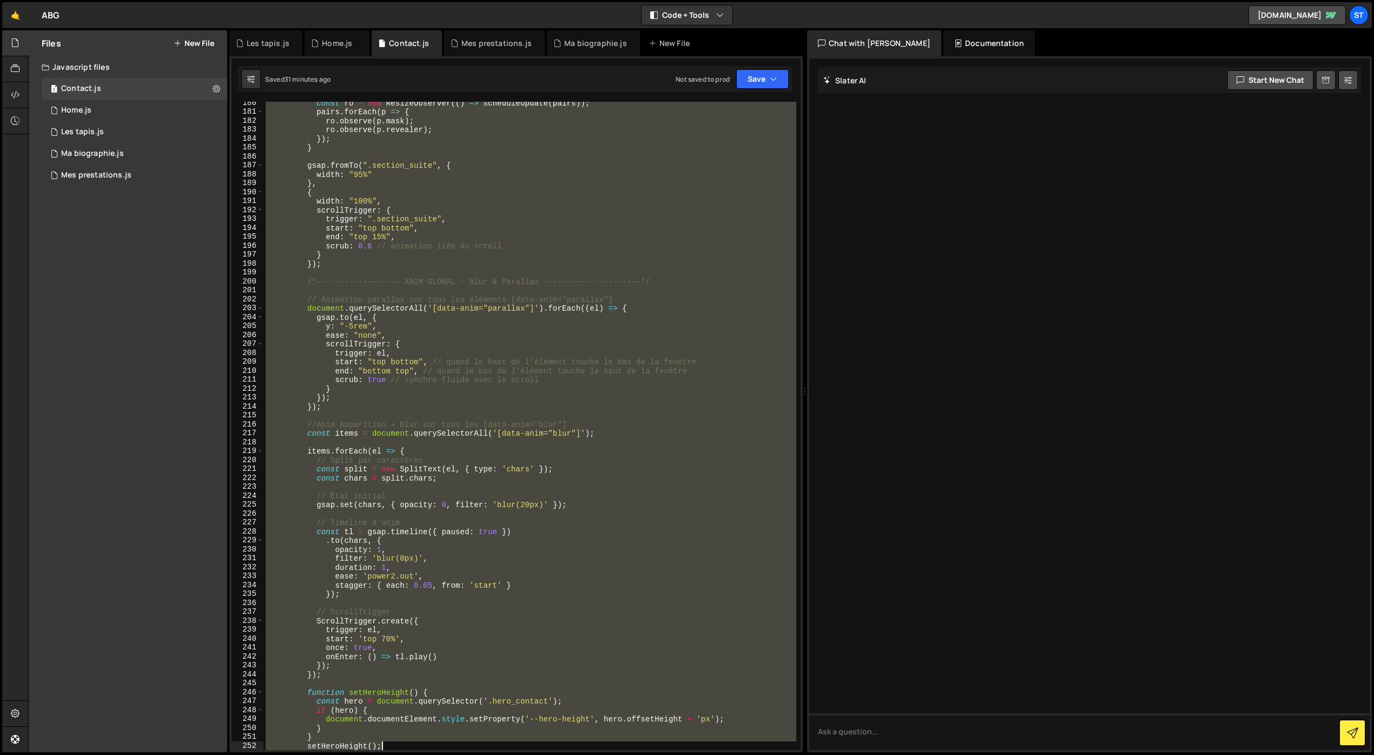
scroll to position [1627, 0]
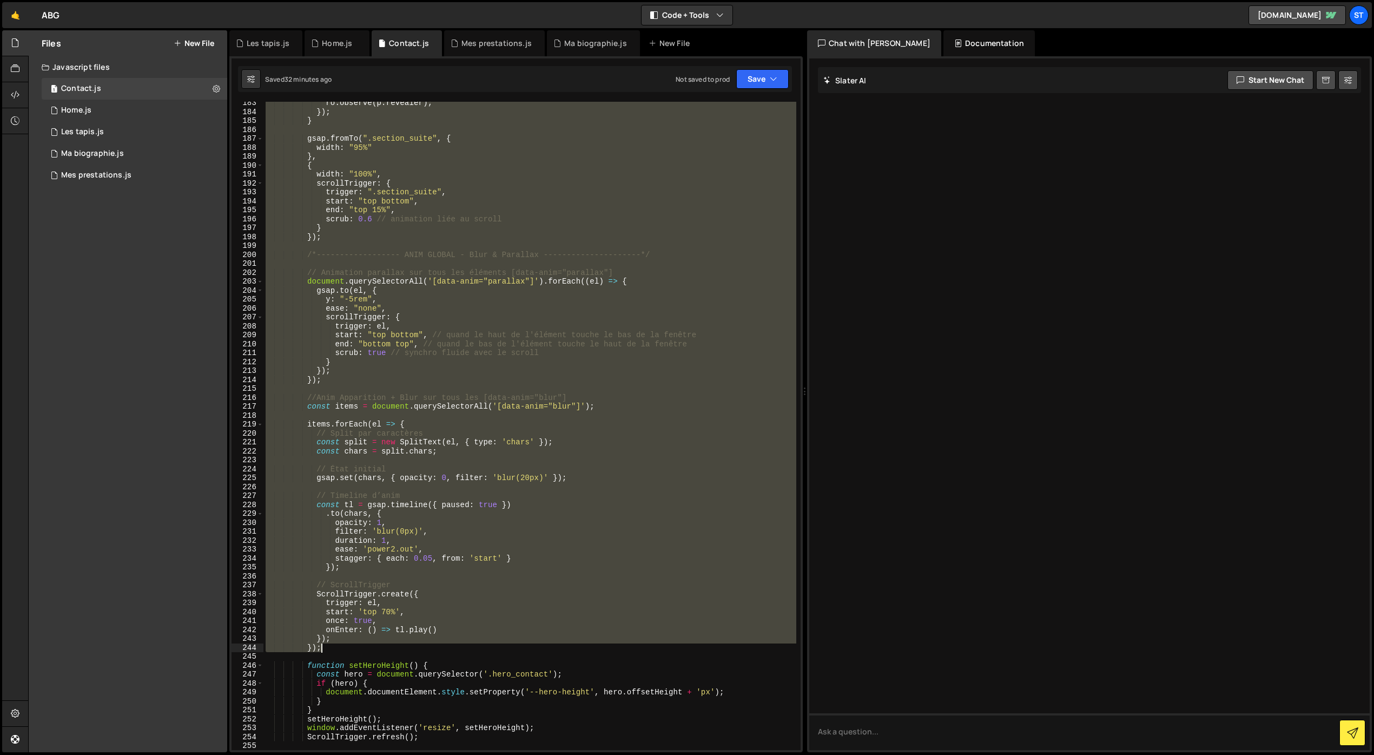
drag, startPoint x: 306, startPoint y: 244, endPoint x: 343, endPoint y: 651, distance: 407.9
click at [343, 651] on div "ro . observe ( p . revealer ) ; }) ; } gsap . fromTo ( ".section_suite" , { wid…" at bounding box center [529, 431] width 533 height 666
click at [482, 401] on div "ro . observe ( p . revealer ) ; }) ; } gsap . fromTo ( ".section_suite" , { wid…" at bounding box center [529, 426] width 533 height 648
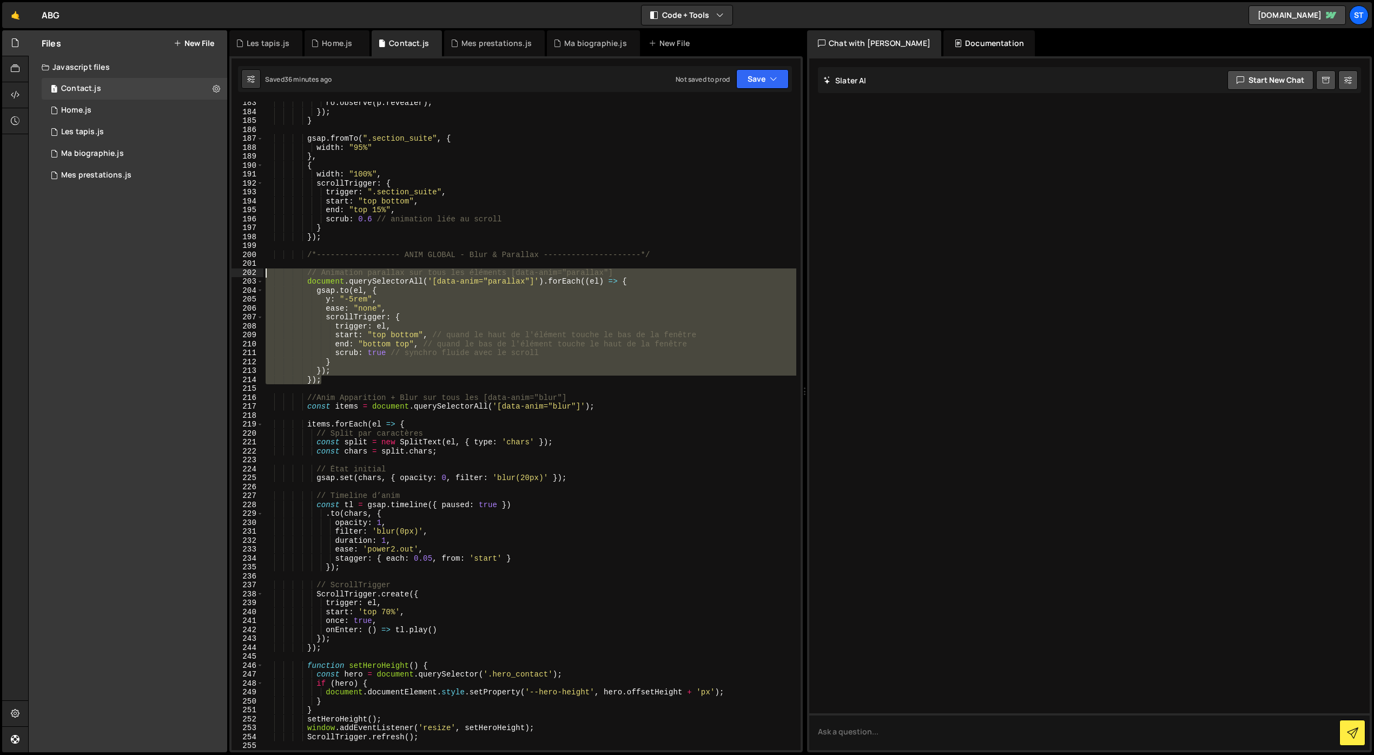
drag, startPoint x: 333, startPoint y: 379, endPoint x: 260, endPoint y: 272, distance: 130.1
click at [260, 272] on div "//Anim Apparition + Blur sur tous les [data-anim="blur"] 183 184 185 186 187 18…" at bounding box center [515, 426] width 569 height 648
type textarea "// Animation parallax sur tous les éléments [data-anim="parallax"] document.que…"
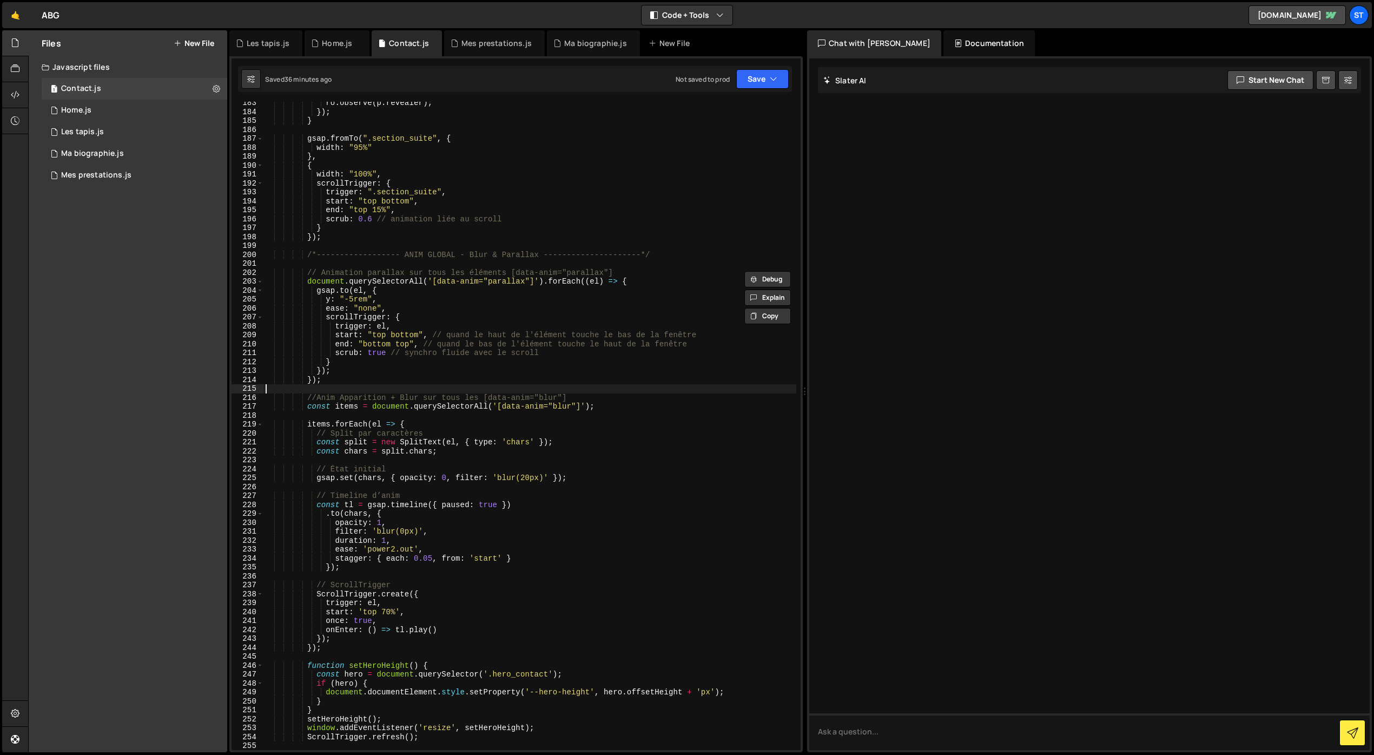
drag, startPoint x: 431, startPoint y: 387, endPoint x: 327, endPoint y: 352, distance: 110.1
click at [431, 387] on div "ro . observe ( p . revealer ) ; }) ; } gsap . fromTo ( ".section_suite" , { wid…" at bounding box center [529, 431] width 533 height 666
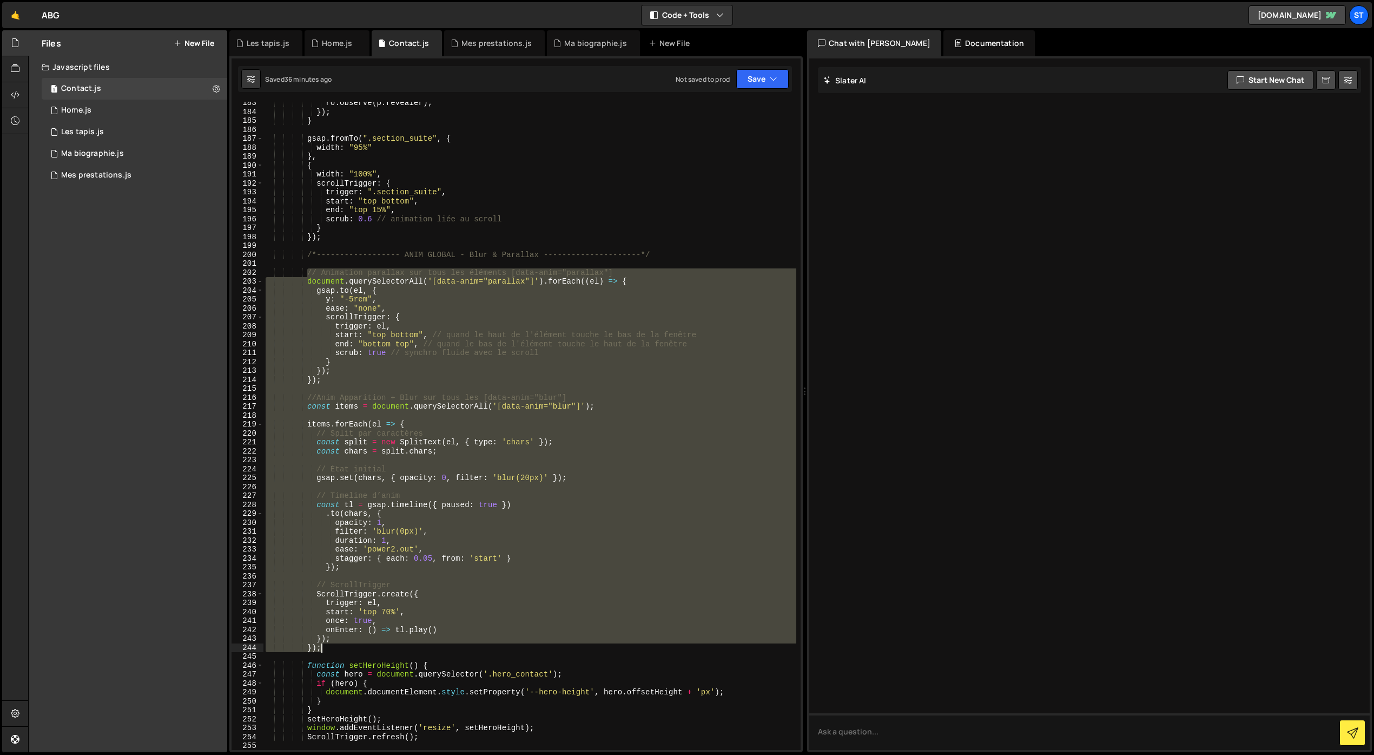
drag, startPoint x: 307, startPoint y: 272, endPoint x: 412, endPoint y: 644, distance: 386.0
click at [412, 644] on div "ro . observe ( p . revealer ) ; }) ; } gsap . fromTo ( ".section_suite" , { wid…" at bounding box center [529, 431] width 533 height 666
type textarea "}); });"
